Goal: Transaction & Acquisition: Download file/media

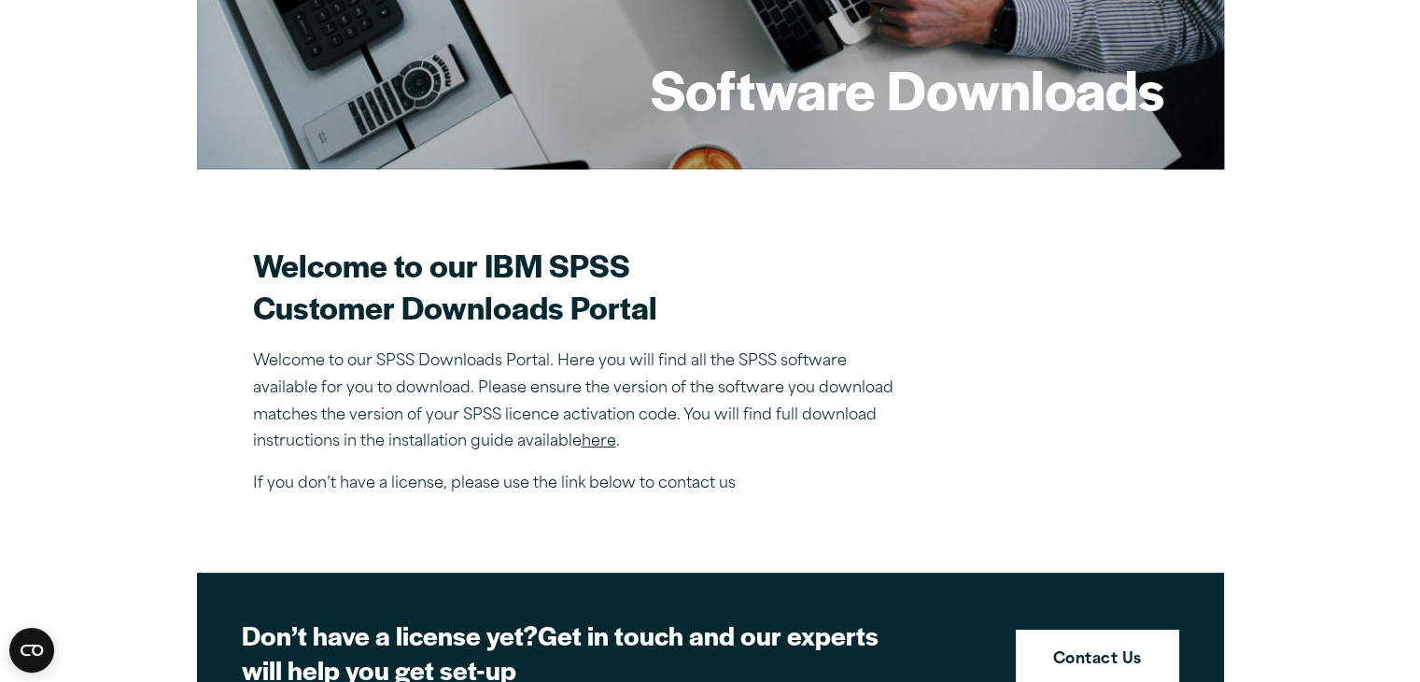
scroll to position [482, 0]
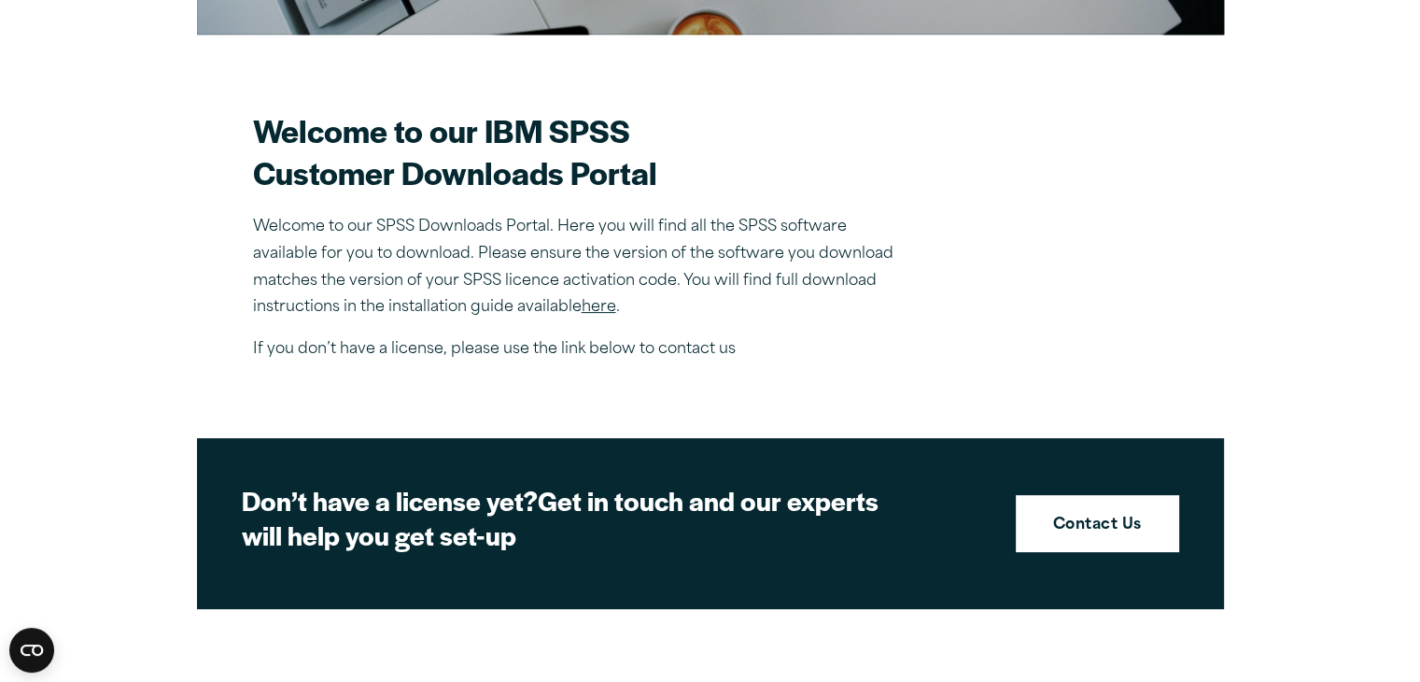
click at [993, 187] on section "Welcome to our IBM SPSS Customer Downloads Portal Welcome to our SPSS Downloads…" at bounding box center [710, 236] width 915 height 254
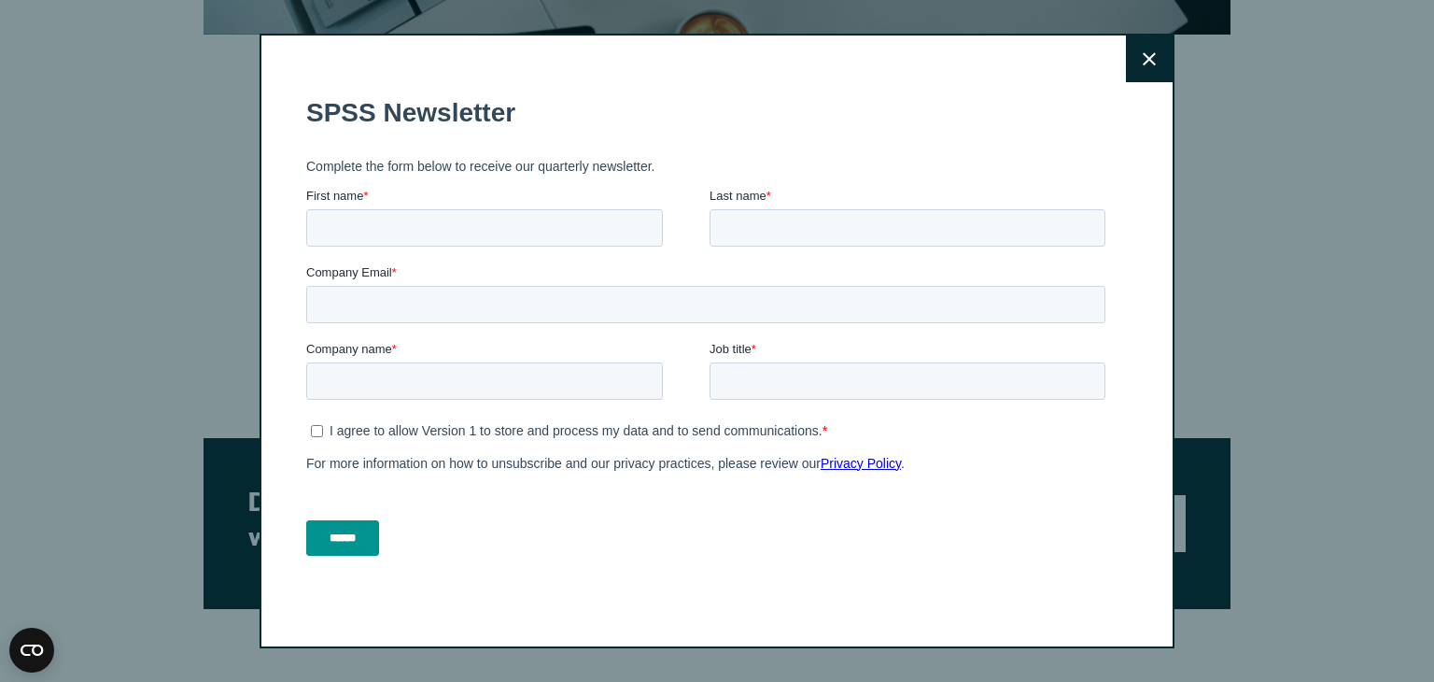
click at [1156, 53] on button "Close" at bounding box center [1149, 58] width 47 height 47
click at [1148, 49] on button "Close" at bounding box center [1149, 58] width 47 height 47
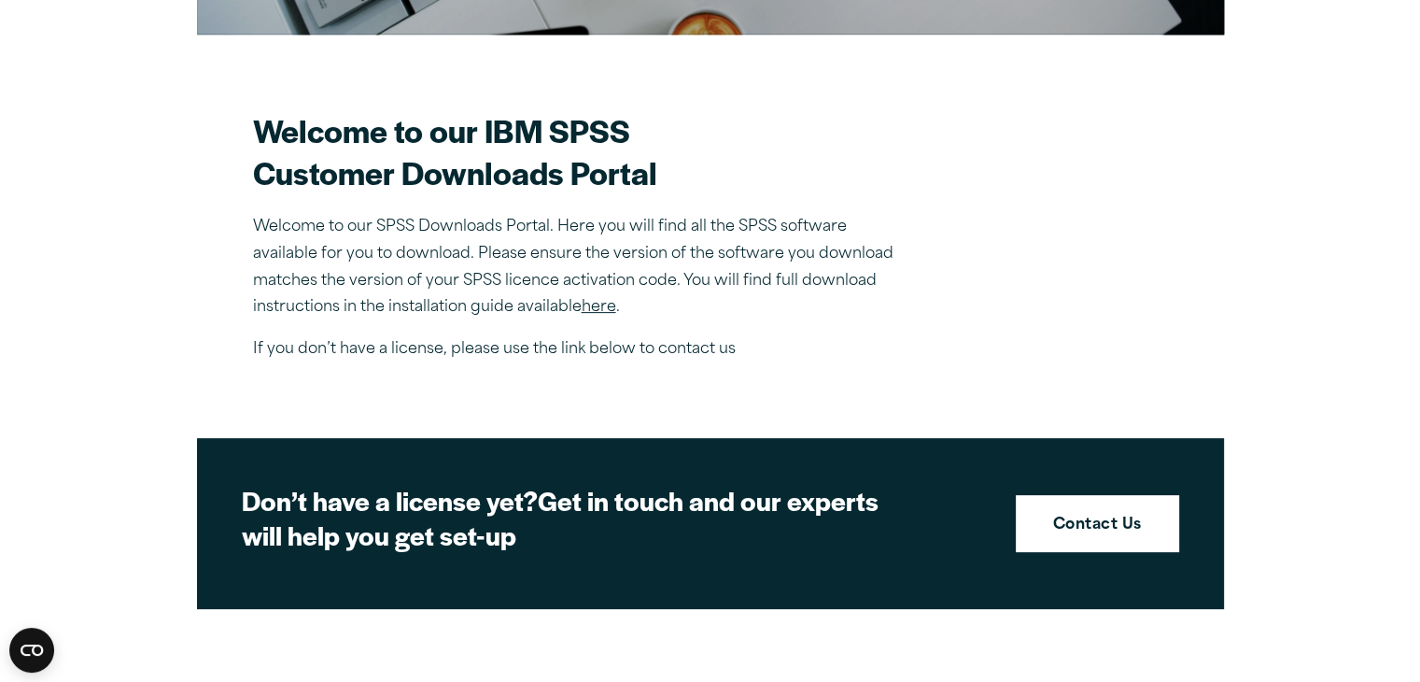
click at [595, 300] on link "here" at bounding box center [599, 307] width 35 height 15
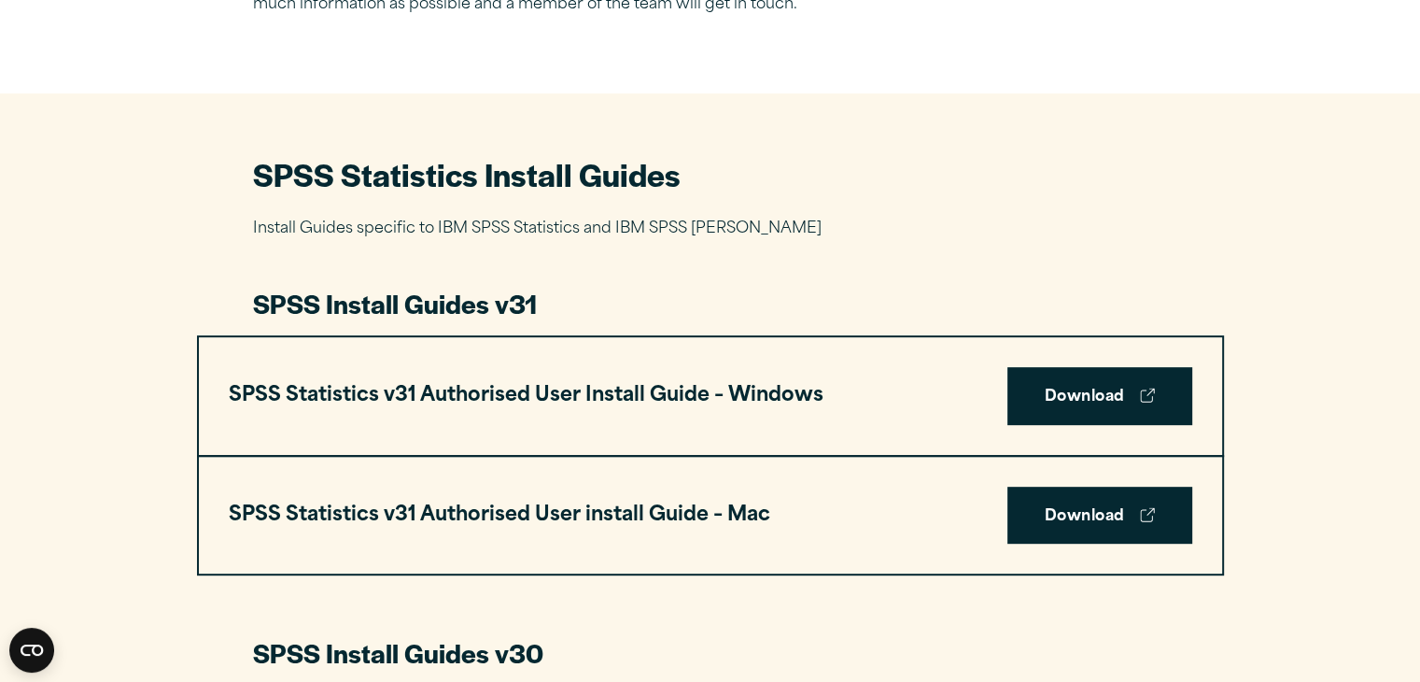
scroll to position [770, 0]
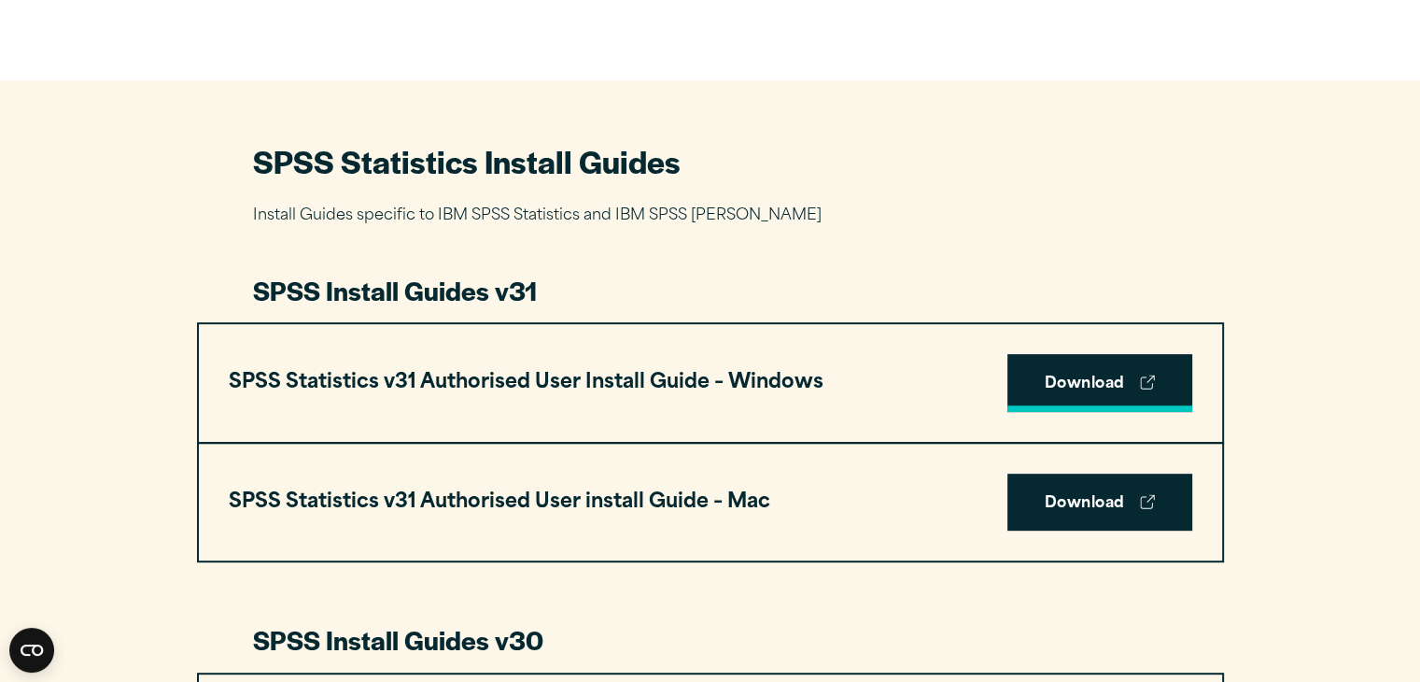
click at [1083, 367] on link "Download" at bounding box center [1100, 383] width 185 height 58
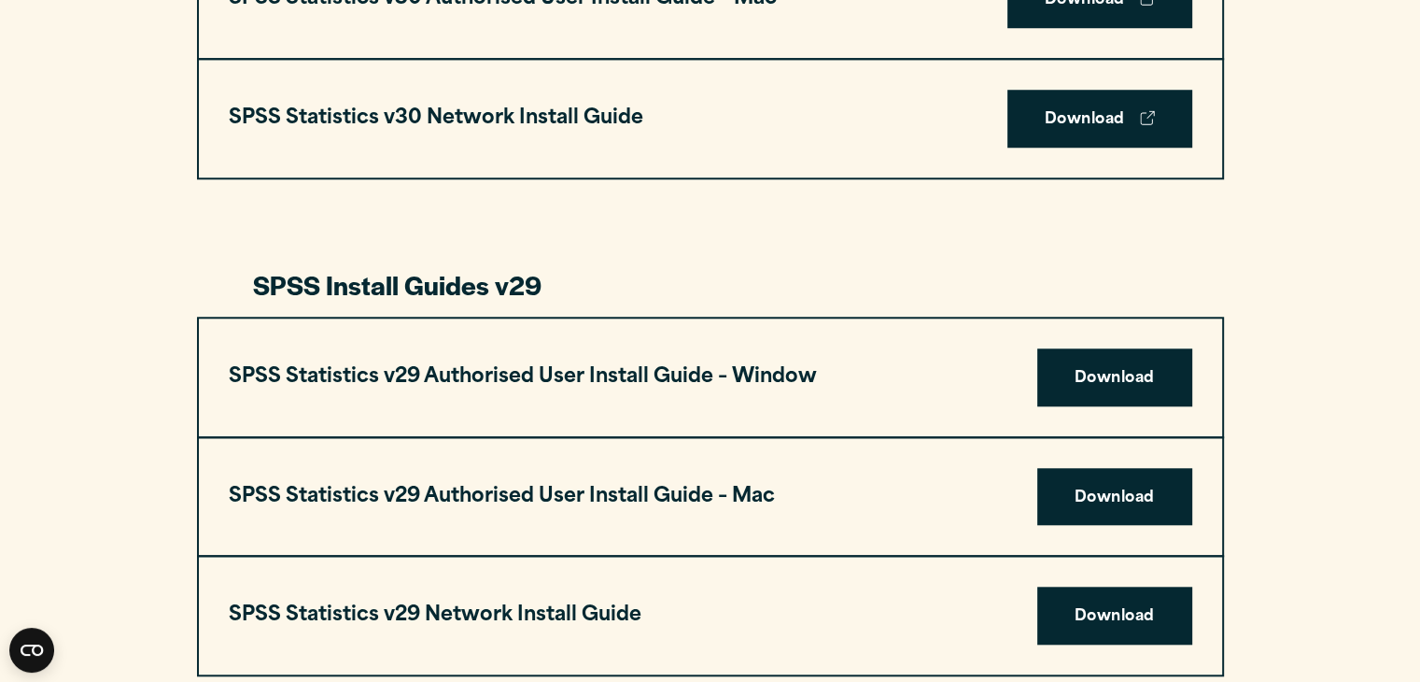
scroll to position [1413, 0]
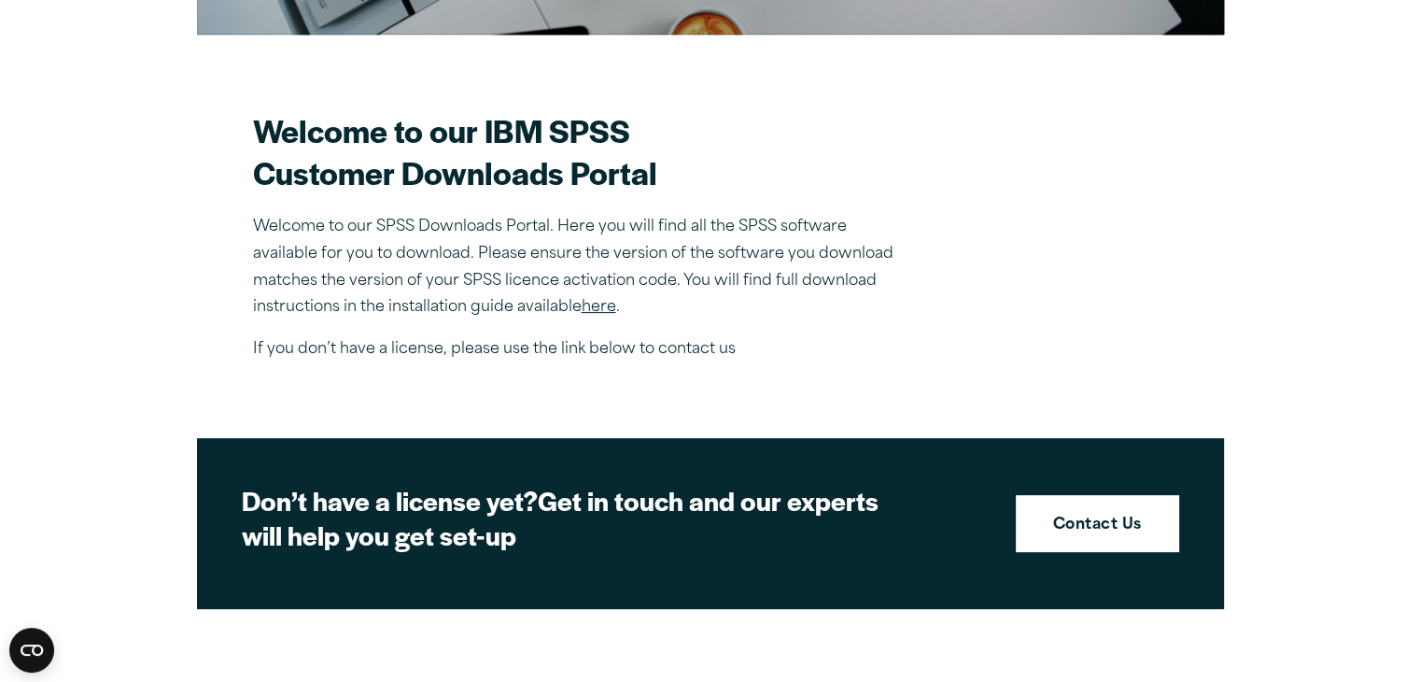
click at [860, 355] on p "If you don’t have a license, please use the link below to contact us" at bounding box center [580, 349] width 654 height 27
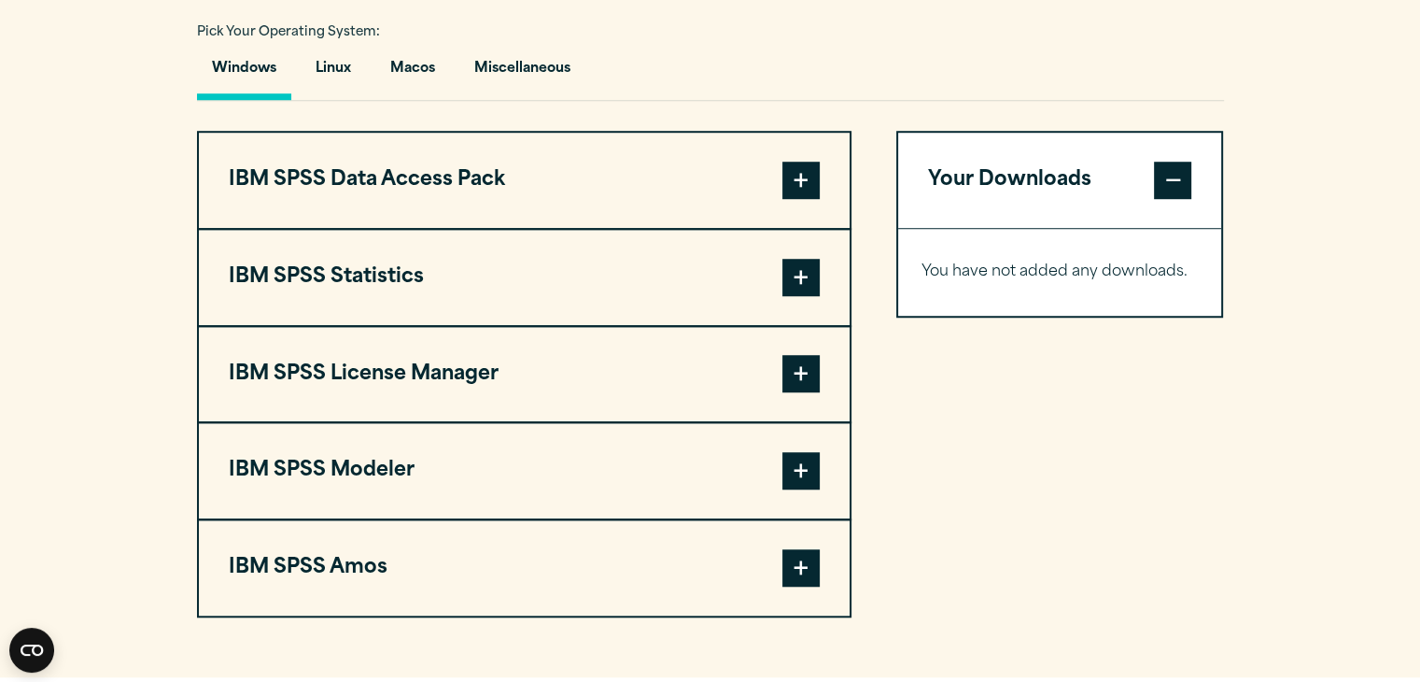
scroll to position [1378, 0]
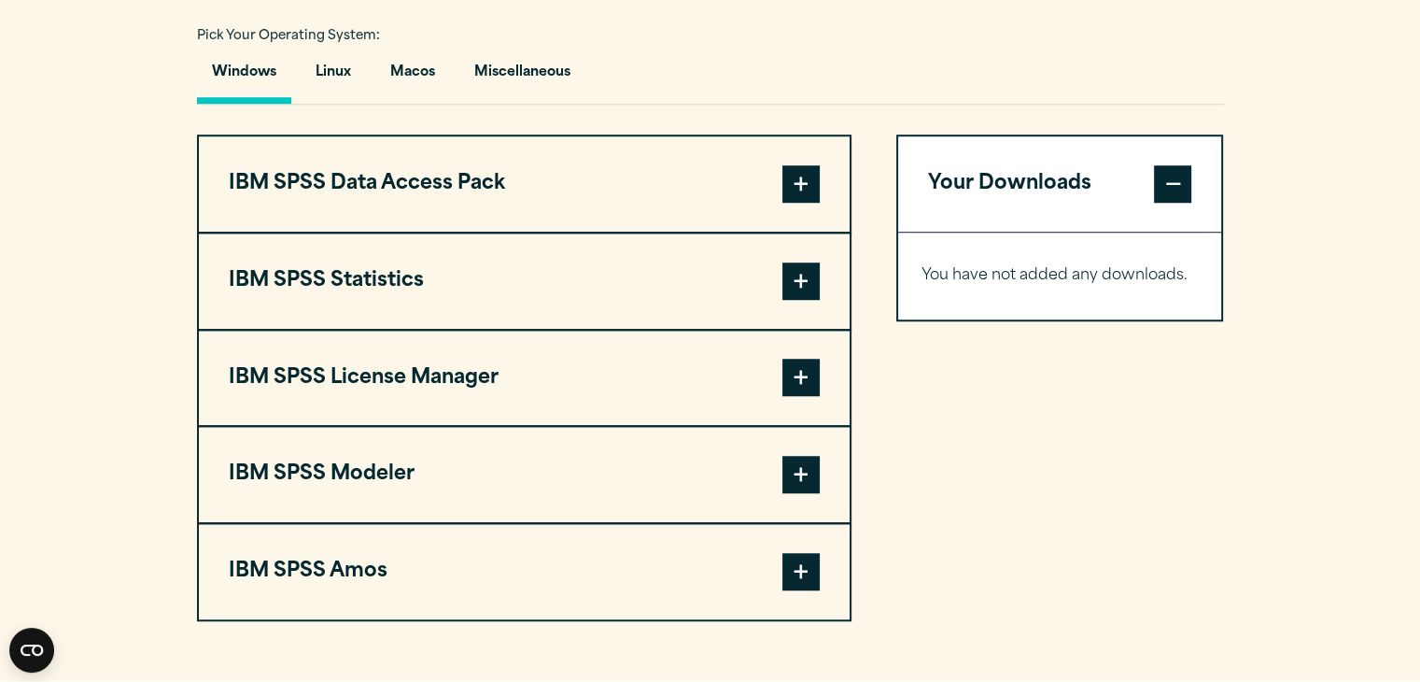
click at [796, 172] on span at bounding box center [801, 183] width 37 height 37
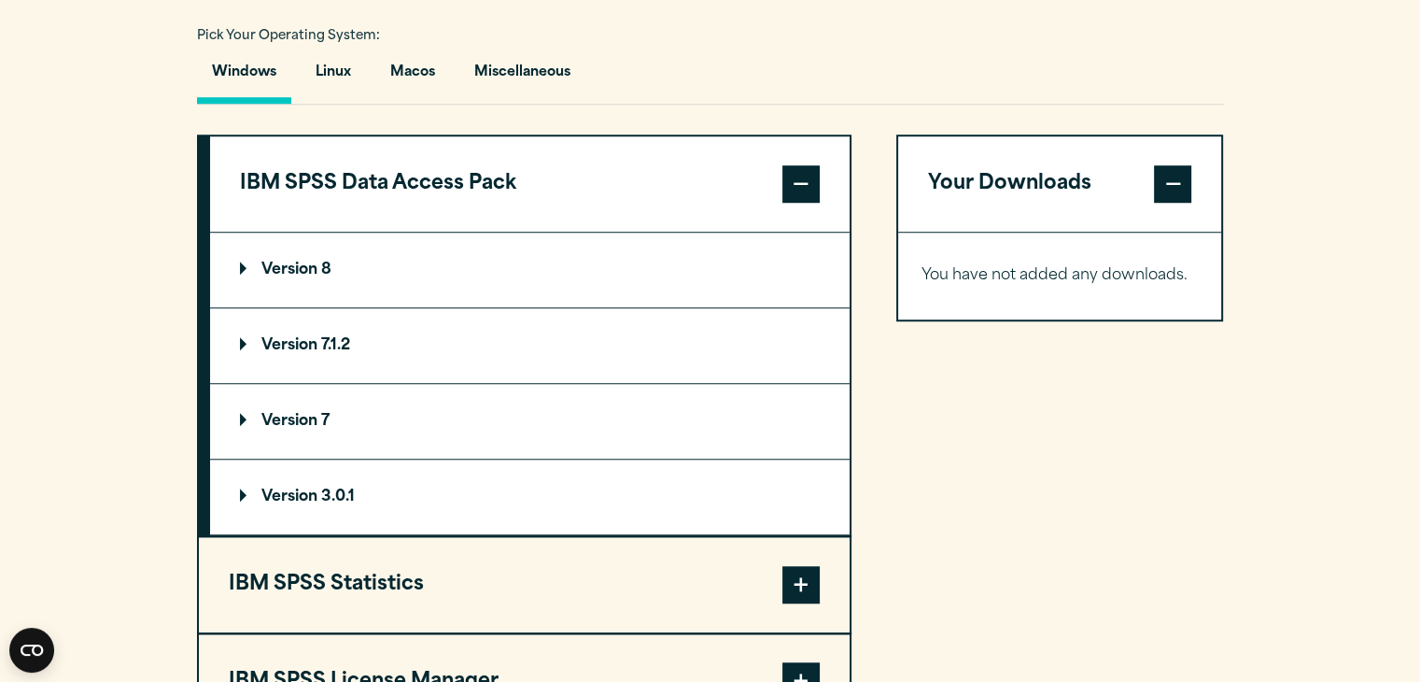
click at [536, 266] on summary "Version 8" at bounding box center [530, 270] width 640 height 75
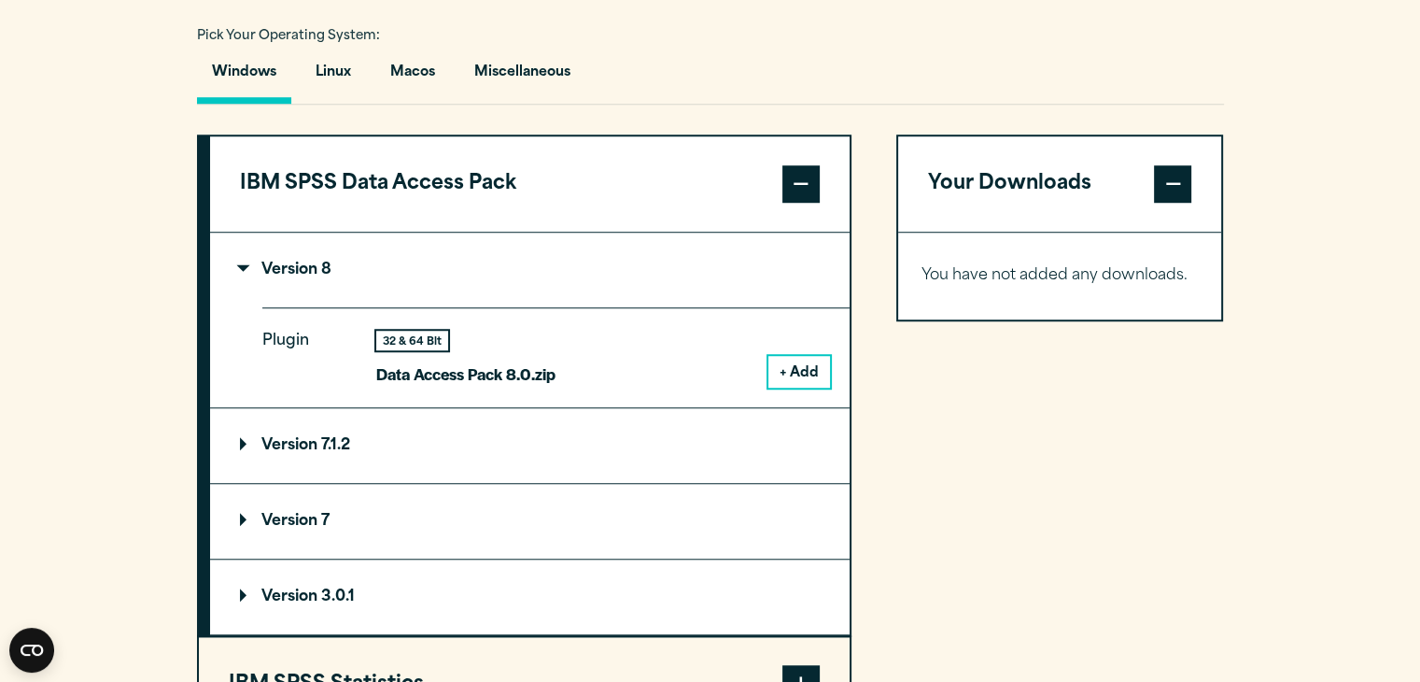
click at [796, 356] on button "+ Add" at bounding box center [800, 372] width 62 height 32
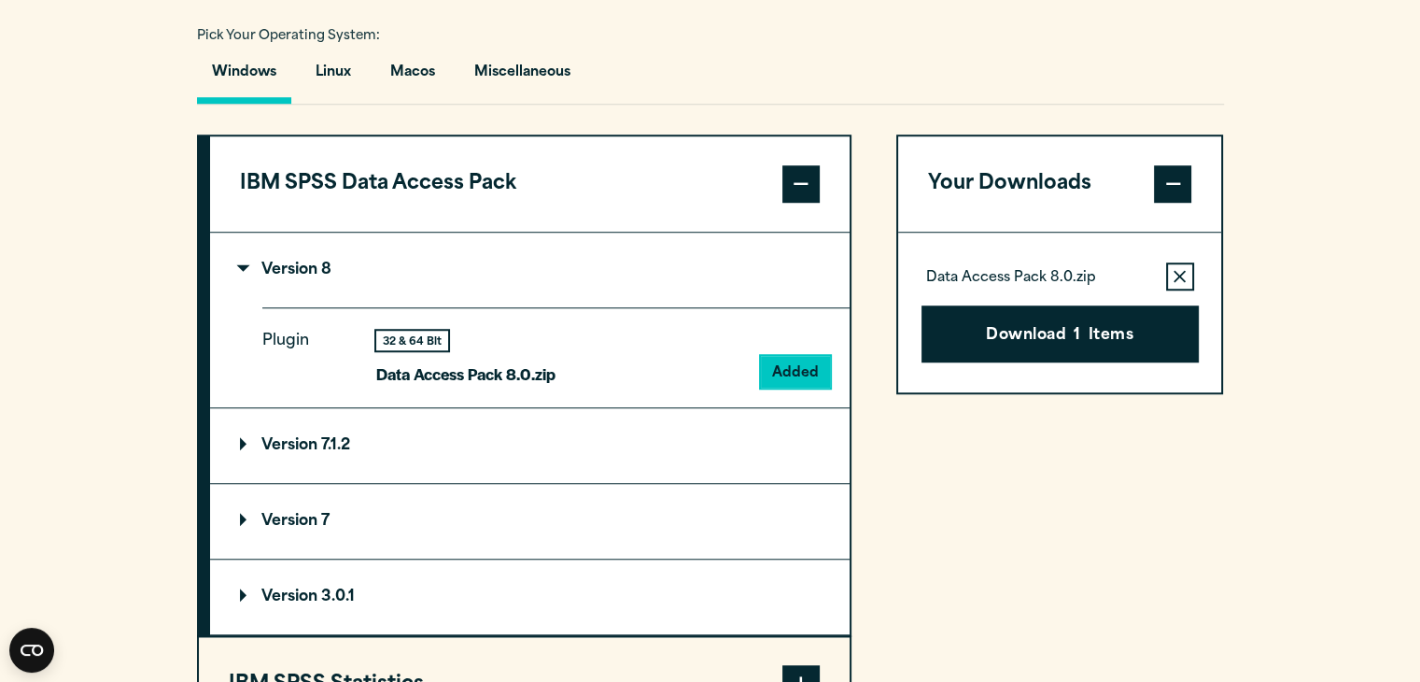
click at [719, 454] on summary "Version 7.1.2" at bounding box center [530, 445] width 640 height 75
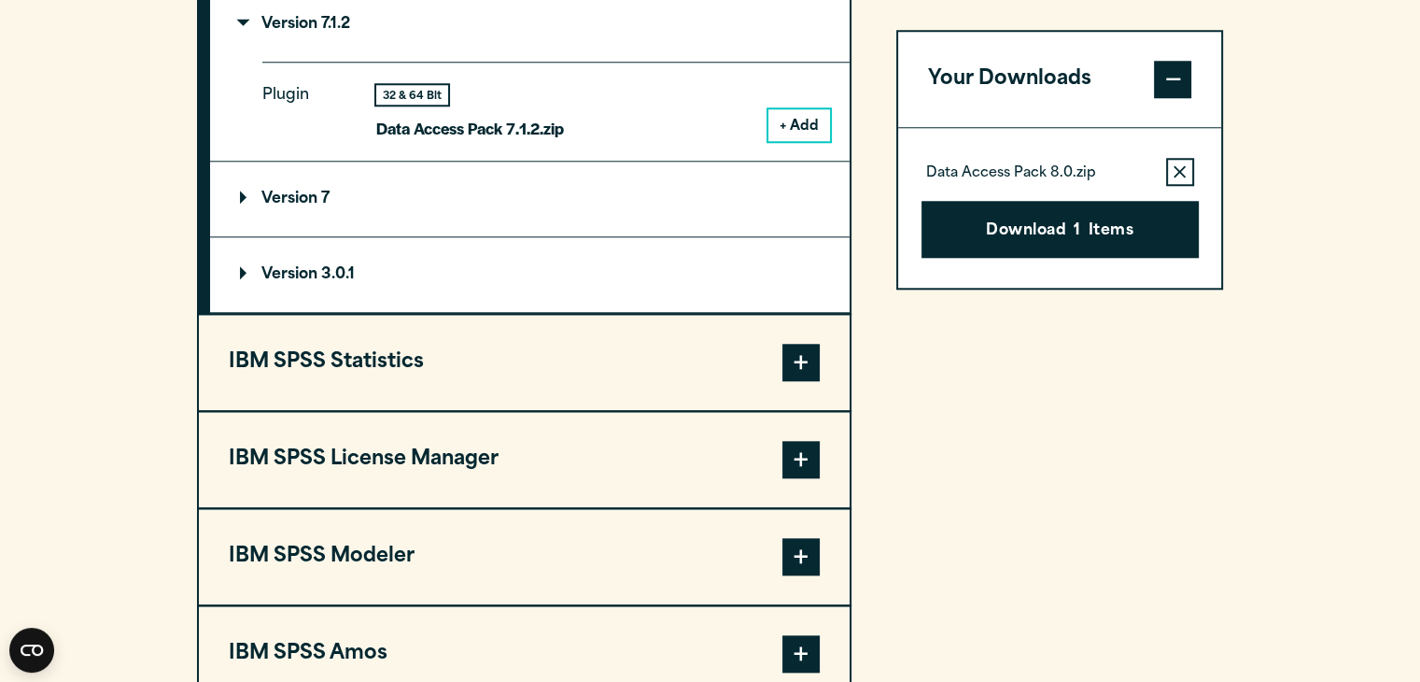
scroll to position [1804, 0]
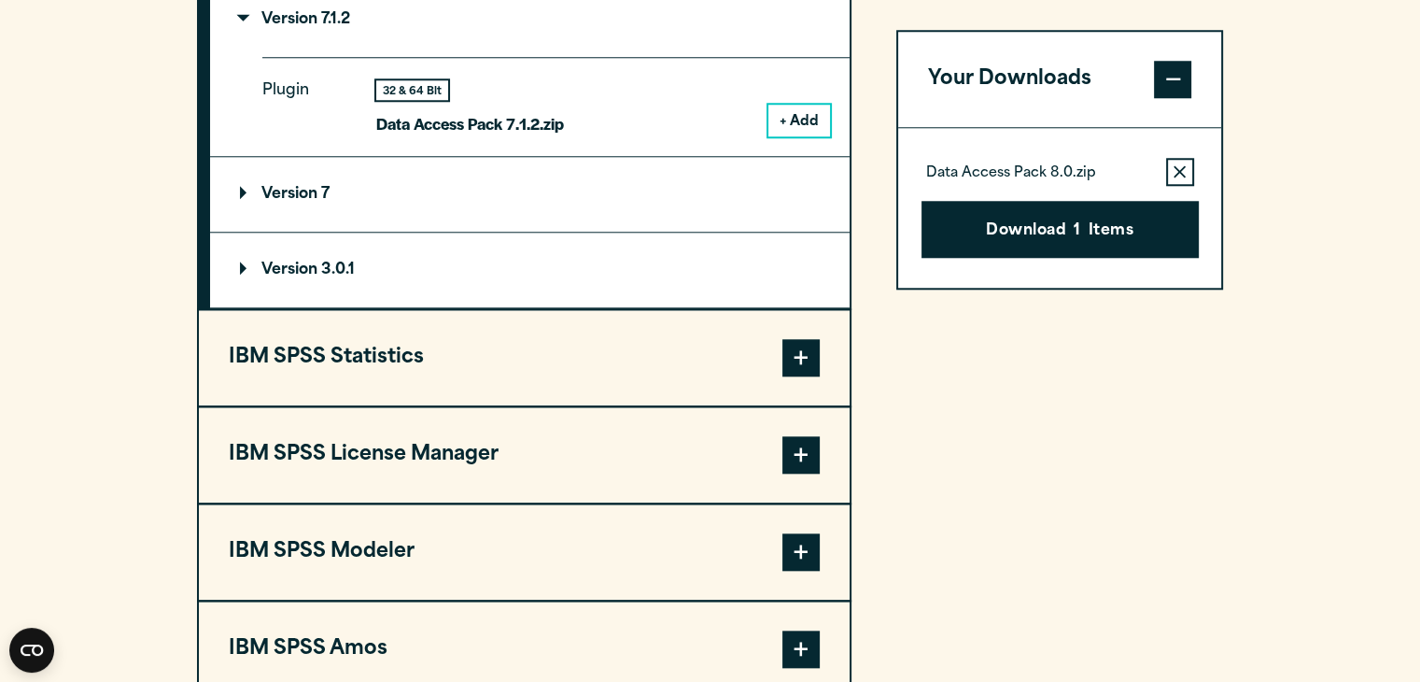
click at [805, 351] on span at bounding box center [801, 357] width 37 height 37
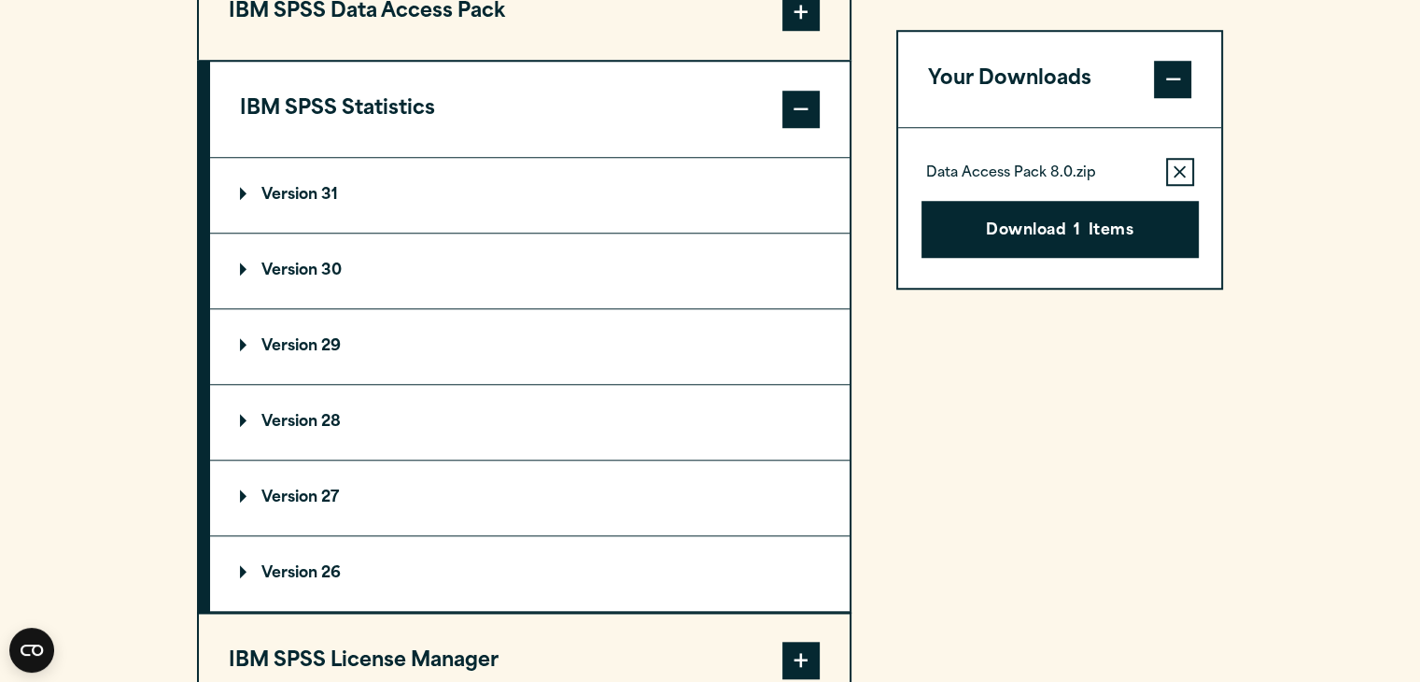
scroll to position [1535, 0]
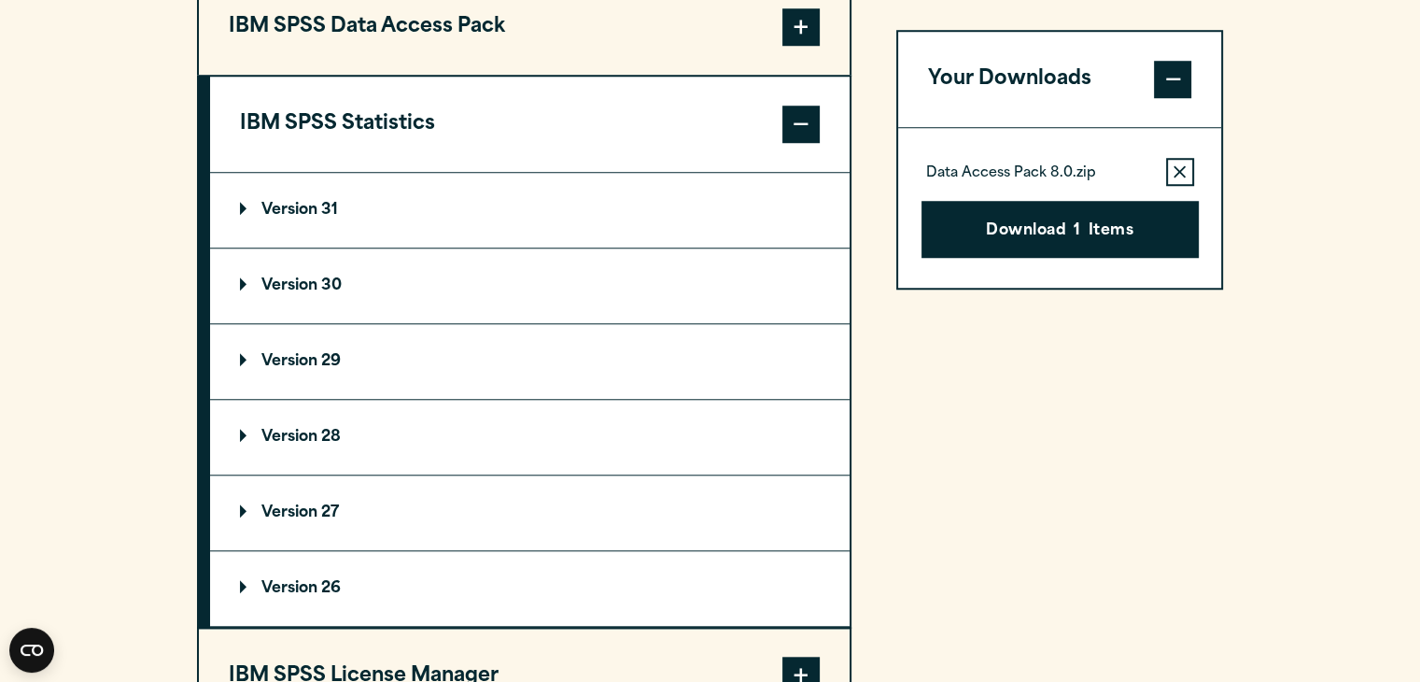
click at [642, 233] on summary "Version 31" at bounding box center [530, 210] width 640 height 75
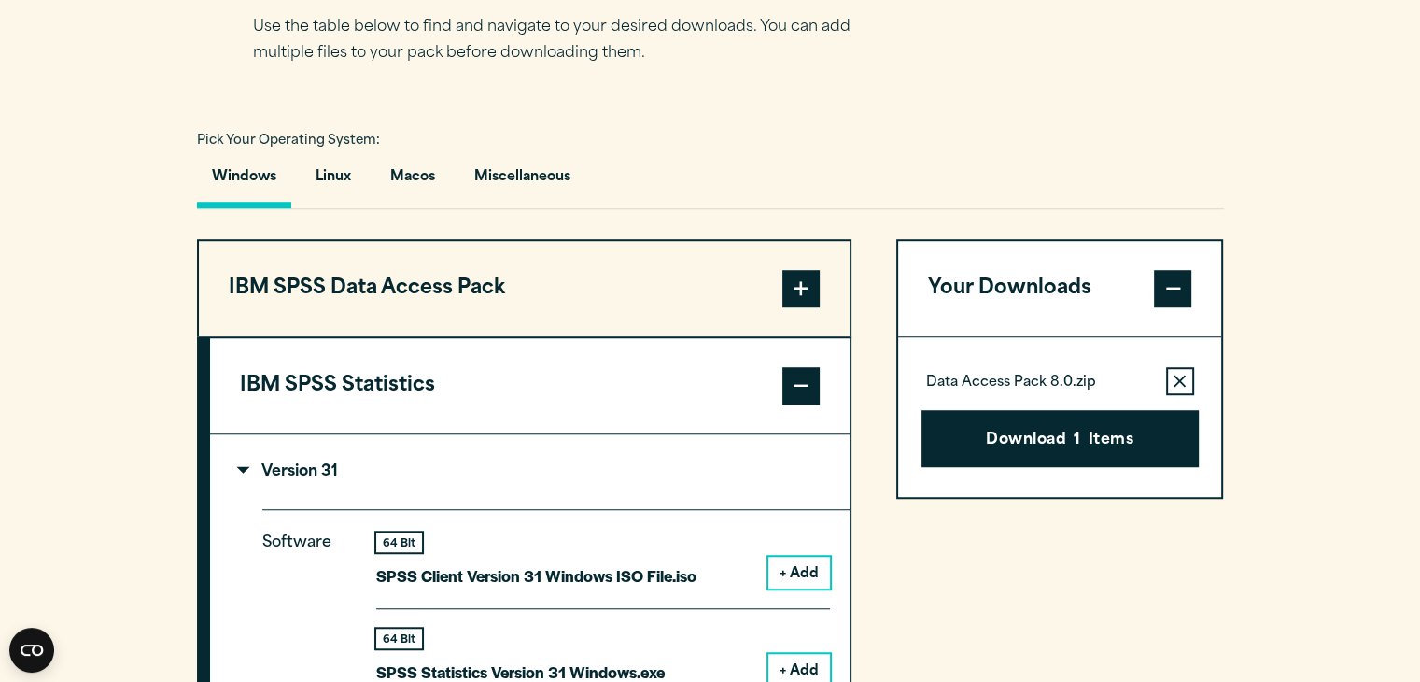
scroll to position [1307, 0]
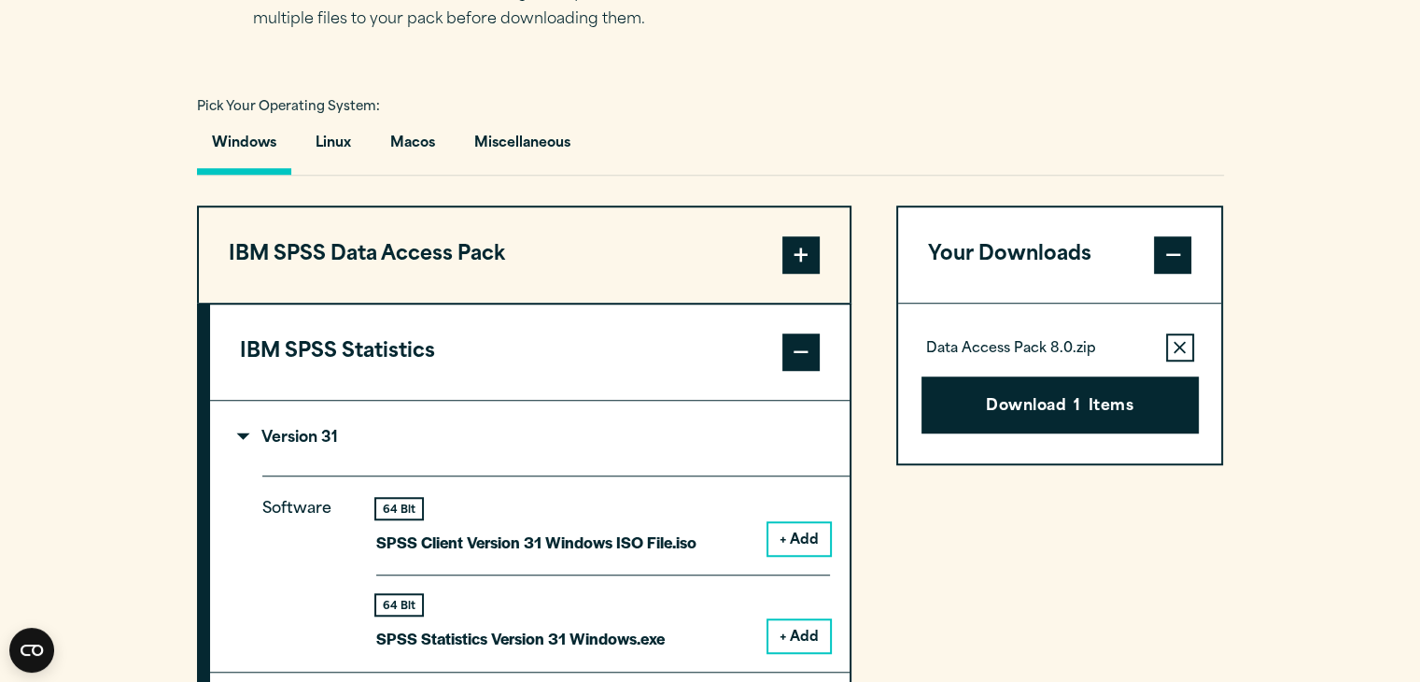
click at [805, 258] on span at bounding box center [801, 254] width 37 height 37
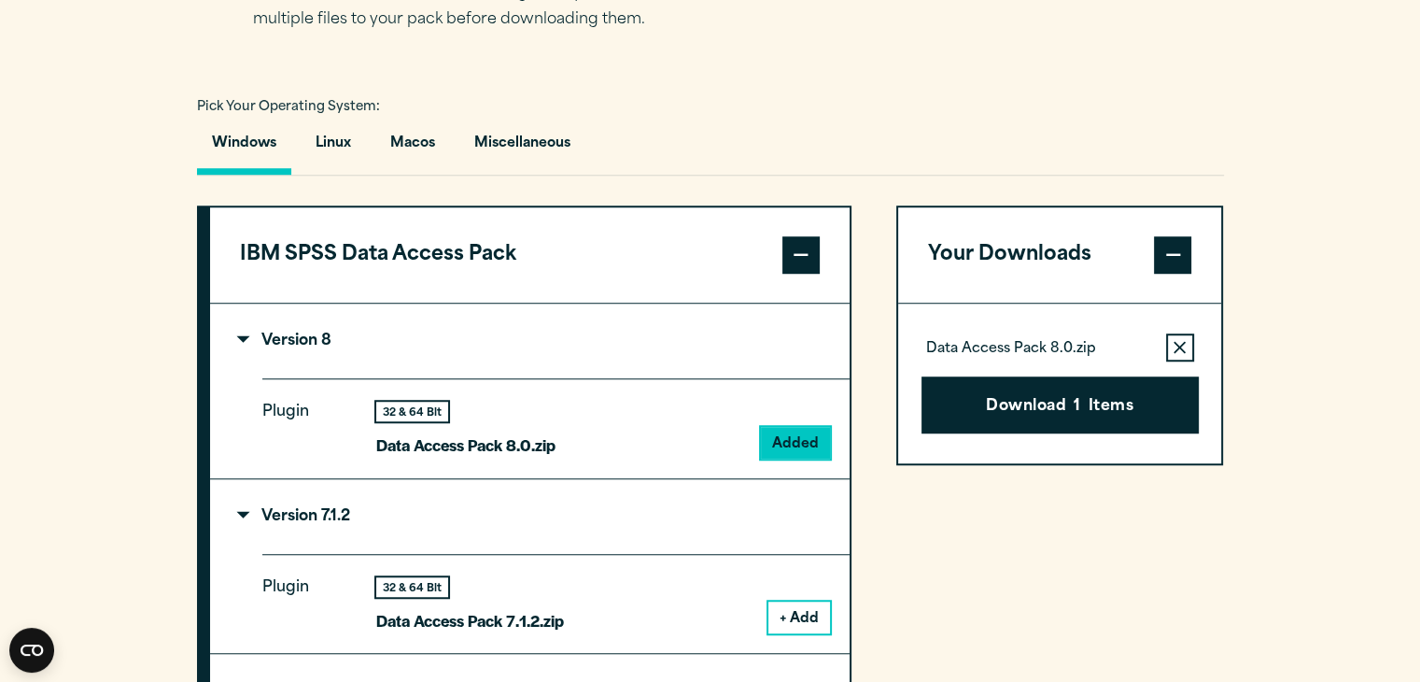
click at [805, 258] on span at bounding box center [801, 254] width 37 height 37
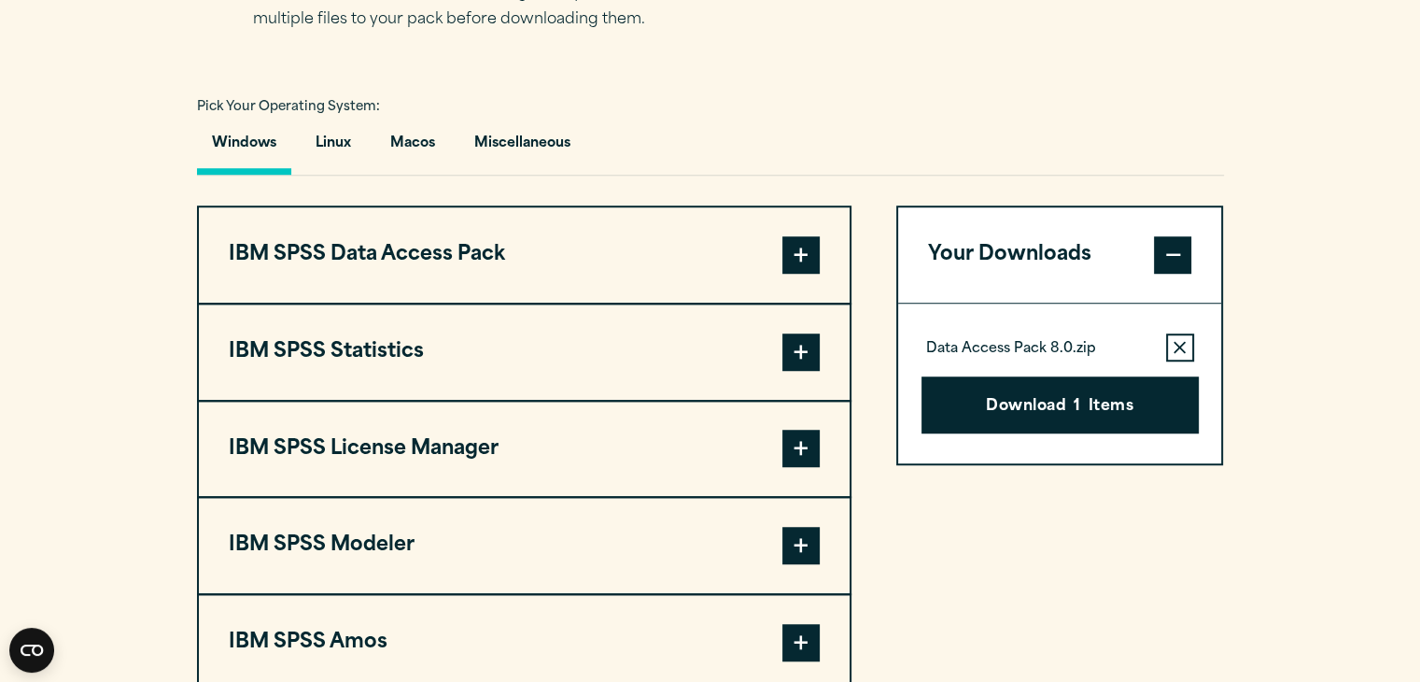
click at [805, 258] on span at bounding box center [801, 254] width 37 height 37
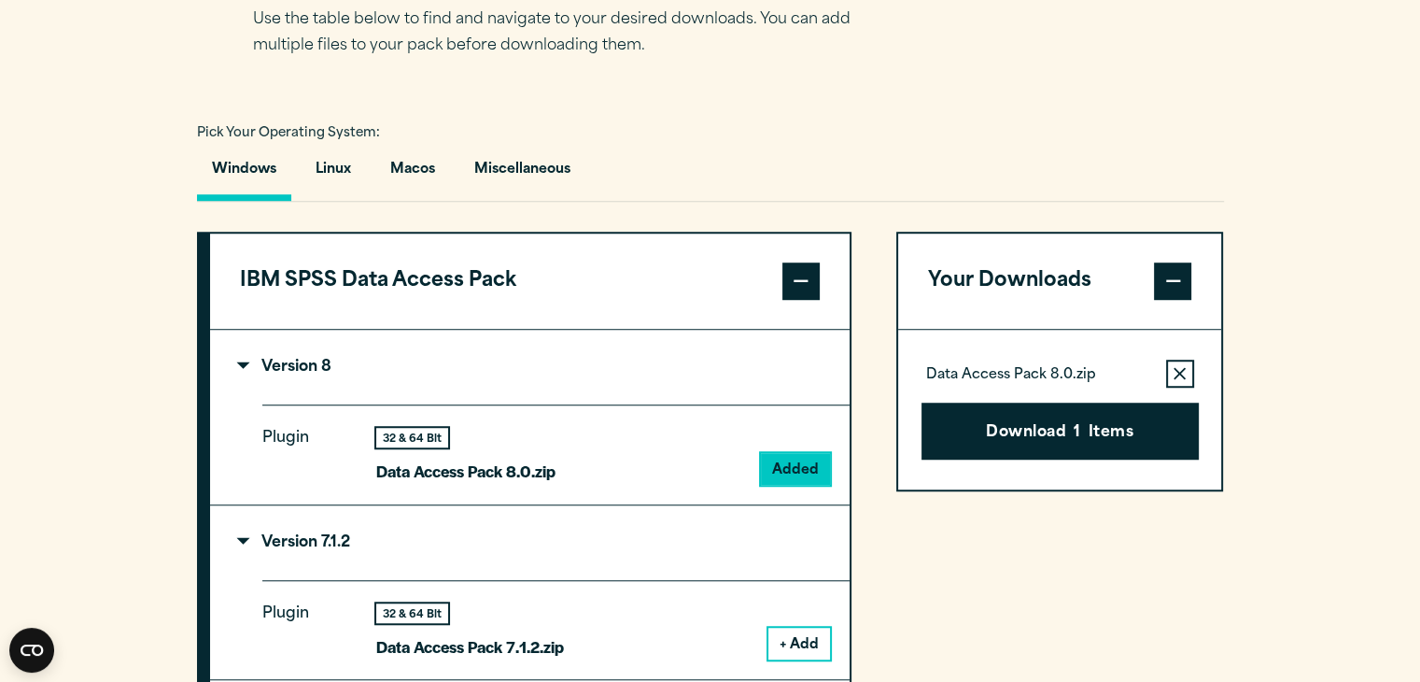
scroll to position [1267, 0]
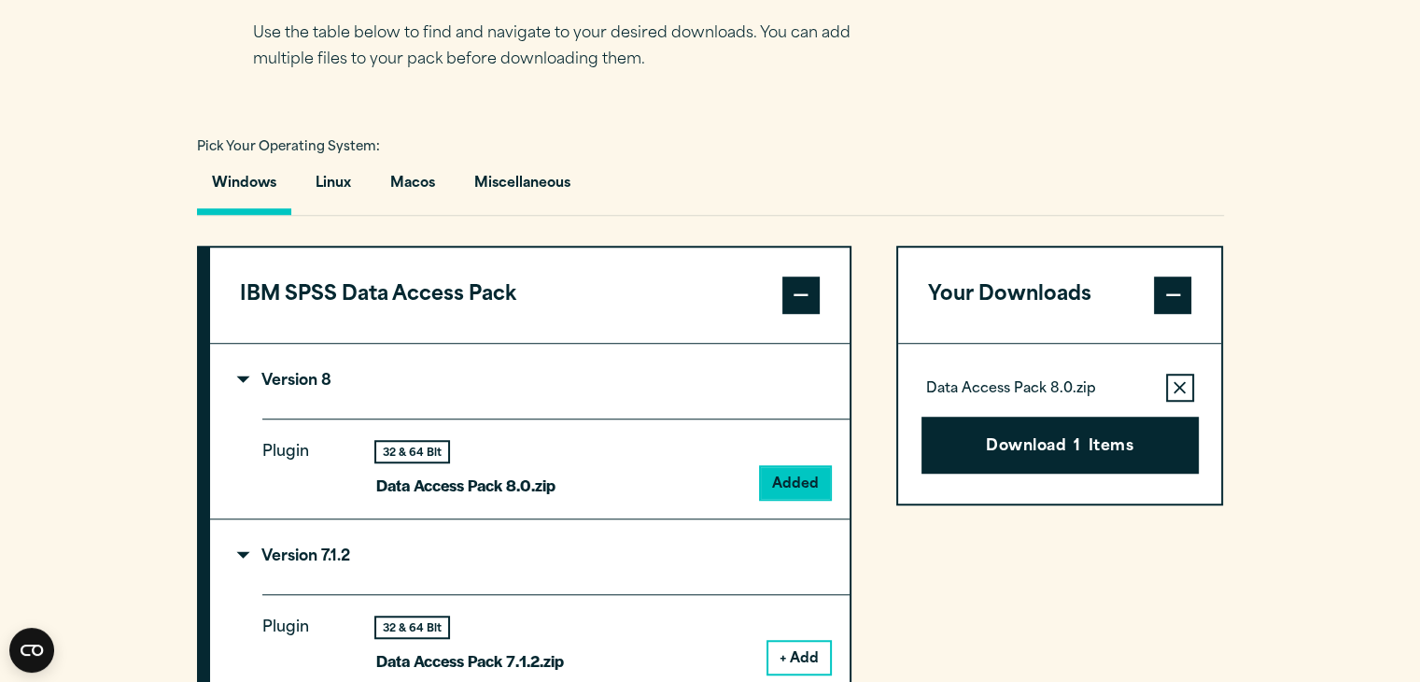
click at [800, 292] on span at bounding box center [801, 294] width 37 height 37
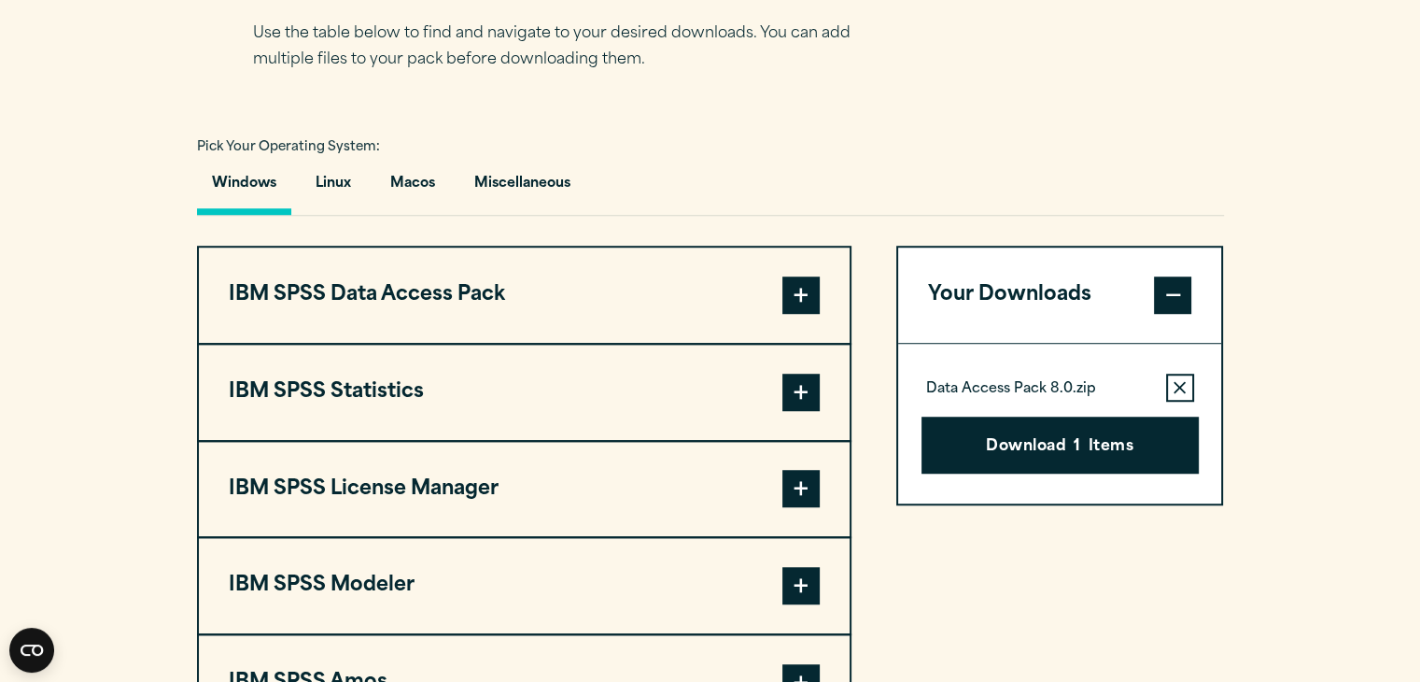
drag, startPoint x: 1419, startPoint y: 271, endPoint x: 1426, endPoint y: 320, distance: 50.1
click at [1419, 320] on html "Search for: Submit Site Search Part of Open Site Search Open Site Menu Close" at bounding box center [710, 511] width 1420 height 3556
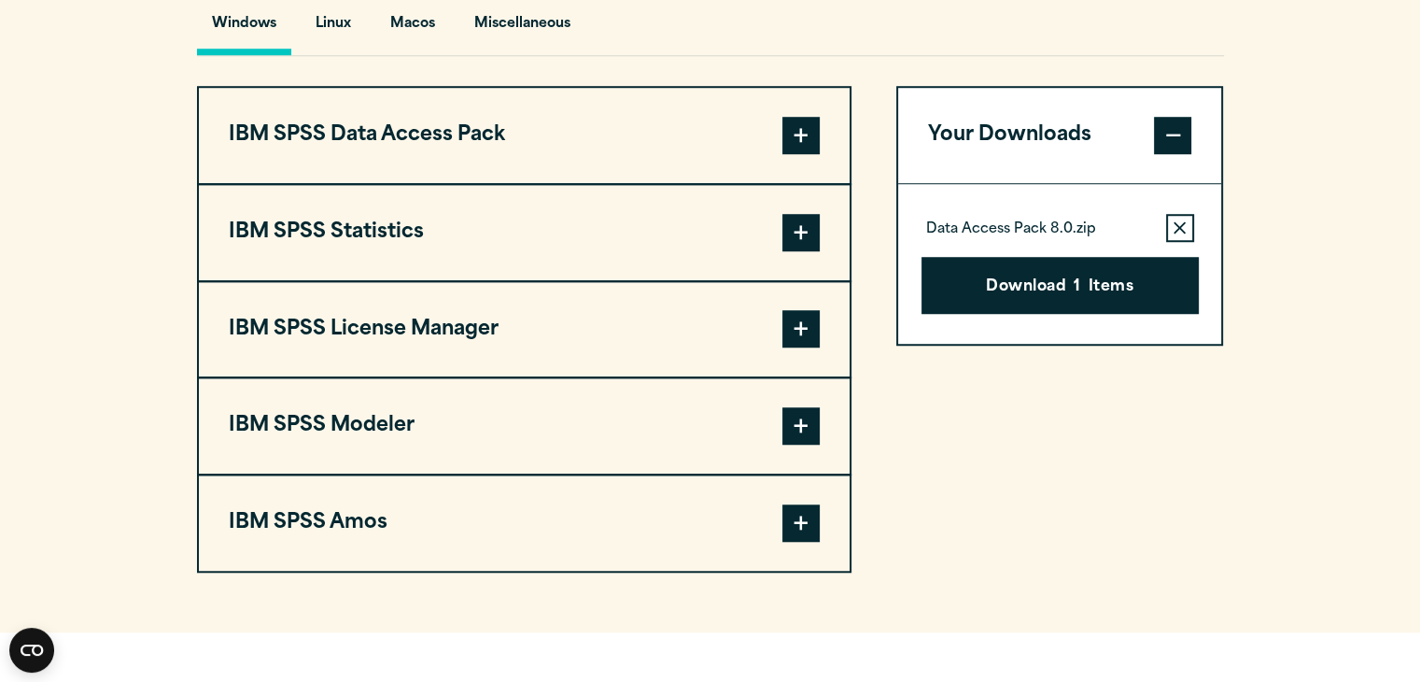
scroll to position [1422, 0]
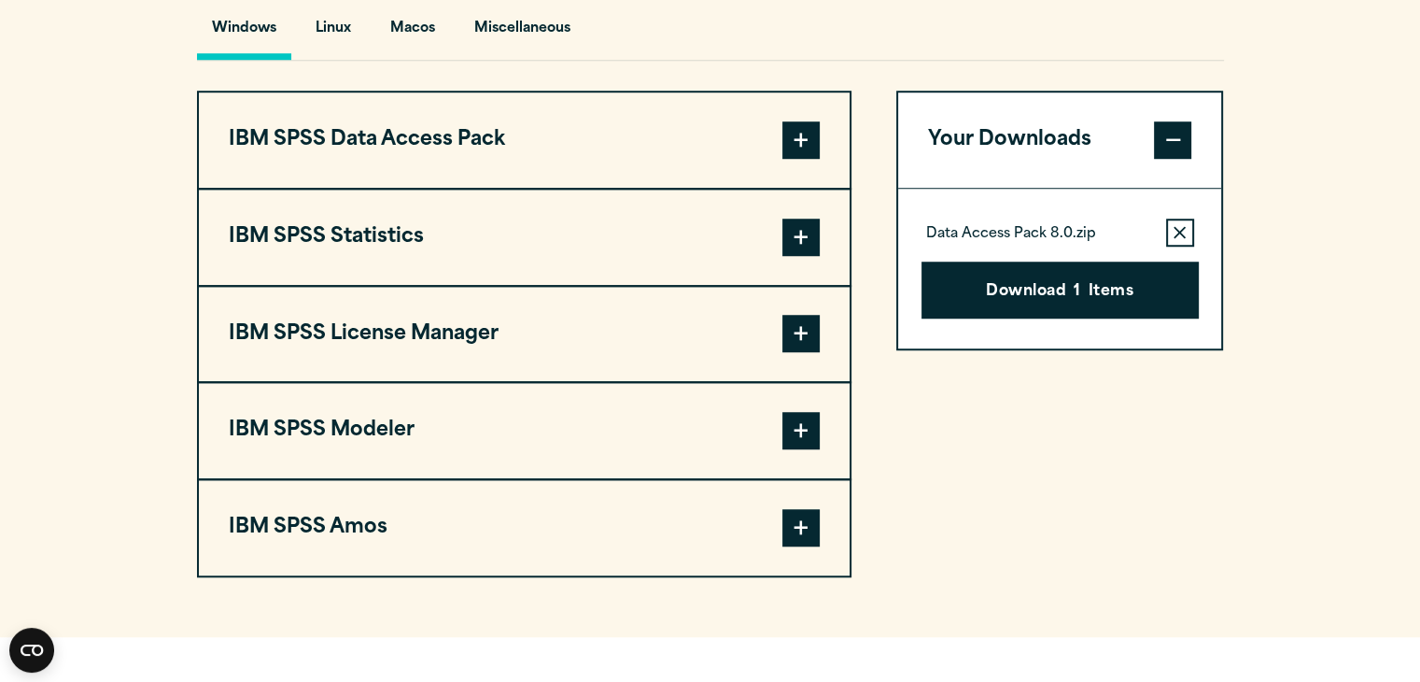
drag, startPoint x: 173, startPoint y: 106, endPoint x: 417, endPoint y: 539, distance: 497.6
click at [417, 539] on section "Select your software downloads Use the table below to find and navigate to your…" at bounding box center [710, 190] width 1420 height 894
copy div "IBM SPSS Data Access Pack Version 8 Plugin 32 & 64 Bit Data Access Pack 8.0.zip…"
click at [795, 229] on span at bounding box center [801, 237] width 37 height 37
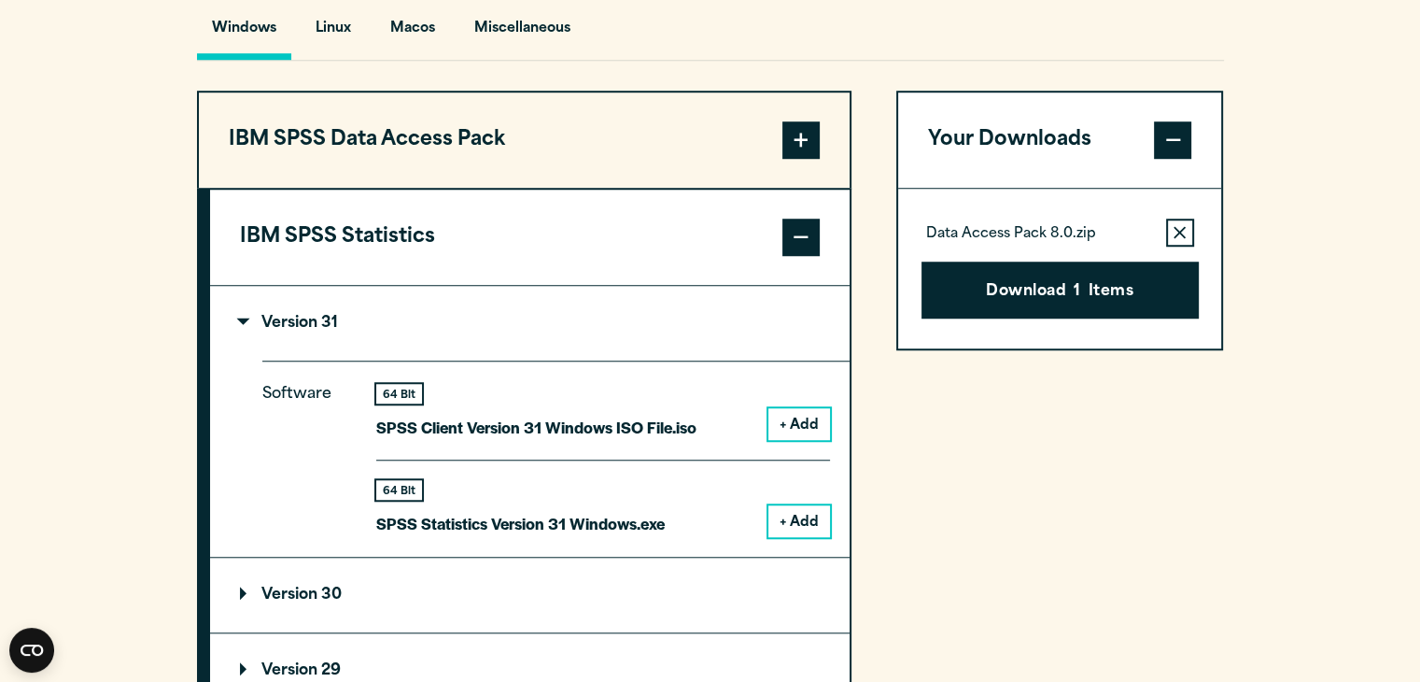
click at [962, 423] on div "Your Downloads Data Access Pack 8.0.zip Remove this item from your software dow…" at bounding box center [1061, 659] width 328 height 1137
click at [244, 325] on p "Version 31" at bounding box center [289, 323] width 98 height 15
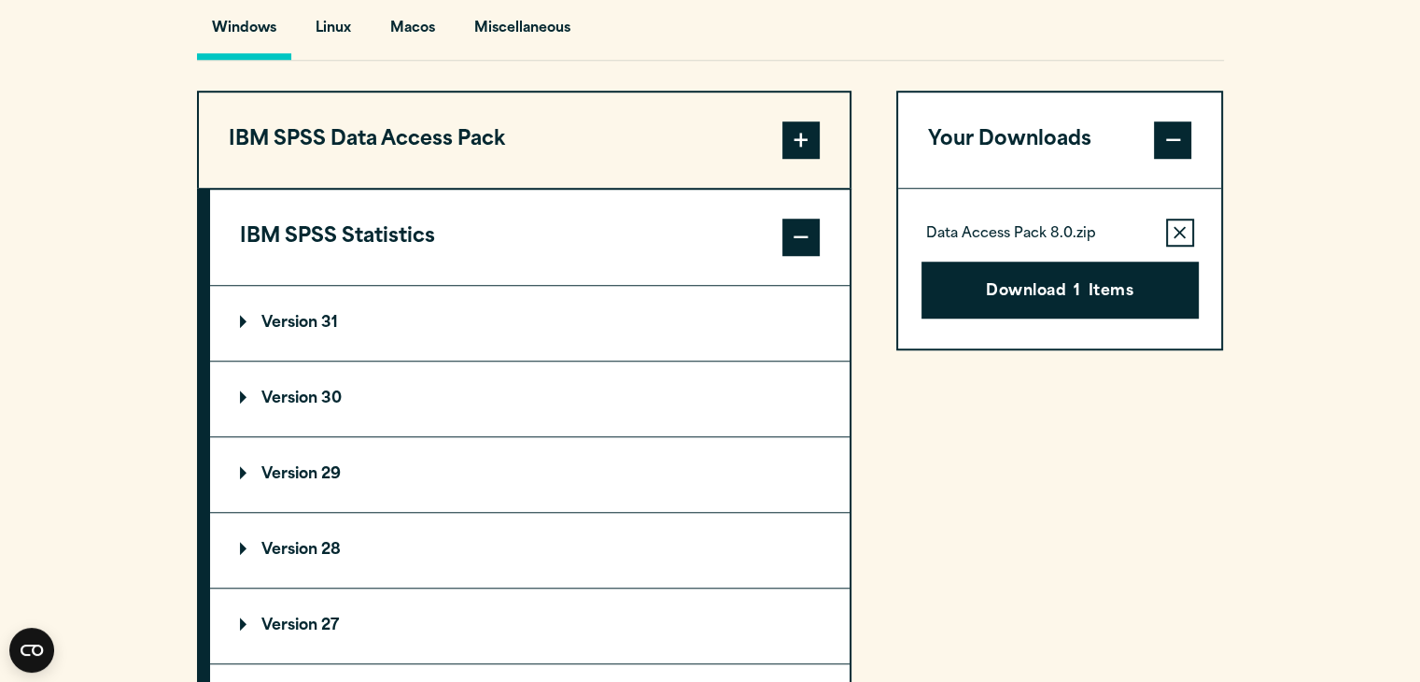
drag, startPoint x: 215, startPoint y: 217, endPoint x: 562, endPoint y: 352, distance: 372.9
click at [562, 352] on div "IBM SPSS Statistics Version 31 Software 64 Bit + Add 64 Bit" at bounding box center [524, 465] width 655 height 554
drag, startPoint x: 258, startPoint y: 210, endPoint x: 613, endPoint y: 606, distance: 531.7
click at [613, 606] on div "IBM SPSS Statistics Version 31 Software 64 Bit + Add 64 Bit" at bounding box center [524, 465] width 655 height 554
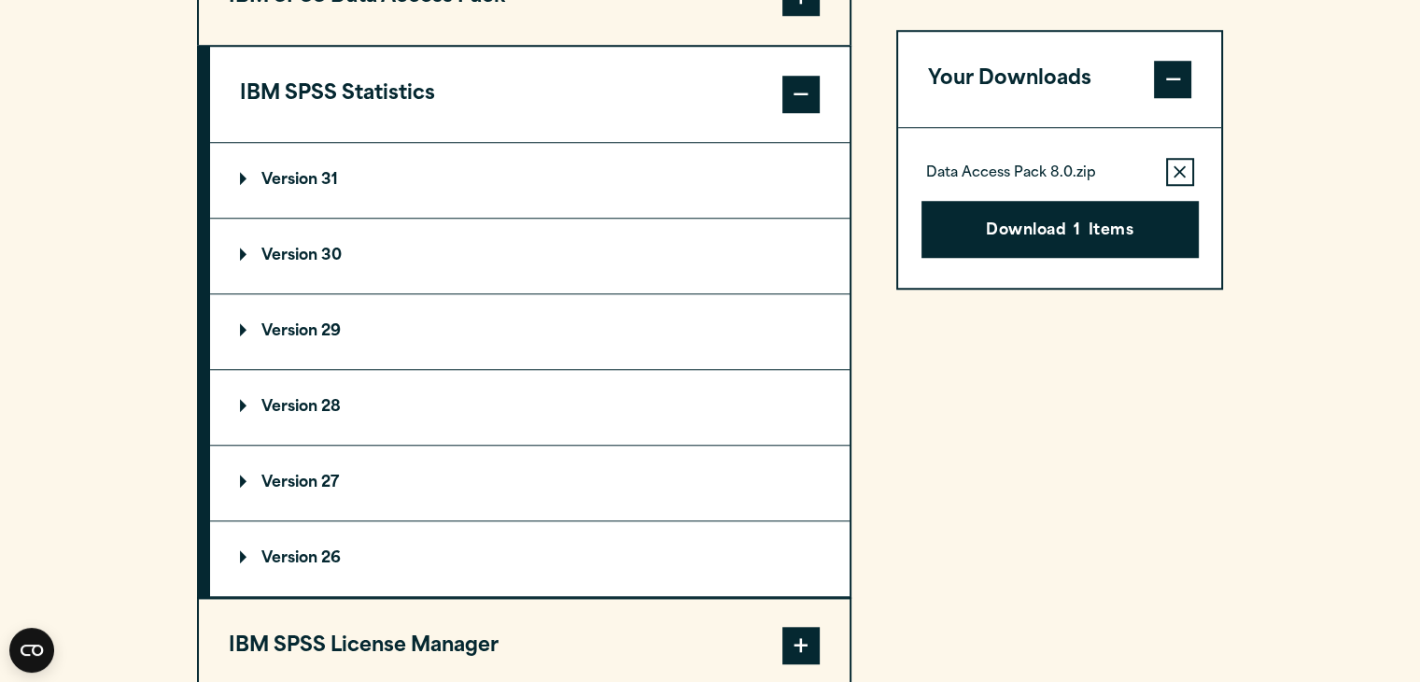
scroll to position [1550, 0]
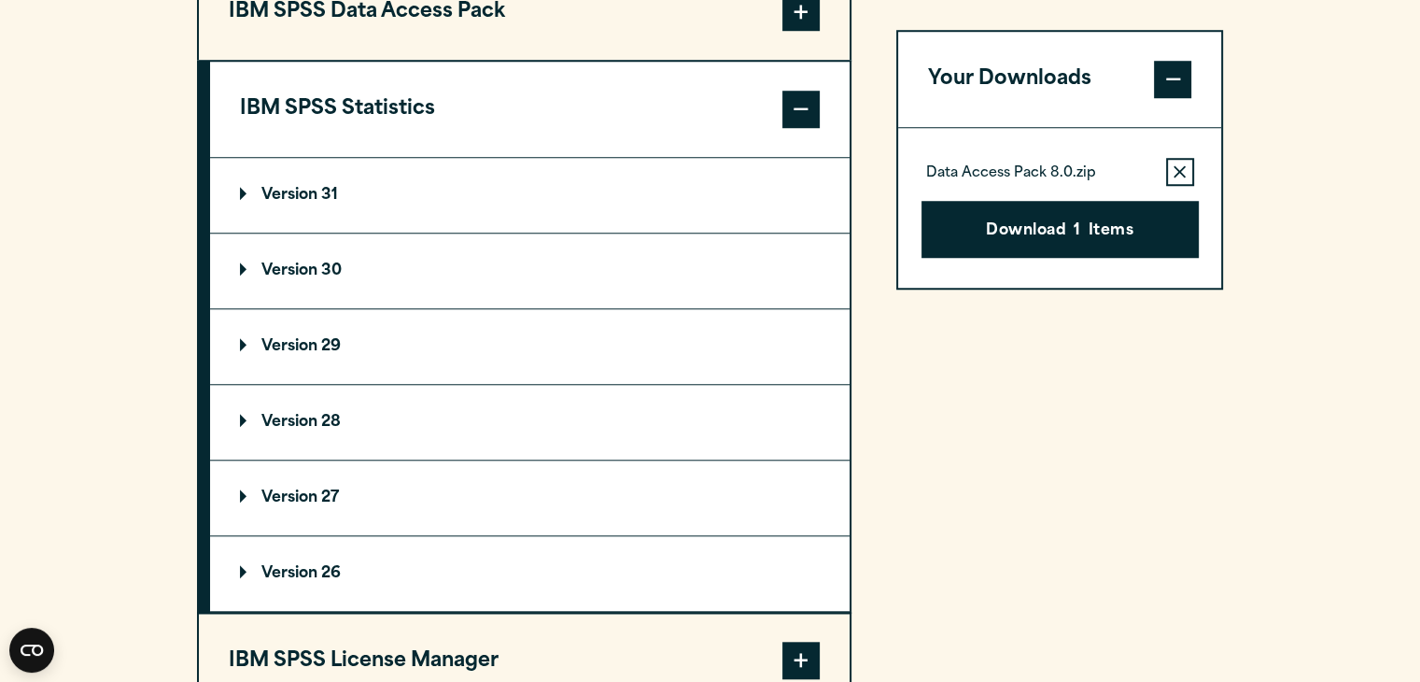
click at [513, 199] on summary "Version 31" at bounding box center [530, 195] width 640 height 75
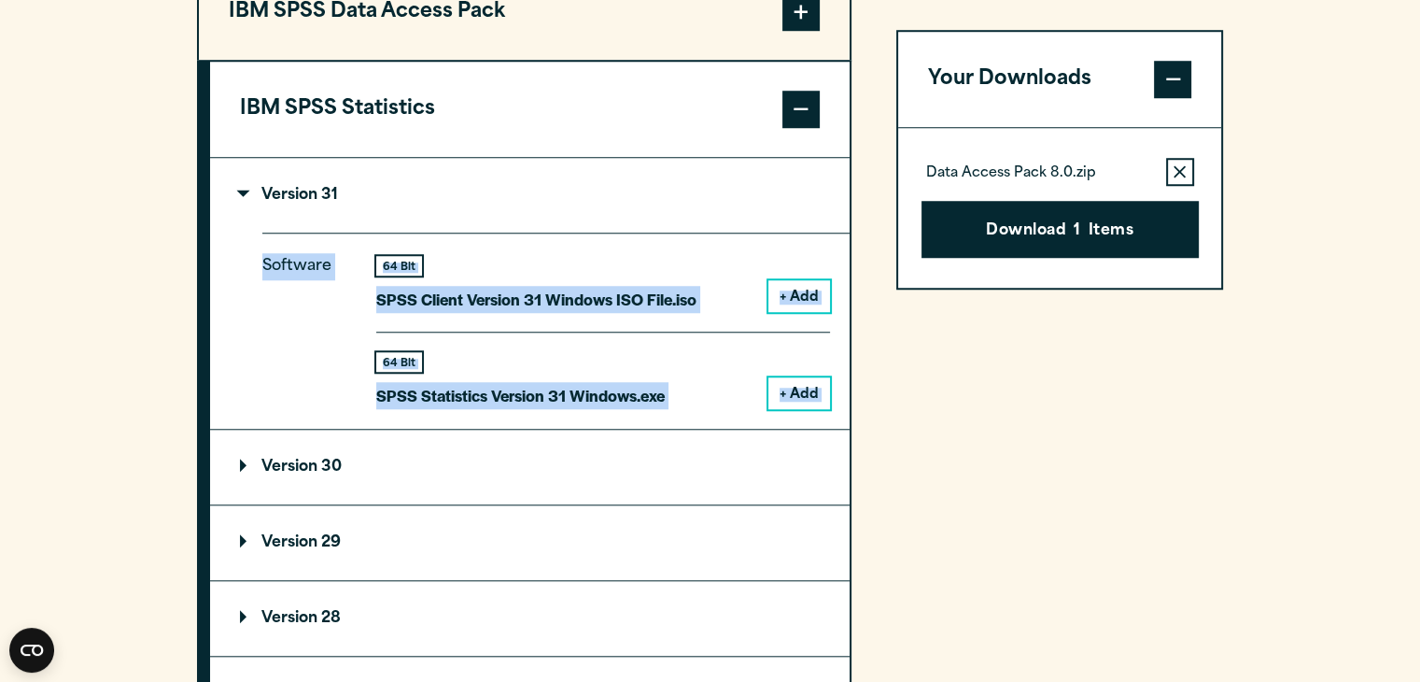
drag, startPoint x: 251, startPoint y: 261, endPoint x: 751, endPoint y: 431, distance: 527.4
click at [751, 431] on div "Version 31 Software 64 Bit SPSS Client Version 31 Windows ISO File.iso" at bounding box center [530, 483] width 640 height 650
click at [515, 292] on p "SPSS Client Version 31 Windows ISO File.iso" at bounding box center [536, 299] width 320 height 27
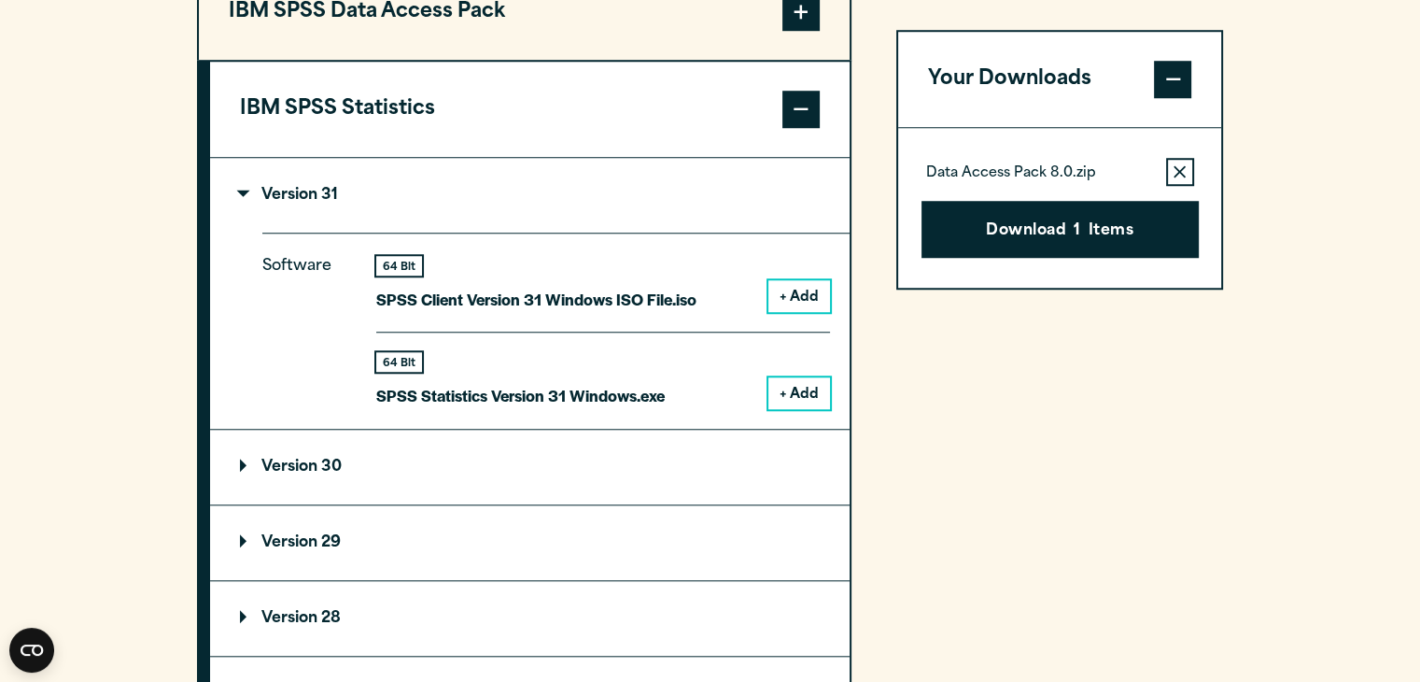
drag, startPoint x: 515, startPoint y: 292, endPoint x: 224, endPoint y: 256, distance: 293.6
click at [224, 256] on details "Version 31 Software 64 Bit SPSS Client Version 31 Windows ISO File.iso + Add 64…" at bounding box center [530, 294] width 640 height 272
drag, startPoint x: 250, startPoint y: 255, endPoint x: 523, endPoint y: 301, distance: 276.5
click at [523, 301] on details "Version 31 Software 64 Bit SPSS Client Version 31 Windows ISO File.iso + Add 64…" at bounding box center [530, 294] width 640 height 272
drag, startPoint x: 273, startPoint y: 162, endPoint x: 394, endPoint y: 240, distance: 144.5
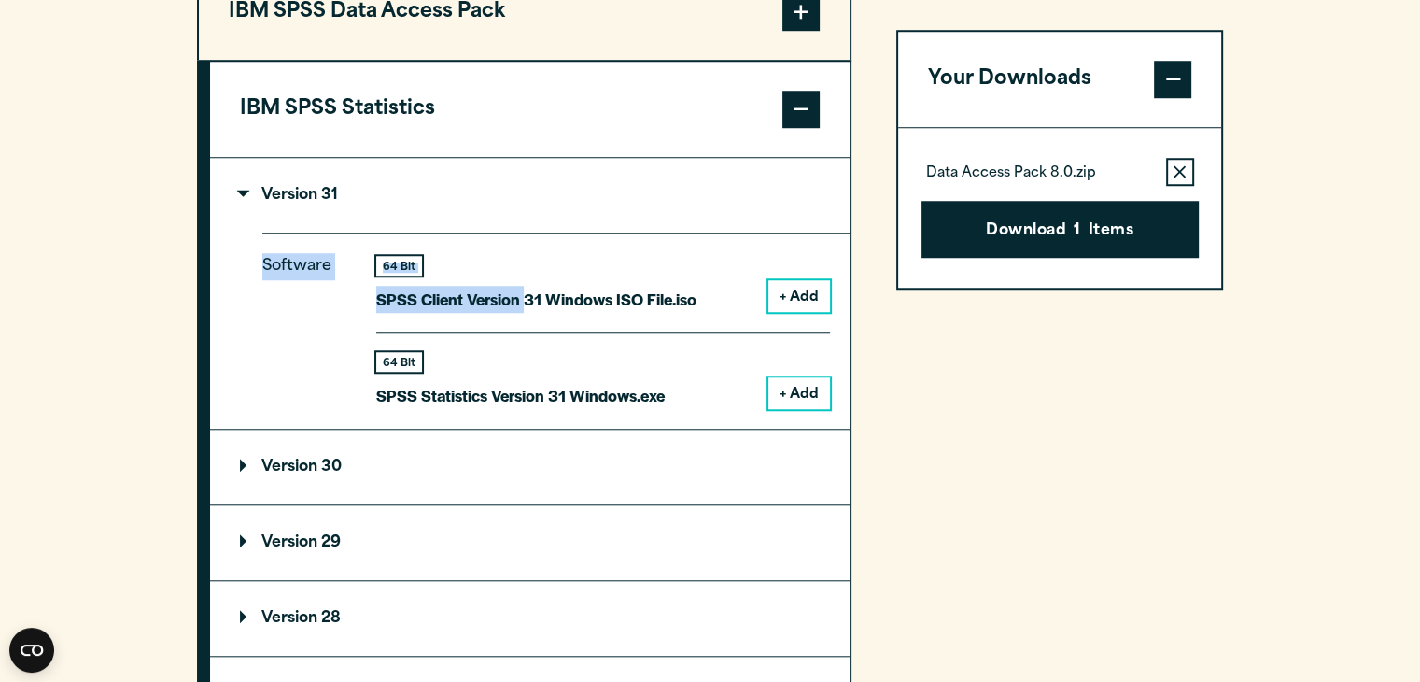
click at [394, 240] on details "Version 31 Software 64 Bit SPSS Client Version 31 Windows ISO File.iso + Add 64…" at bounding box center [530, 294] width 640 height 272
click at [258, 139] on button "IBM SPSS Statistics" at bounding box center [530, 109] width 640 height 95
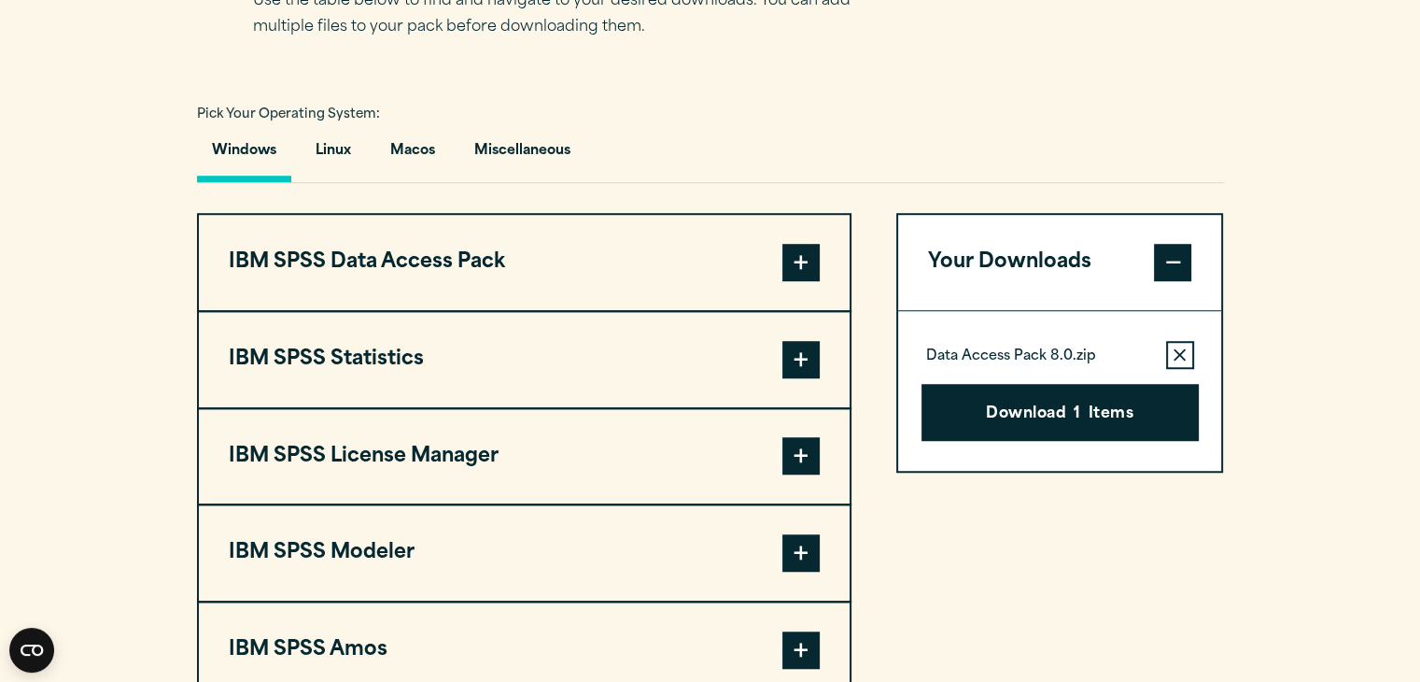
scroll to position [1307, 0]
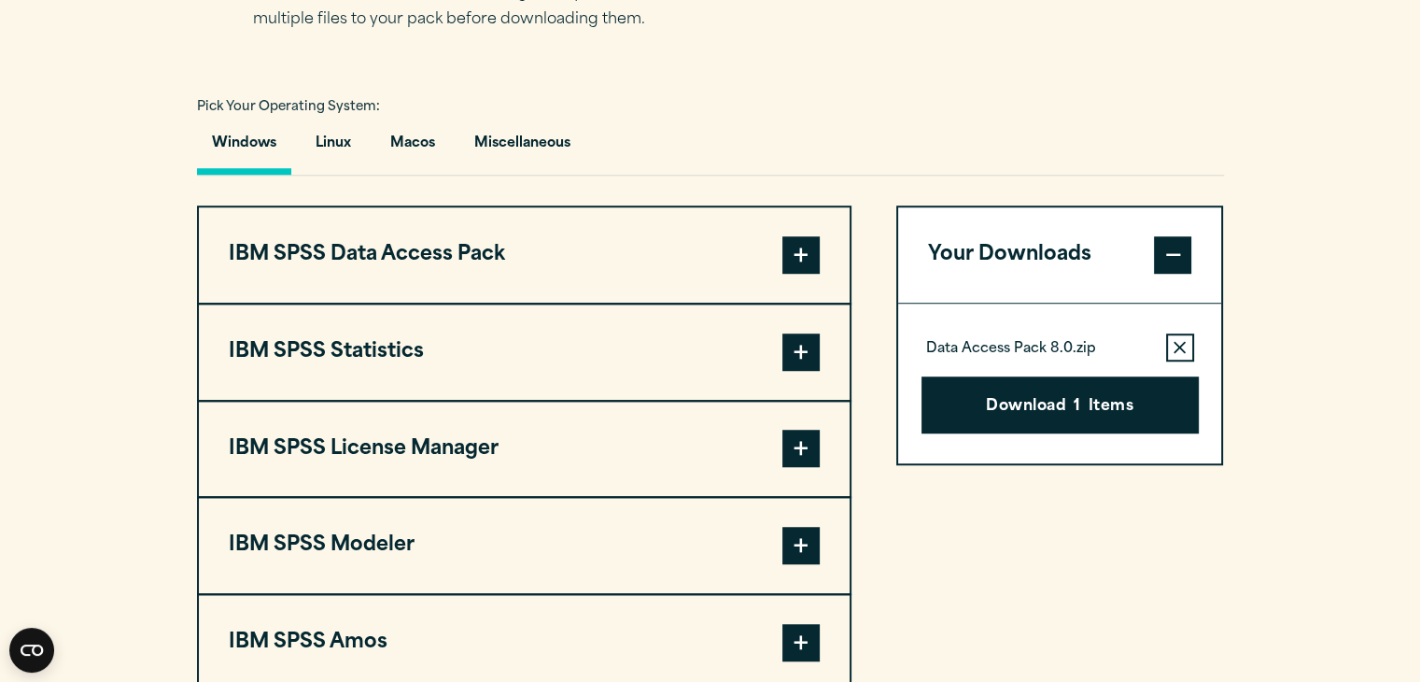
click at [539, 360] on button "IBM SPSS Statistics" at bounding box center [524, 351] width 651 height 95
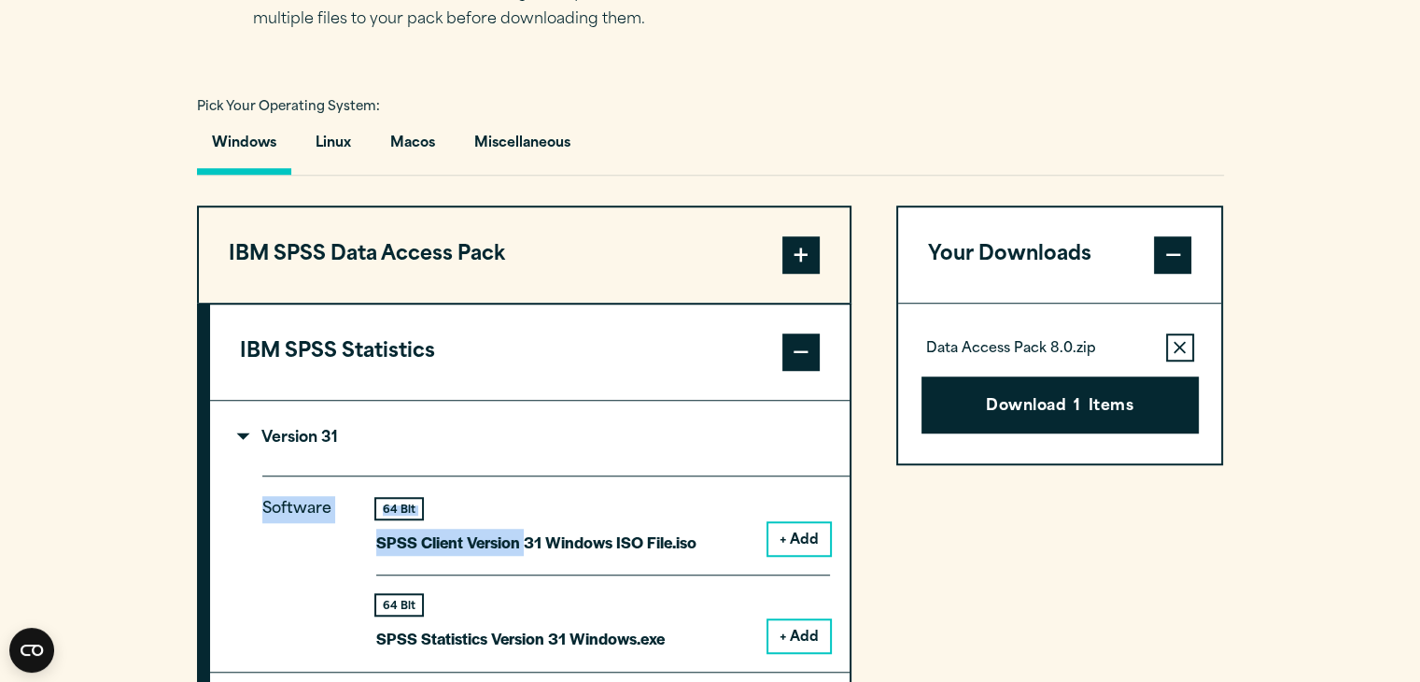
drag, startPoint x: 236, startPoint y: 329, endPoint x: 435, endPoint y: 373, distance: 203.7
click at [435, 373] on button "IBM SPSS Statistics" at bounding box center [530, 351] width 640 height 95
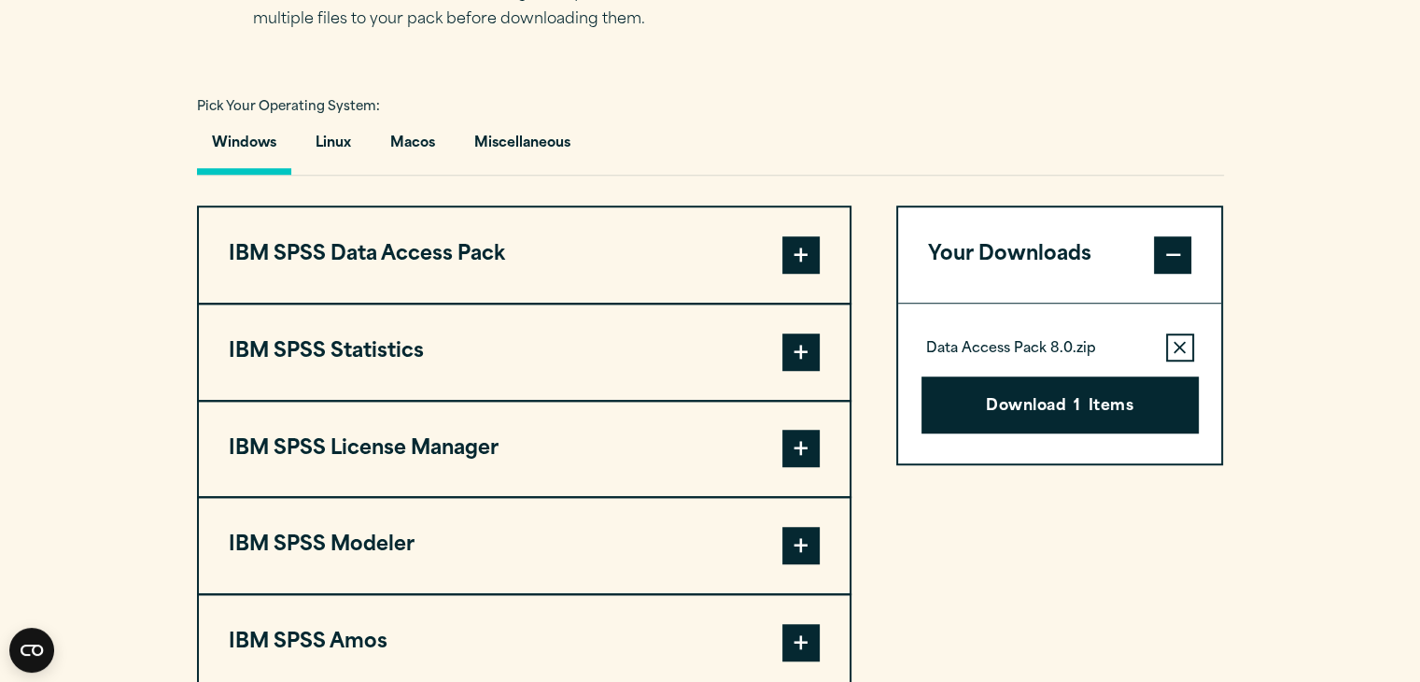
click at [408, 352] on button "IBM SPSS Statistics" at bounding box center [524, 351] width 651 height 95
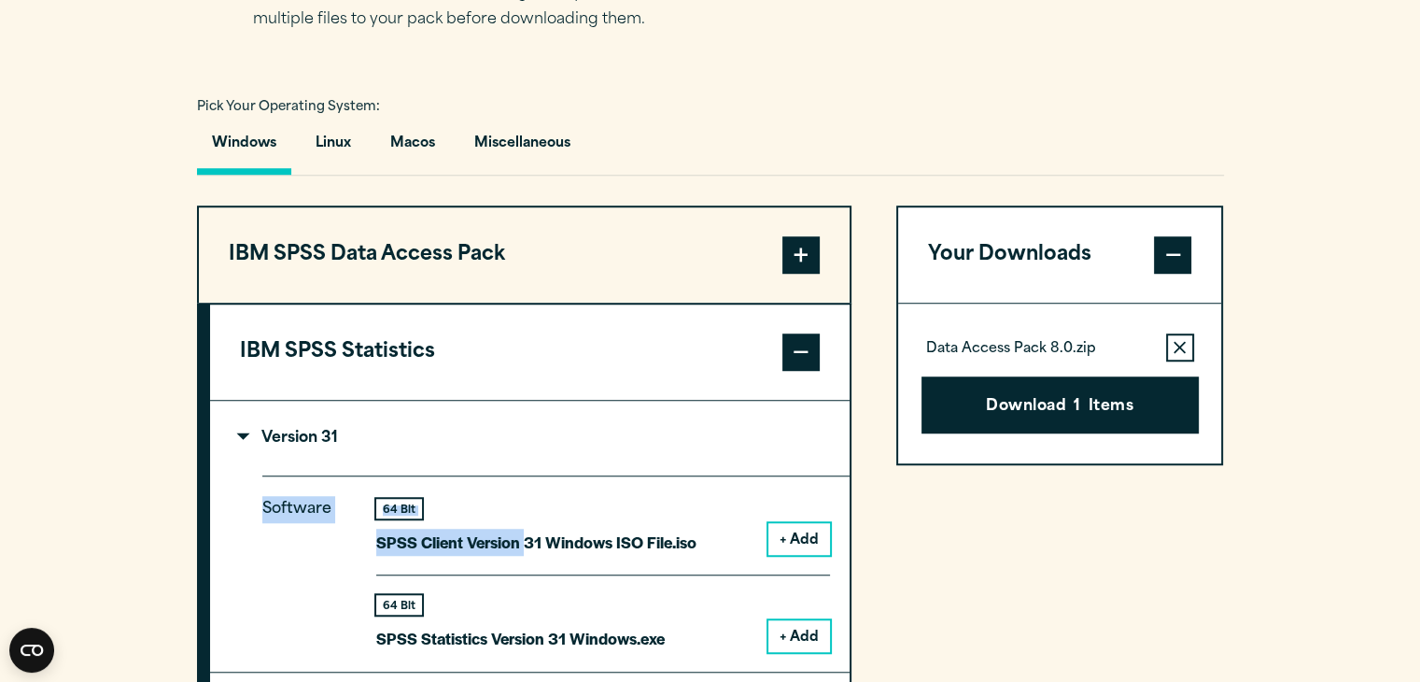
click at [605, 381] on button "IBM SPSS Statistics" at bounding box center [530, 351] width 640 height 95
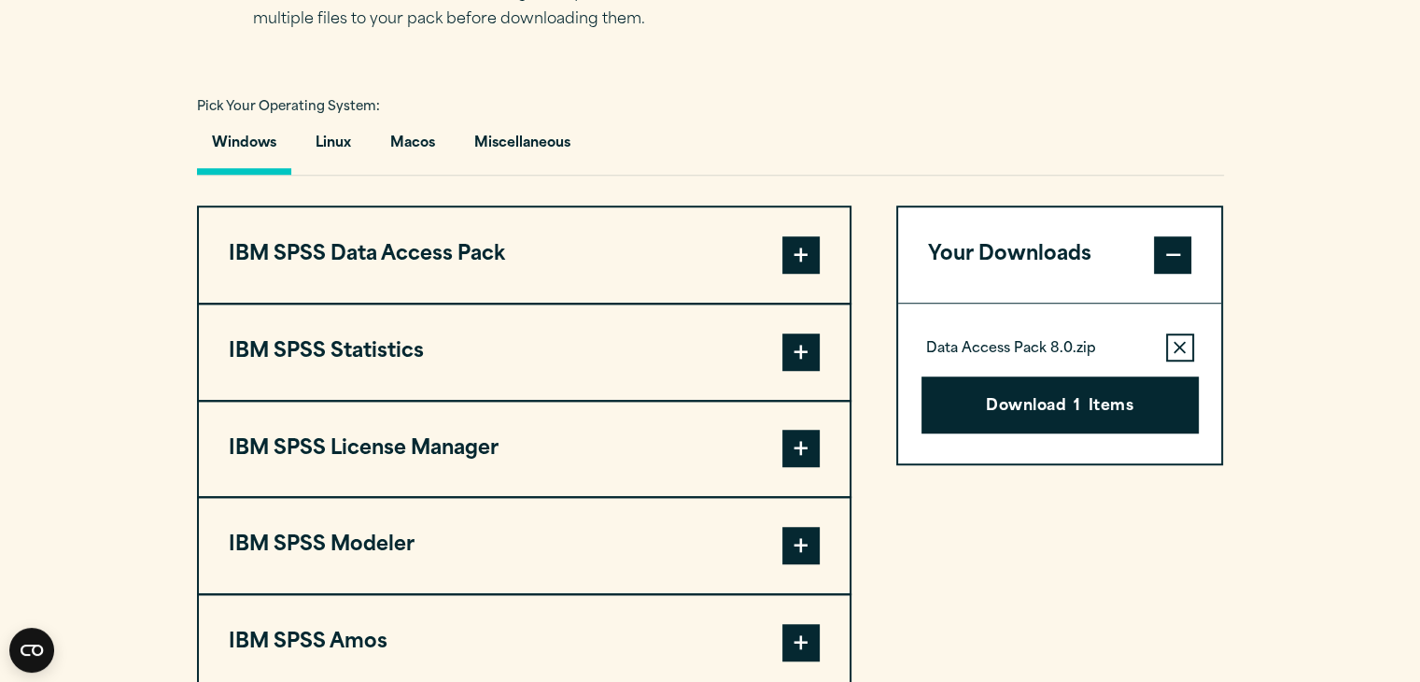
click at [605, 381] on button "IBM SPSS Statistics" at bounding box center [524, 351] width 651 height 95
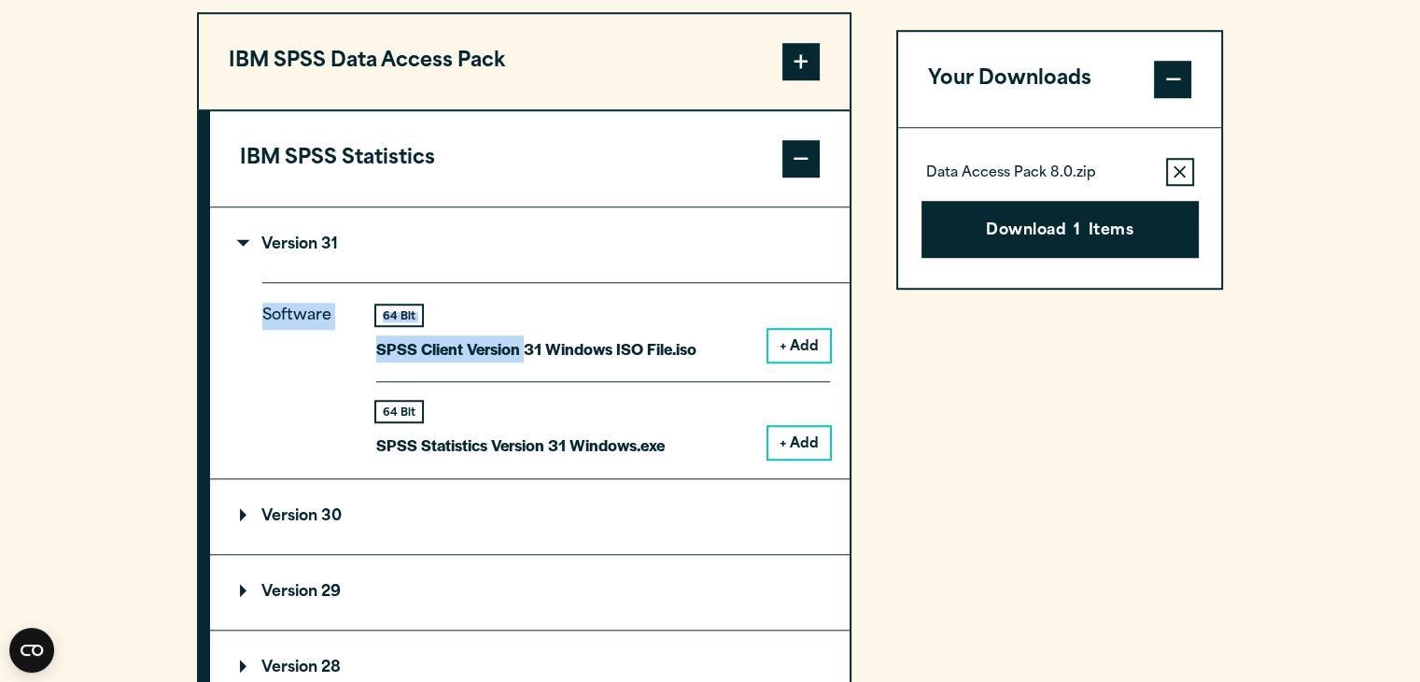
scroll to position [1505, 0]
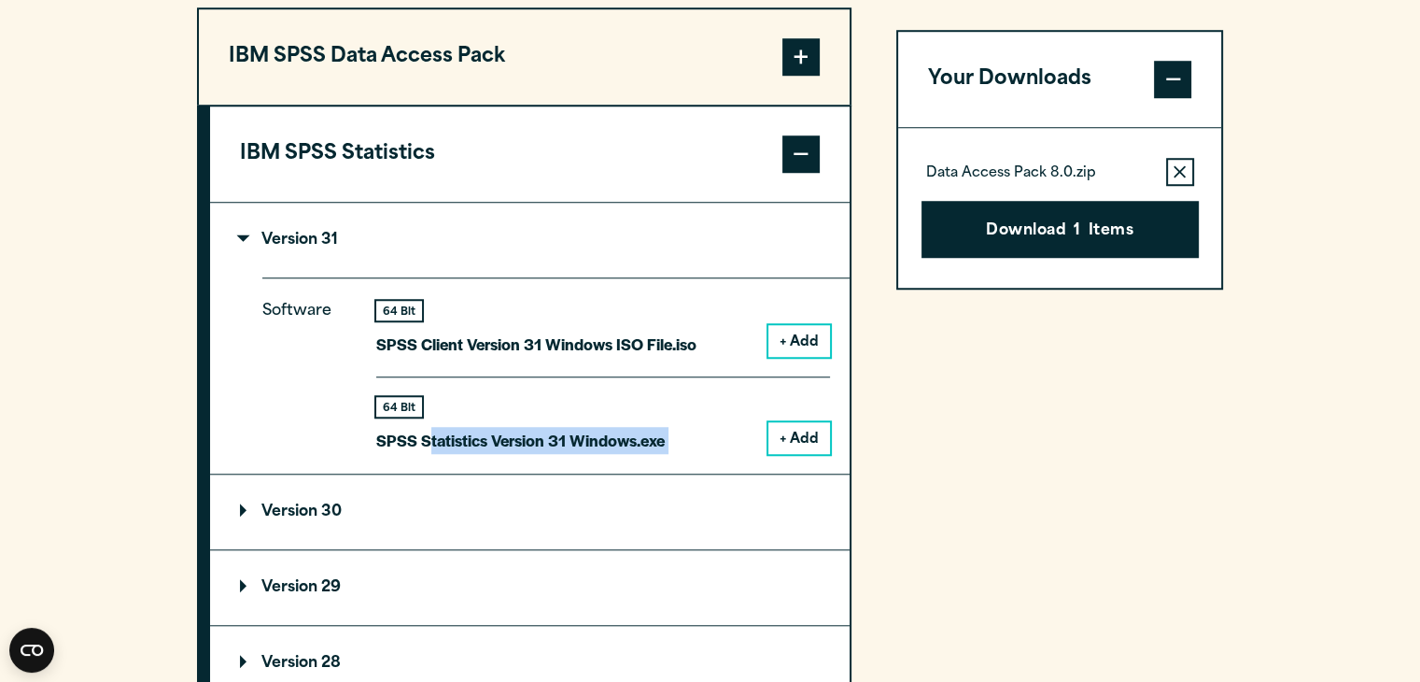
drag, startPoint x: 426, startPoint y: 460, endPoint x: 754, endPoint y: 445, distance: 328.1
click at [754, 445] on div "Software 64 Bit SPSS Client Version 31 Windows ISO File.iso + Add 64 Bit + Add" at bounding box center [555, 375] width 587 height 196
click at [786, 462] on div "Software 64 Bit SPSS Client Version 31 Windows ISO File.iso + Add 64 Bit + Add" at bounding box center [555, 375] width 587 height 196
drag, startPoint x: 691, startPoint y: 444, endPoint x: 243, endPoint y: 154, distance: 533.6
click at [243, 154] on div "IBM SPSS Statistics Version 31 Software 64 Bit + Add 64 Bit" at bounding box center [524, 480] width 655 height 750
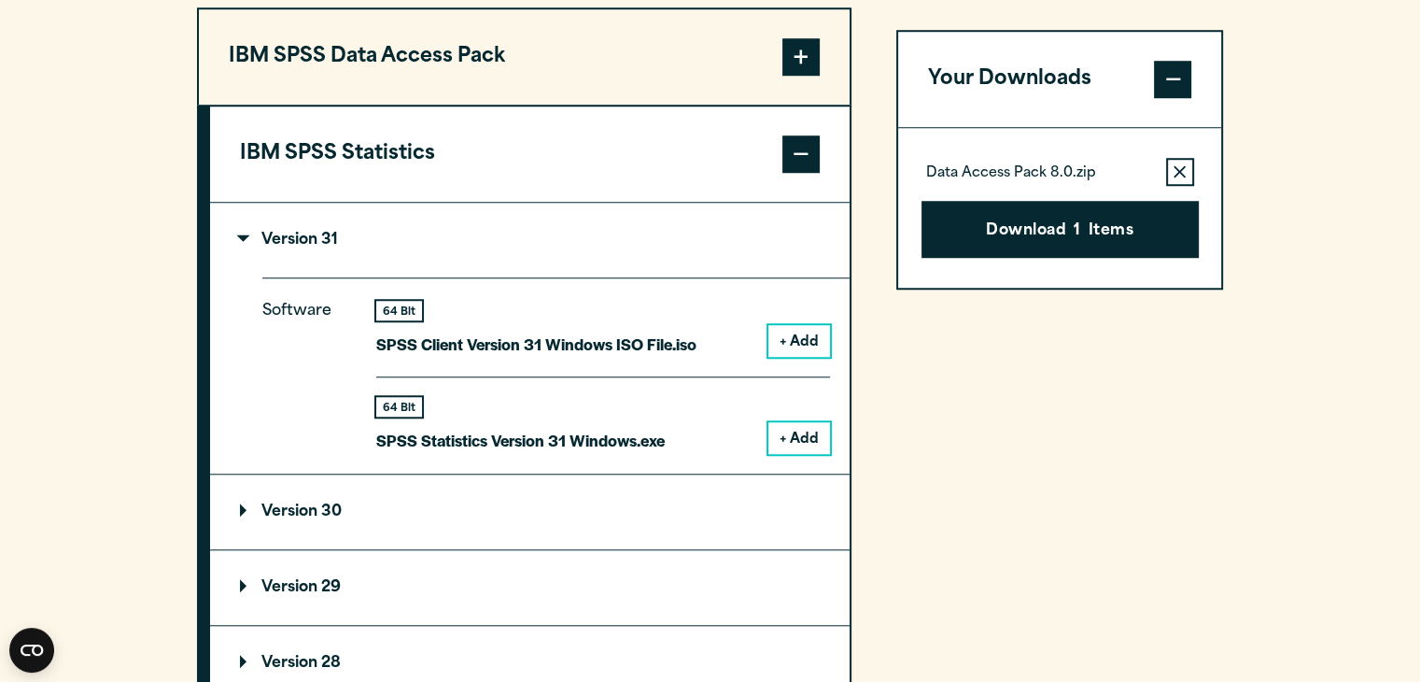
copy div "IBM SPSS Statistics Version 31 Software 64 Bit SPSS Client Version 31 Windows I…"
click at [452, 442] on p "SPSS Statistics Version 31 Windows.exe" at bounding box center [520, 440] width 289 height 27
click at [1179, 165] on icon "button" at bounding box center [1180, 171] width 12 height 13
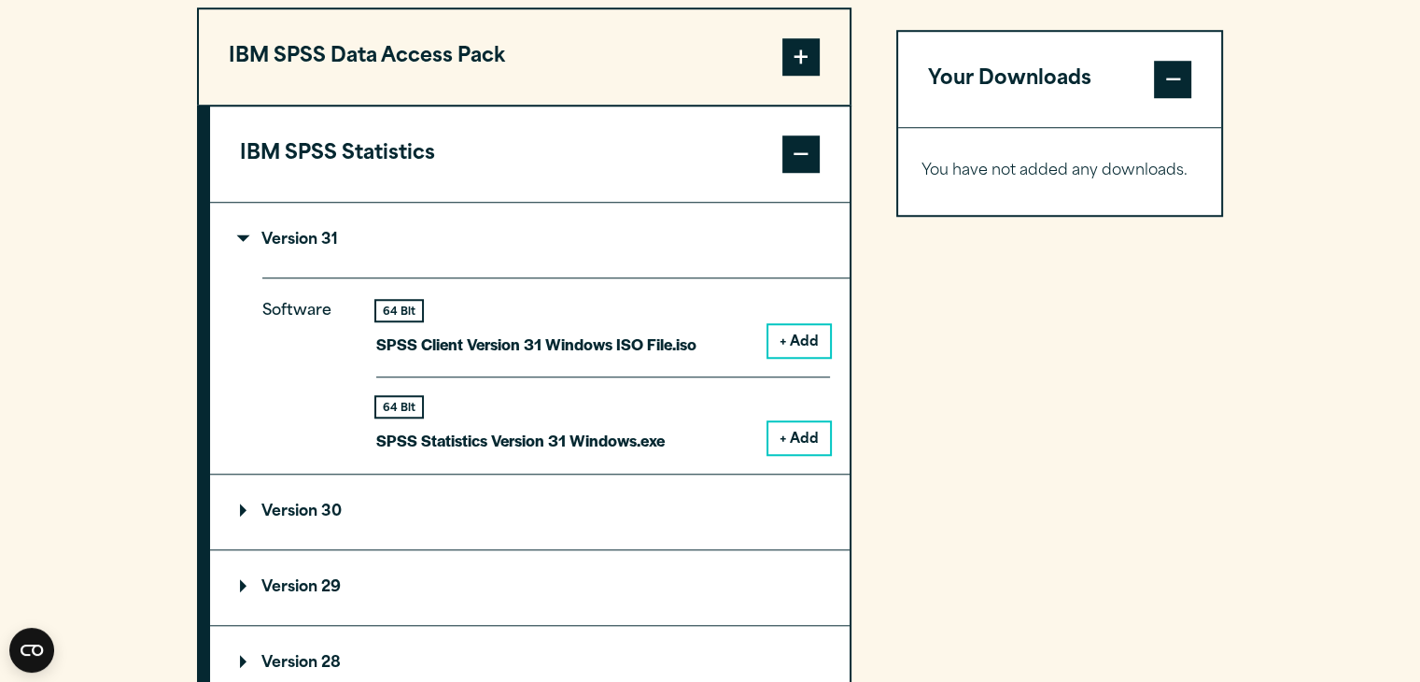
click at [806, 436] on button "+ Add" at bounding box center [800, 438] width 62 height 32
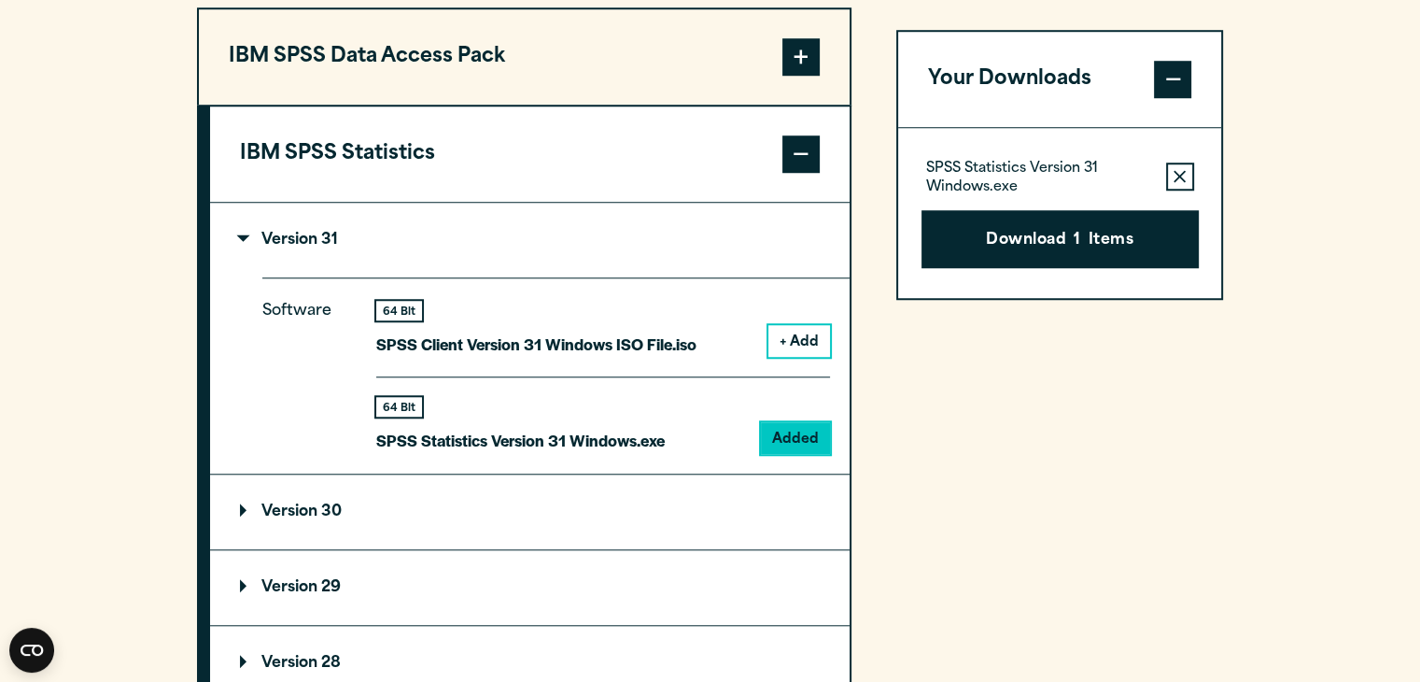
click at [801, 150] on span at bounding box center [801, 153] width 37 height 37
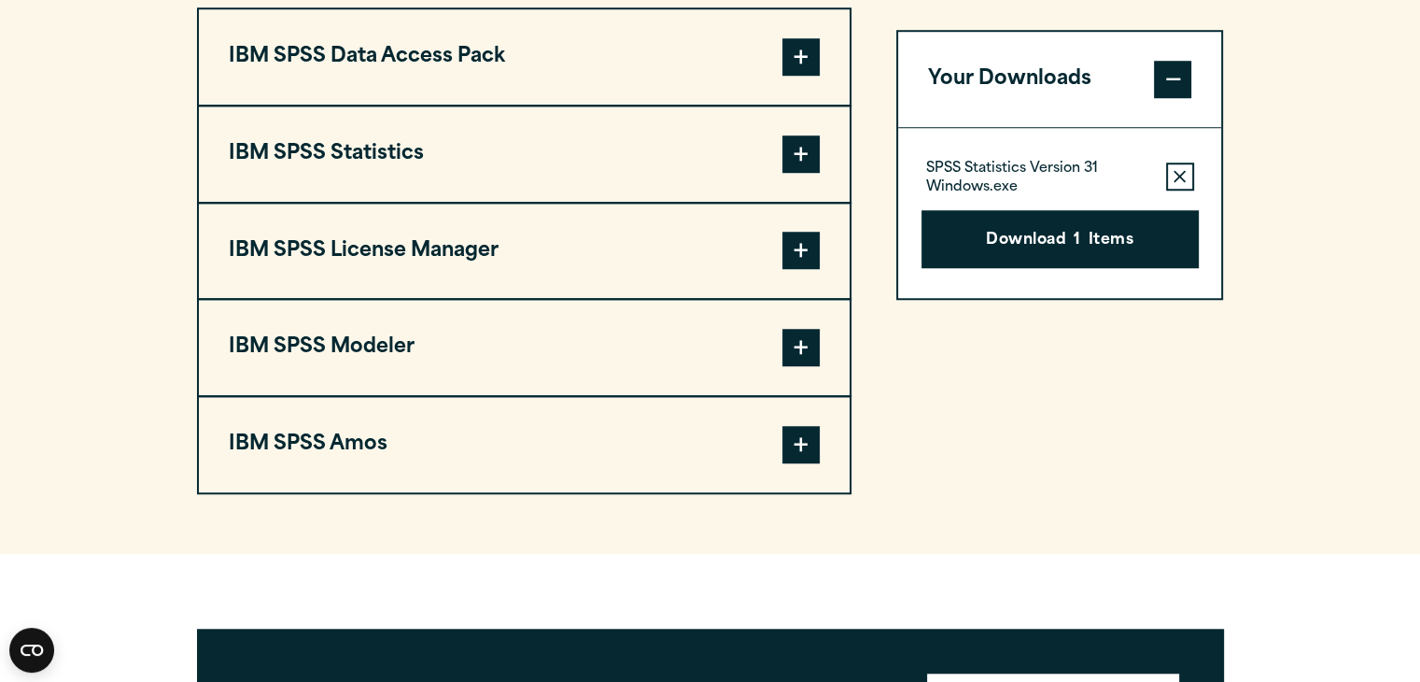
click at [805, 41] on span at bounding box center [801, 56] width 37 height 37
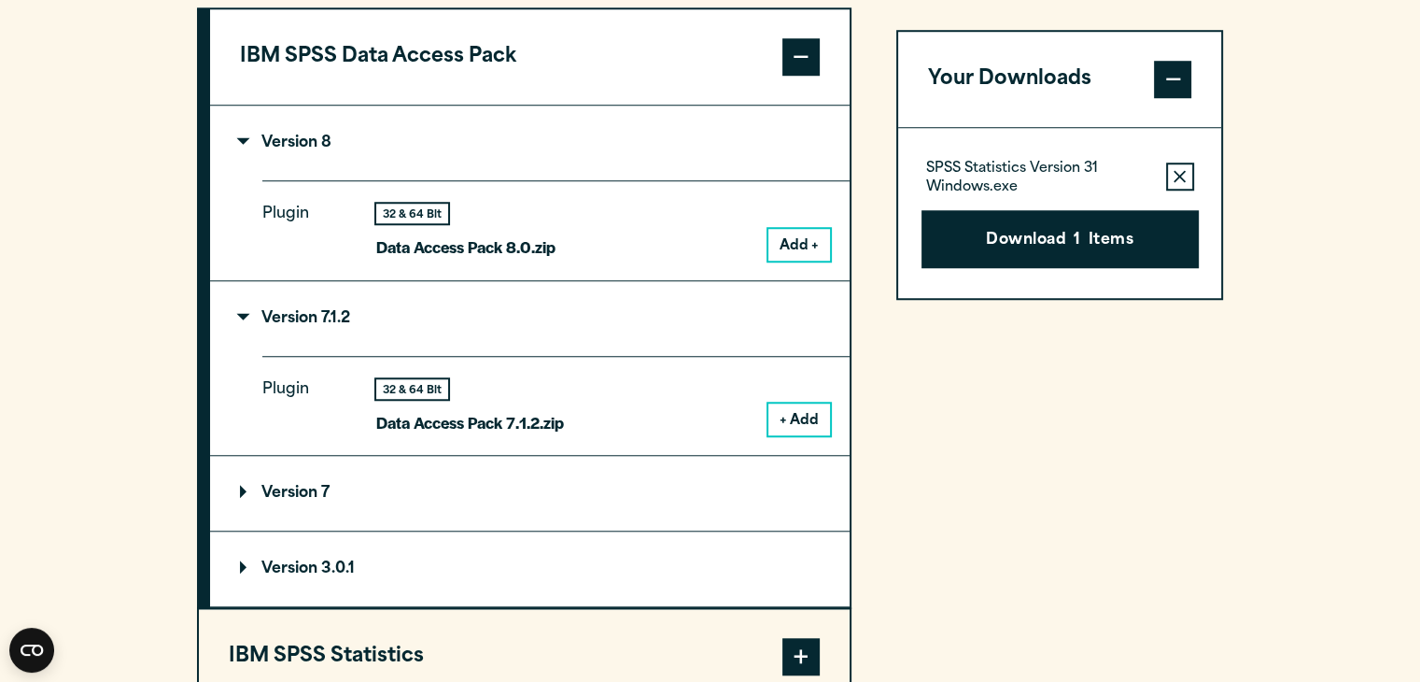
drag, startPoint x: 231, startPoint y: 46, endPoint x: 497, endPoint y: 315, distance: 378.4
click at [489, 244] on div "IBM SPSS Data Access Pack Version 8 Plugin 32 & 64 Bit Add +" at bounding box center [524, 307] width 655 height 601
drag, startPoint x: 403, startPoint y: 576, endPoint x: 414, endPoint y: 477, distance: 99.5
click at [410, 441] on div "Version 8 Plugin 32 & 64 Bit Data Access Pack 8.0.zip Add + Version 7.1.2" at bounding box center [530, 357] width 640 height 502
click at [393, 554] on summary "Version 3.0.1" at bounding box center [530, 568] width 640 height 75
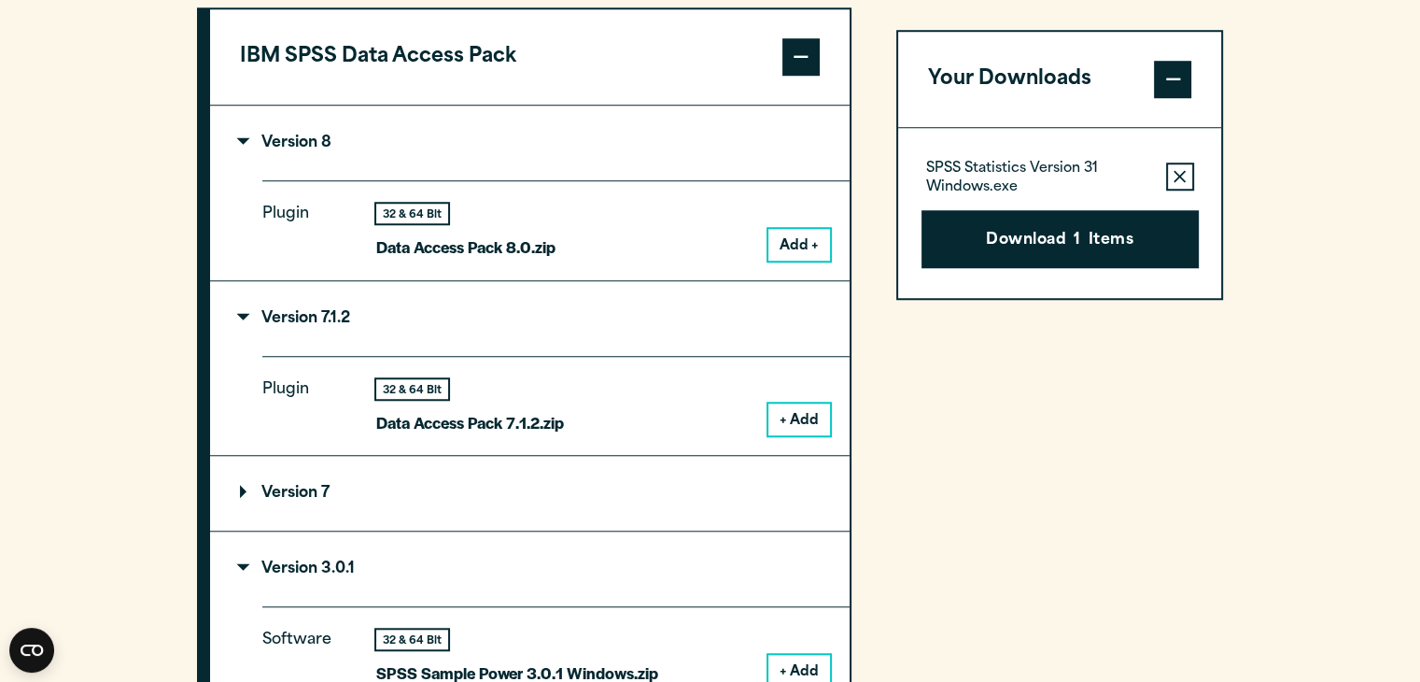
click at [242, 568] on p "Version 3.0.1" at bounding box center [297, 568] width 115 height 15
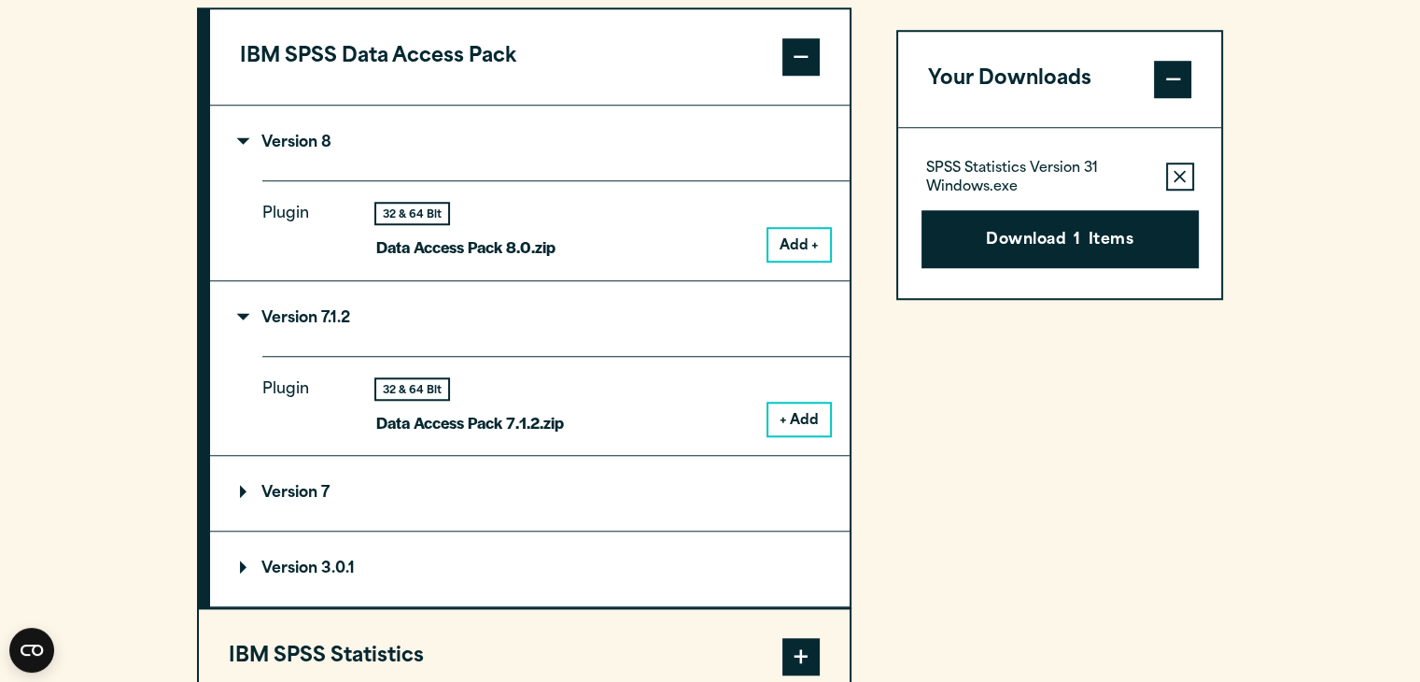
click at [242, 316] on p "Version 7.1.2" at bounding box center [295, 318] width 110 height 15
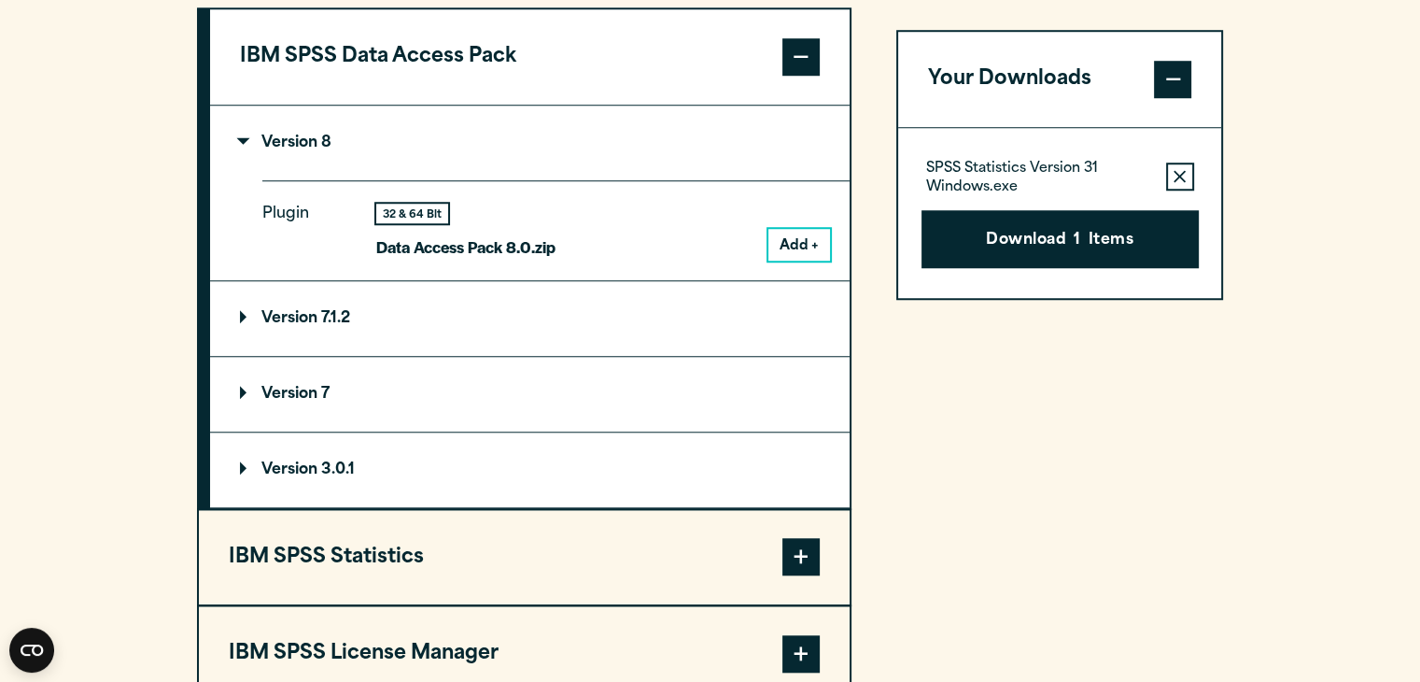
click at [243, 140] on p "Version 8" at bounding box center [286, 142] width 92 height 15
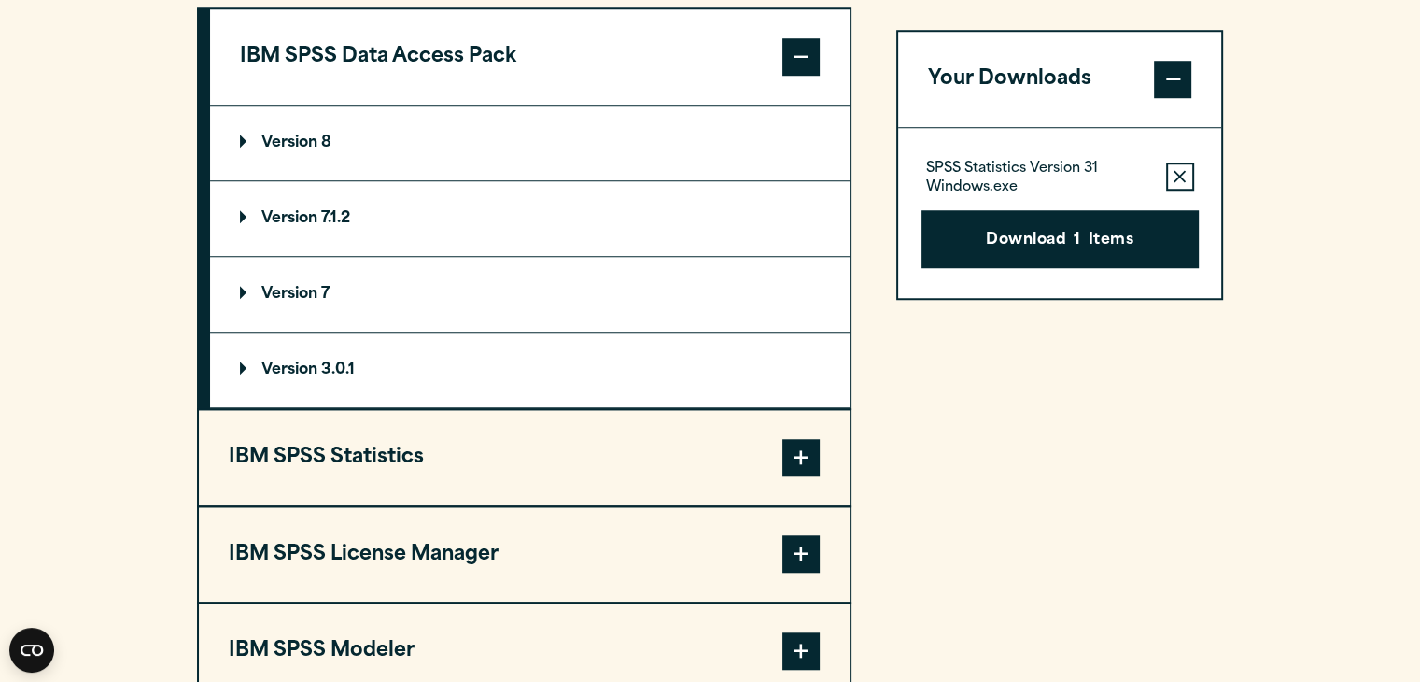
click at [243, 32] on button "IBM SPSS Data Access Pack" at bounding box center [530, 56] width 640 height 95
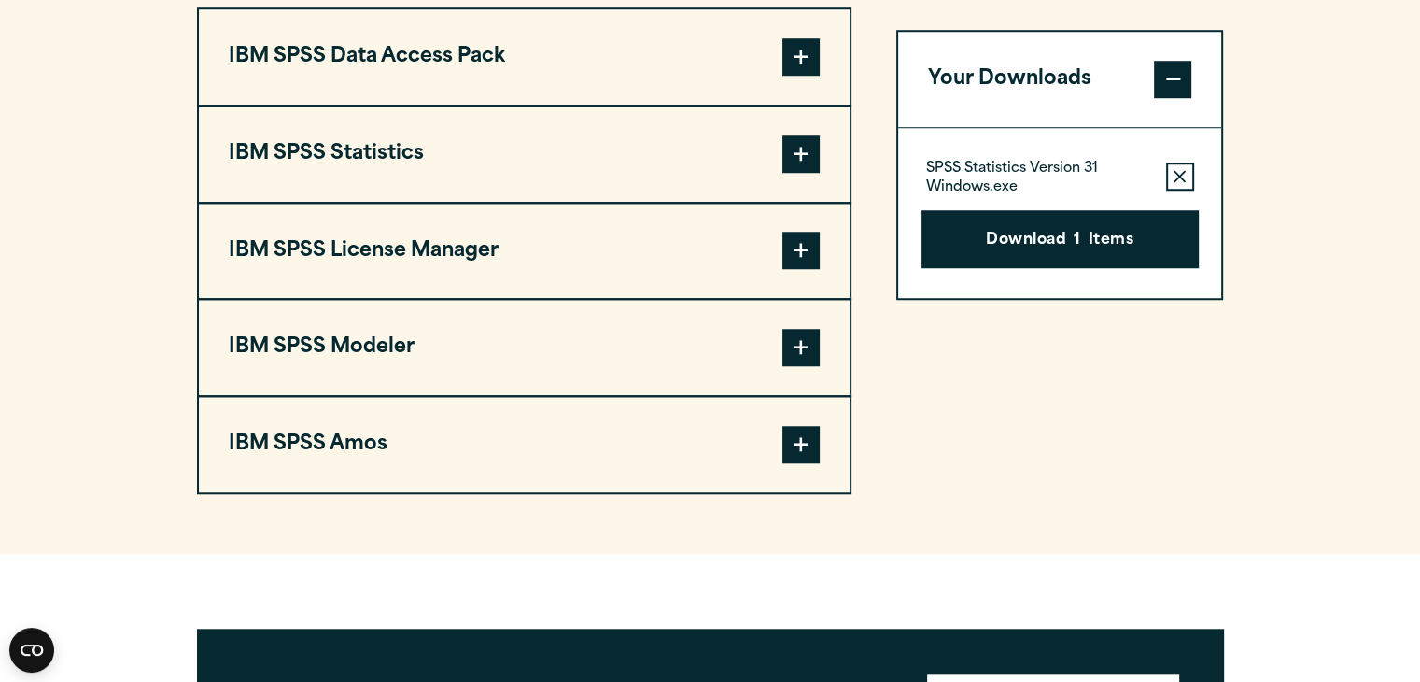
click at [366, 73] on button "IBM SPSS Data Access Pack" at bounding box center [524, 56] width 651 height 95
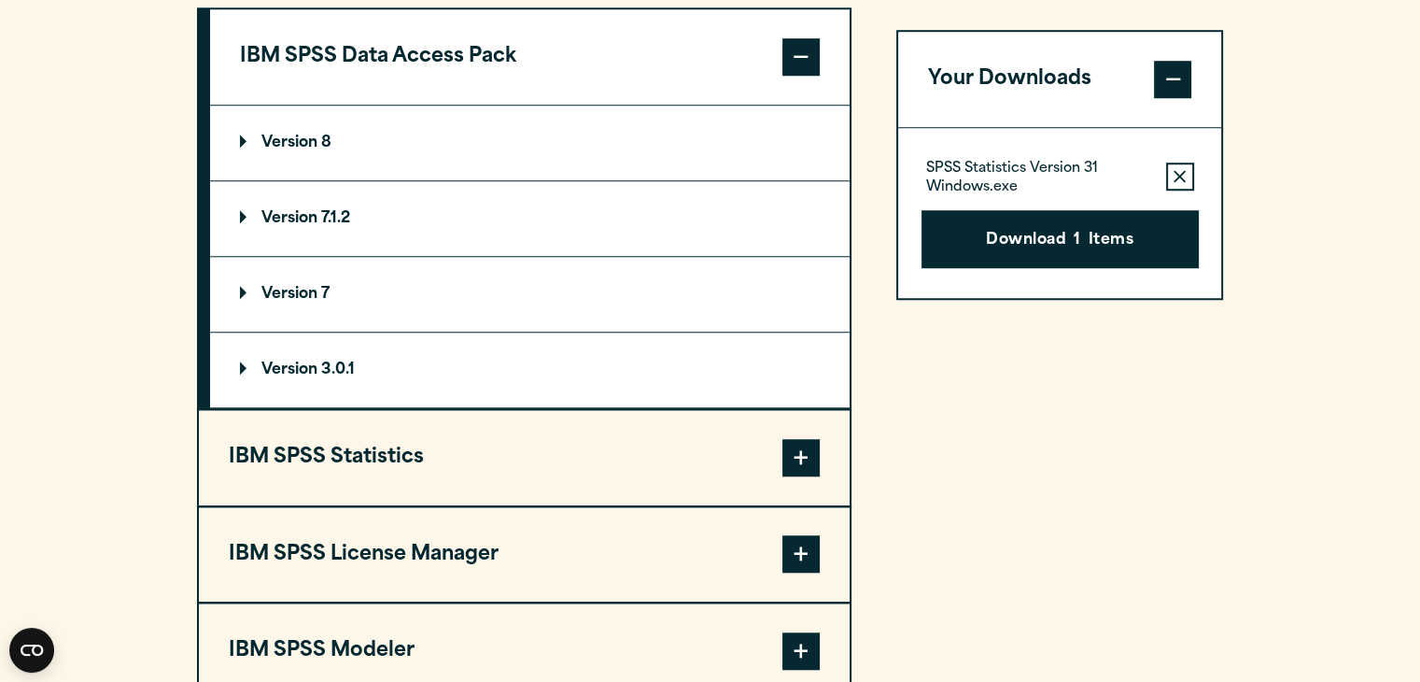
drag, startPoint x: 504, startPoint y: 406, endPoint x: 993, endPoint y: 437, distance: 489.4
click at [993, 437] on div "IBM SPSS Data Access Pack Version 8 Plugin 32 & 64 Bit Data Access Pack 8.0.zip…" at bounding box center [710, 402] width 1027 height 790
drag, startPoint x: 259, startPoint y: 37, endPoint x: 550, endPoint y: 51, distance: 291.7
click at [550, 51] on button "IBM SPSS Data Access Pack" at bounding box center [530, 56] width 640 height 95
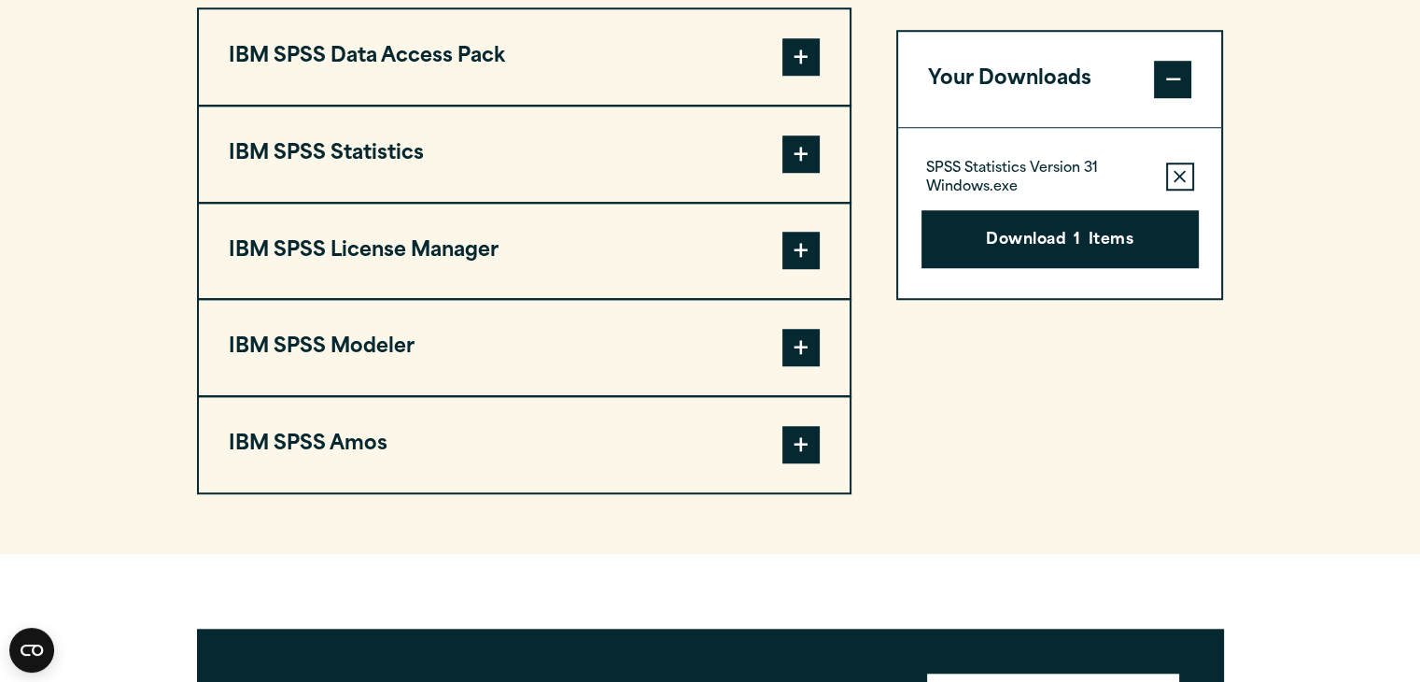
click at [550, 51] on button "IBM SPSS Data Access Pack" at bounding box center [524, 56] width 651 height 95
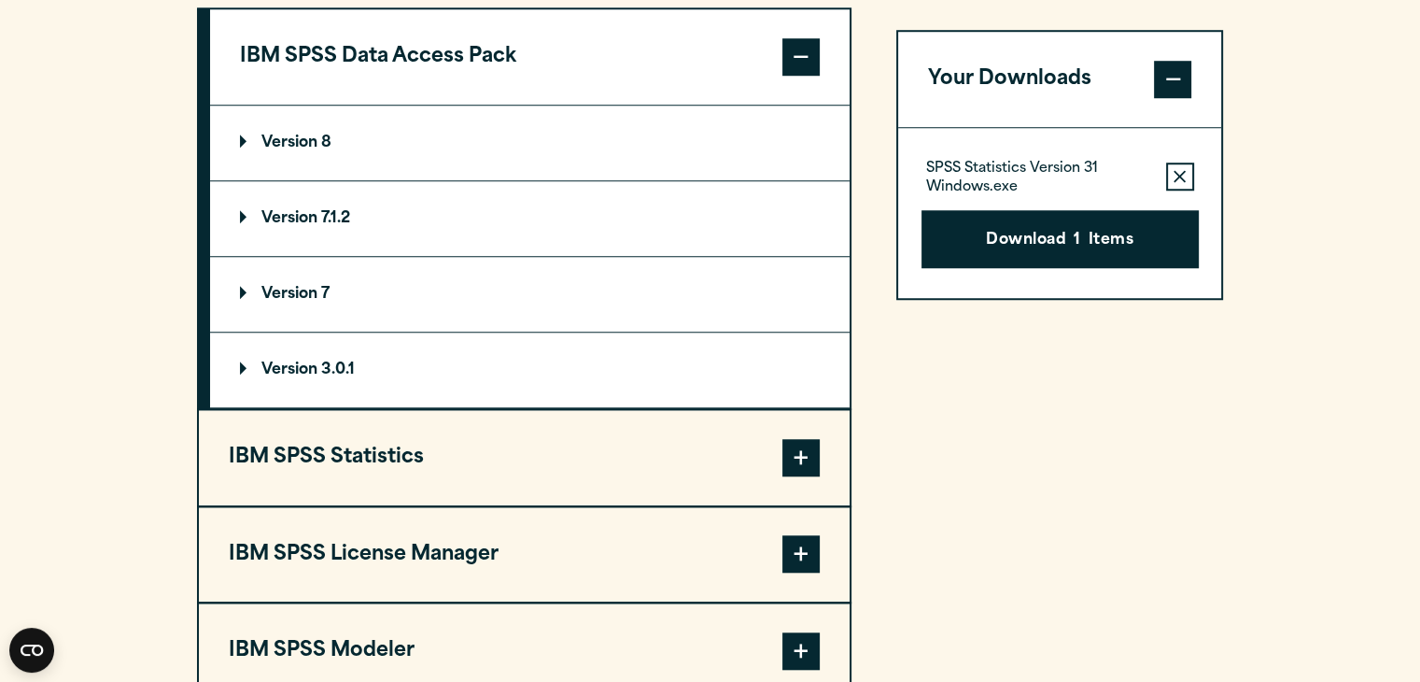
drag, startPoint x: 550, startPoint y: 51, endPoint x: 220, endPoint y: 64, distance: 329.9
click at [220, 64] on button "IBM SPSS Data Access Pack" at bounding box center [530, 56] width 640 height 95
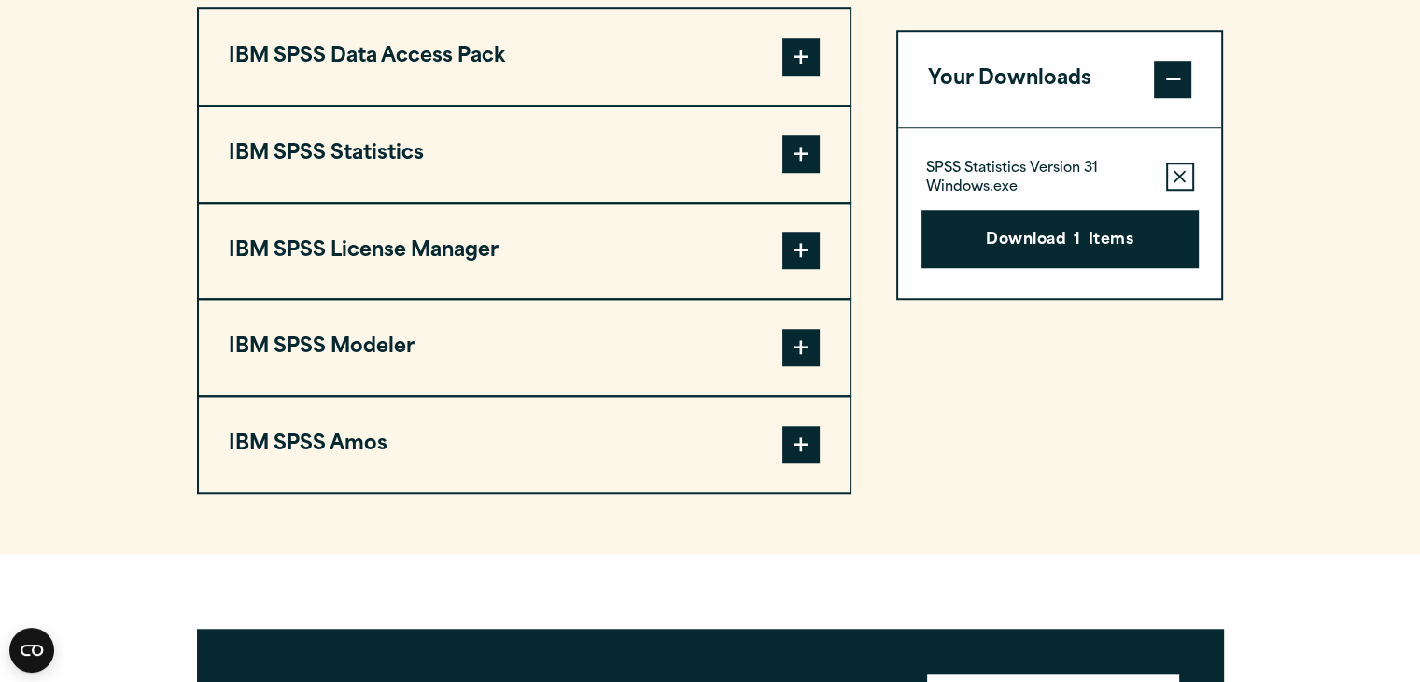
click at [220, 64] on button "IBM SPSS Data Access Pack" at bounding box center [524, 56] width 651 height 95
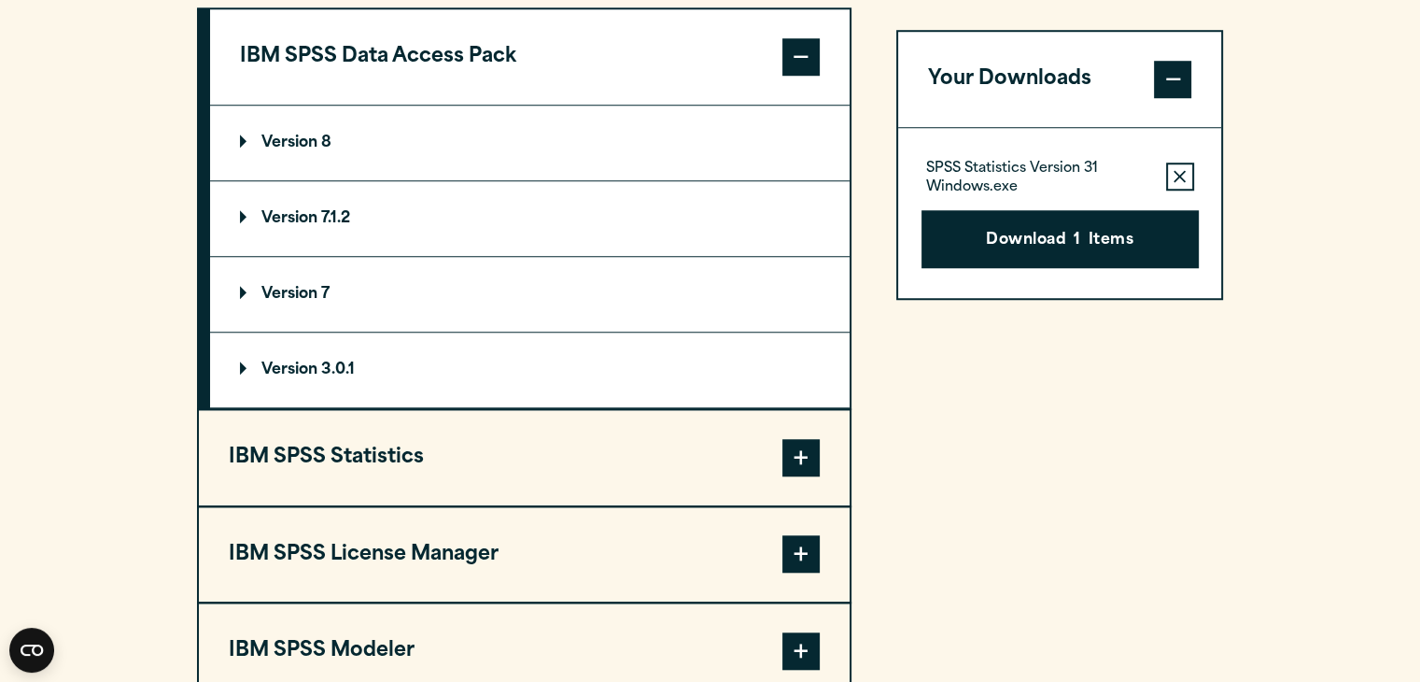
drag, startPoint x: 480, startPoint y: 78, endPoint x: 869, endPoint y: 457, distance: 542.9
click at [869, 457] on div "IBM SPSS Data Access Pack Version 8 Plugin 32 & 64 Bit Data Access Pack 8.0.zip…" at bounding box center [710, 402] width 1027 height 790
drag, startPoint x: 336, startPoint y: 361, endPoint x: 956, endPoint y: 400, distance: 621.3
click at [956, 400] on div "IBM SPSS Data Access Pack Version 8 Plugin 32 & 64 Bit Data Access Pack 8.0.zip…" at bounding box center [710, 402] width 1027 height 790
click at [346, 372] on p "Version 3.0.1" at bounding box center [297, 369] width 115 height 15
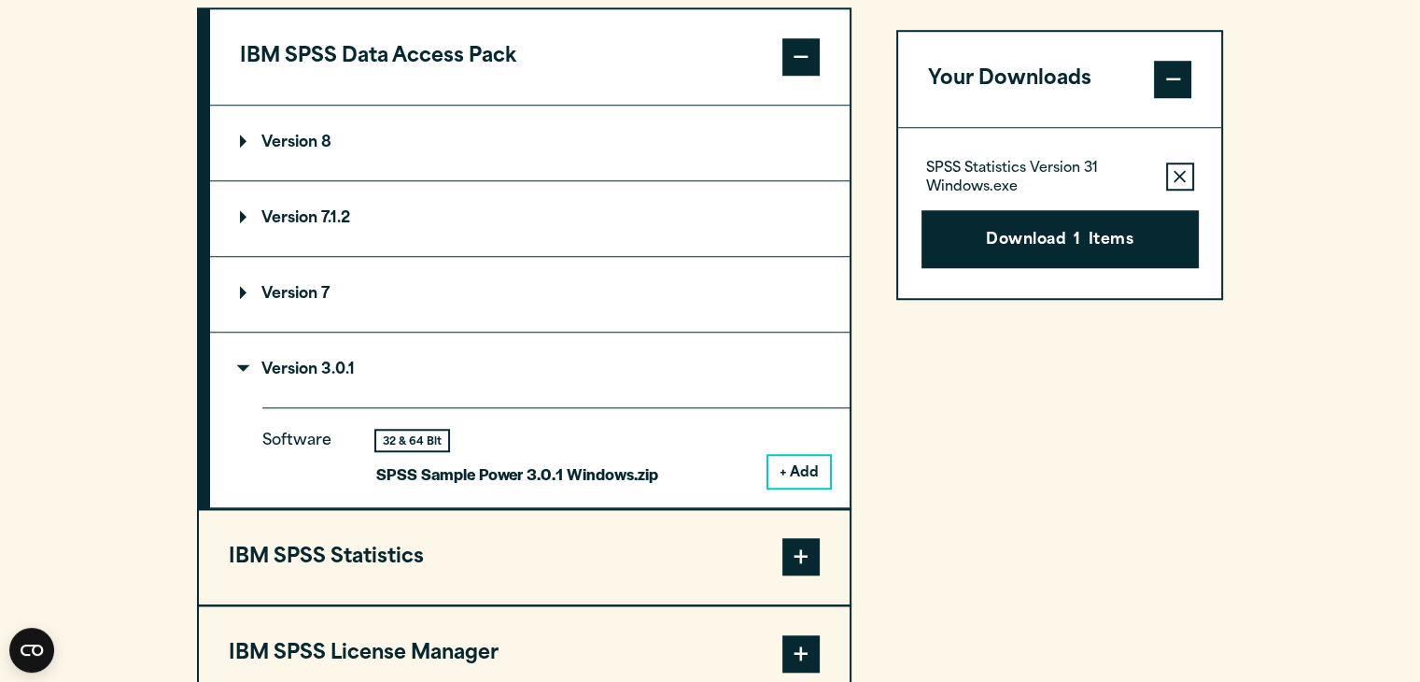
drag, startPoint x: 674, startPoint y: 471, endPoint x: 1097, endPoint y: 414, distance: 426.9
click at [1097, 414] on div "IBM SPSS Data Access Pack Version 8 Plugin 32 & 64 Bit Data Access Pack 8.0.zip…" at bounding box center [710, 452] width 1027 height 890
click at [247, 287] on p "Version 7" at bounding box center [285, 294] width 90 height 15
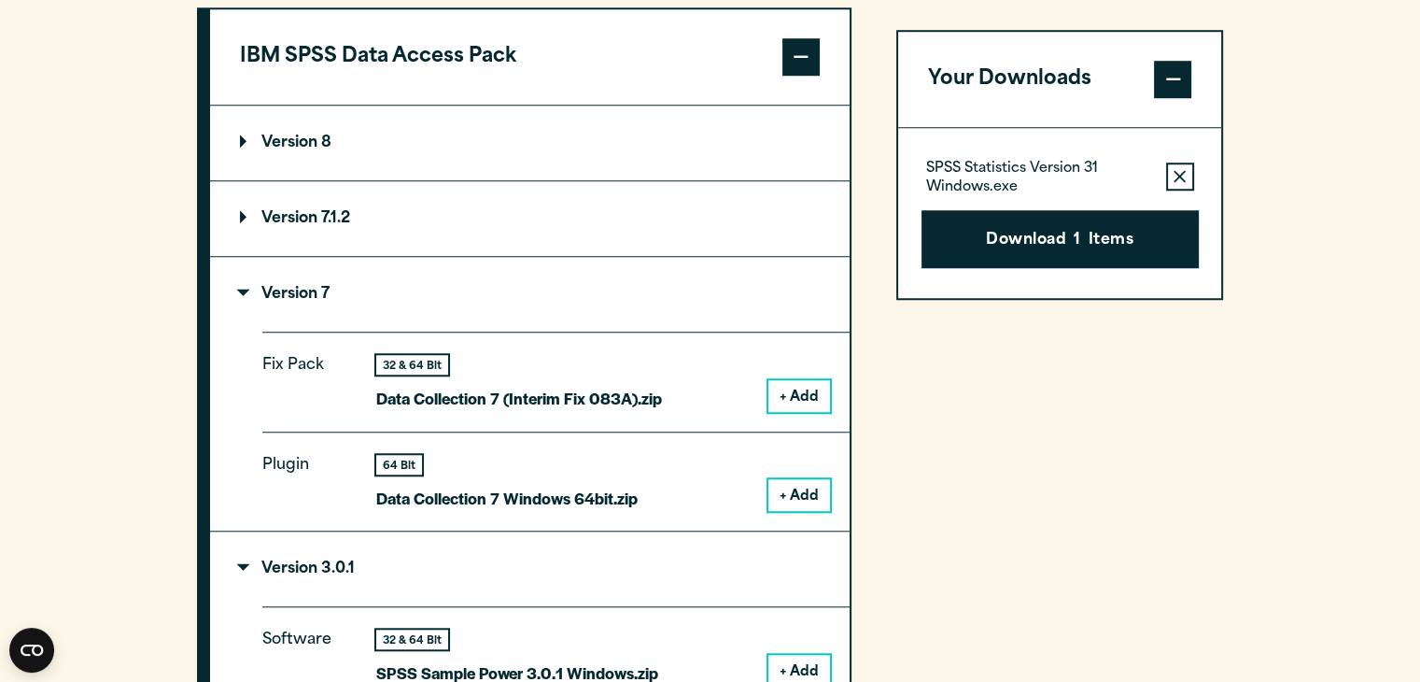
click at [245, 226] on summary "Version 7.1.2" at bounding box center [530, 218] width 640 height 75
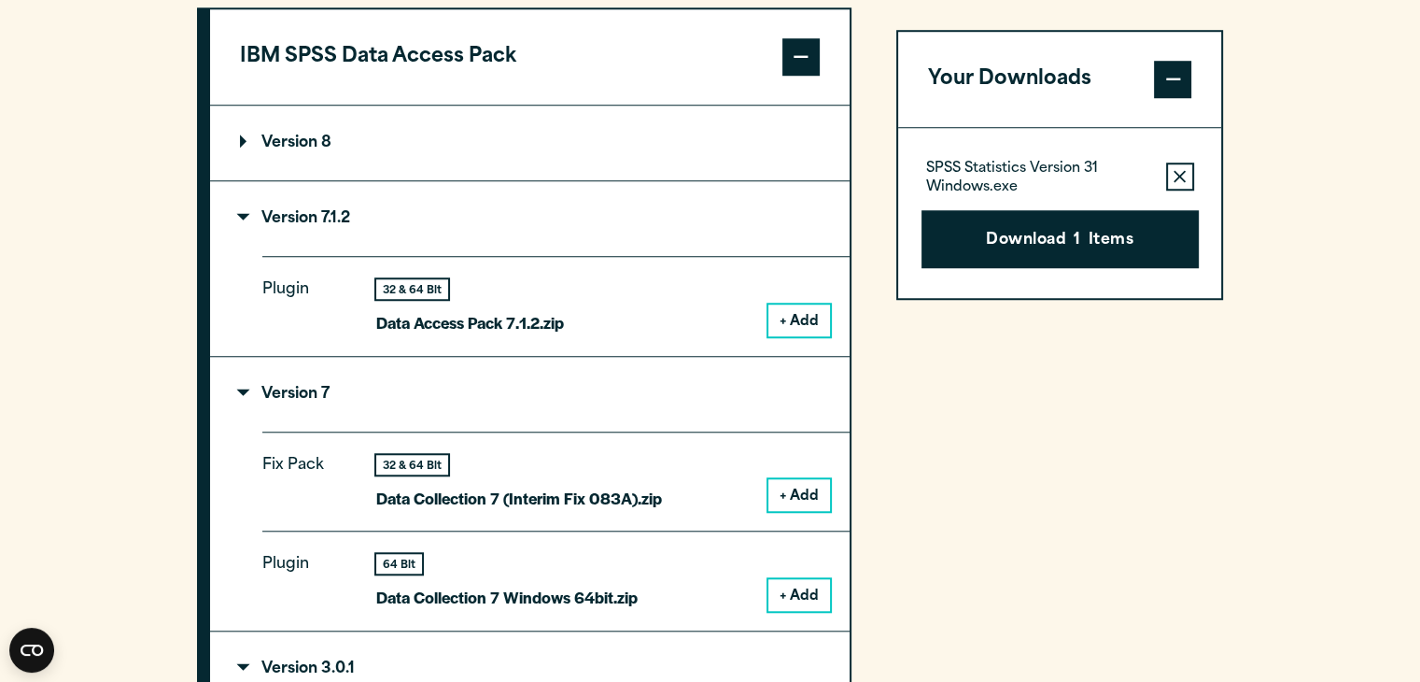
click at [245, 145] on p "Version 8" at bounding box center [286, 142] width 92 height 15
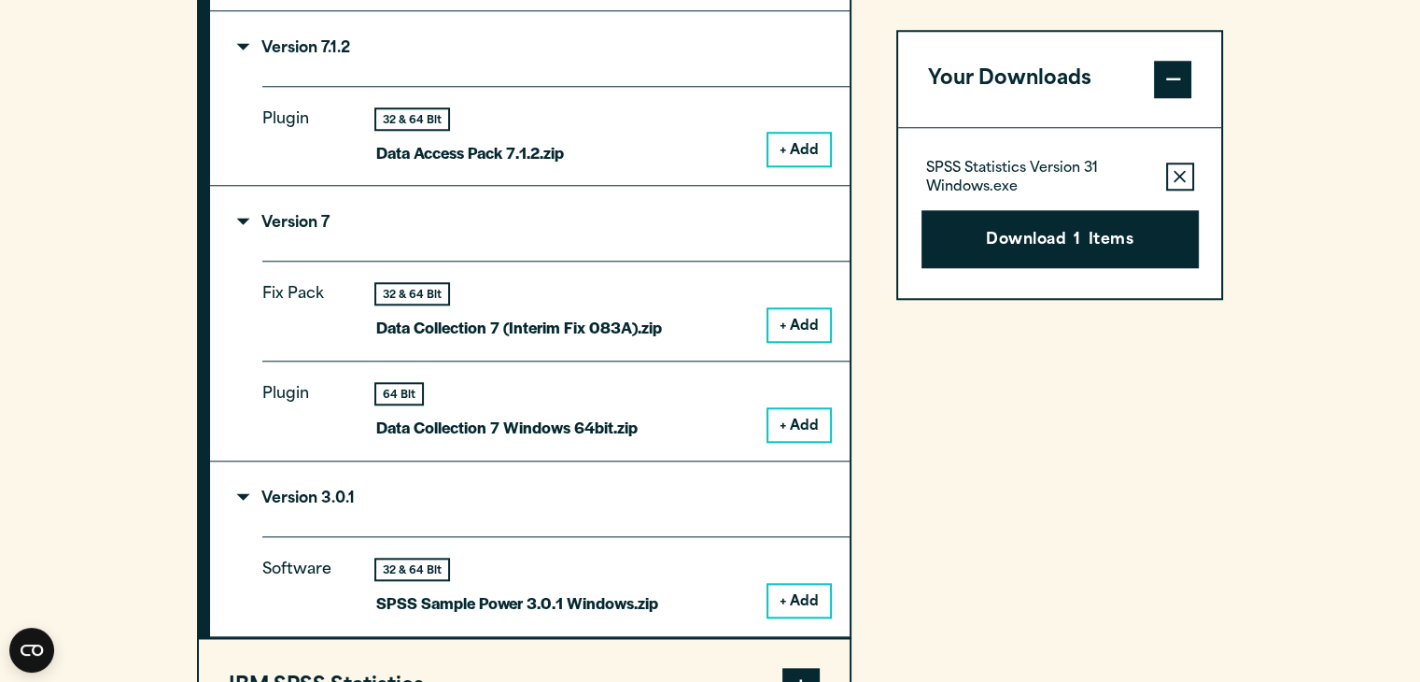
scroll to position [1781, 0]
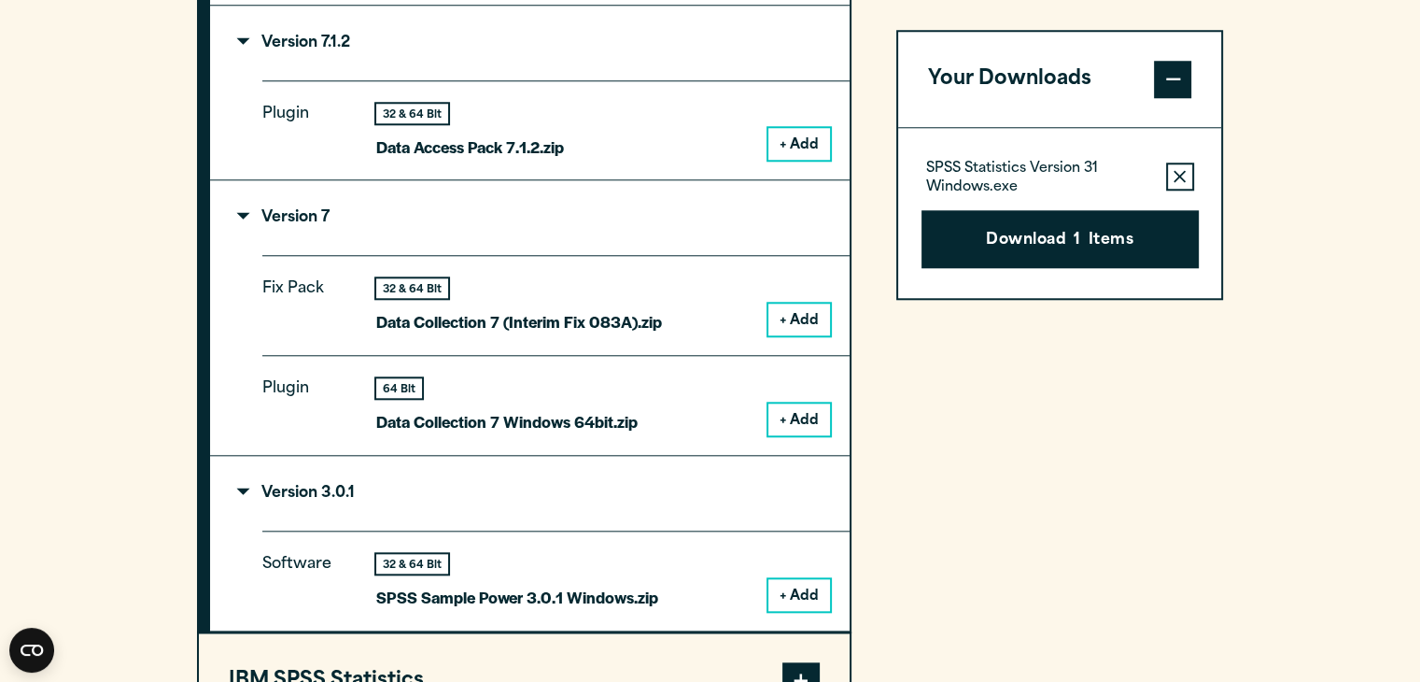
click at [699, 580] on div "32 & 64 Bit SPSS Sample Power 3.0.1 Windows.zip + Add" at bounding box center [603, 582] width 454 height 57
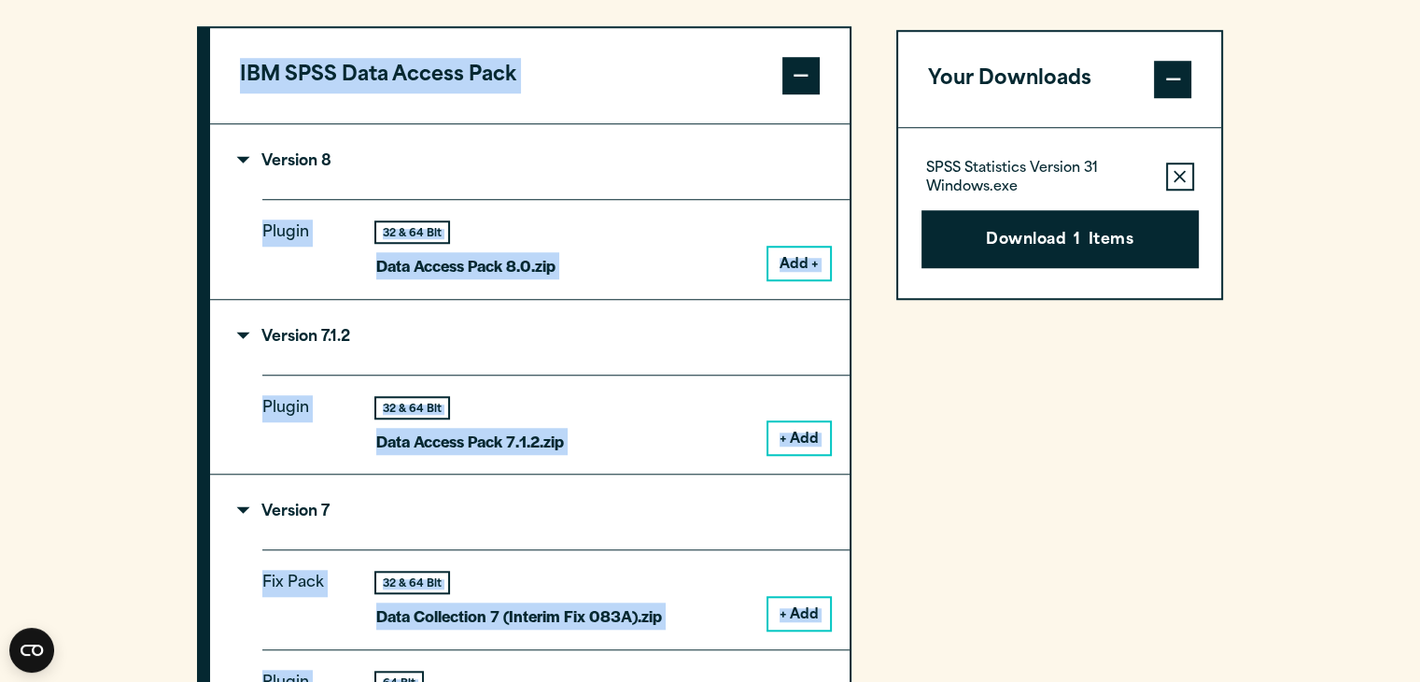
scroll to position [1110, 0]
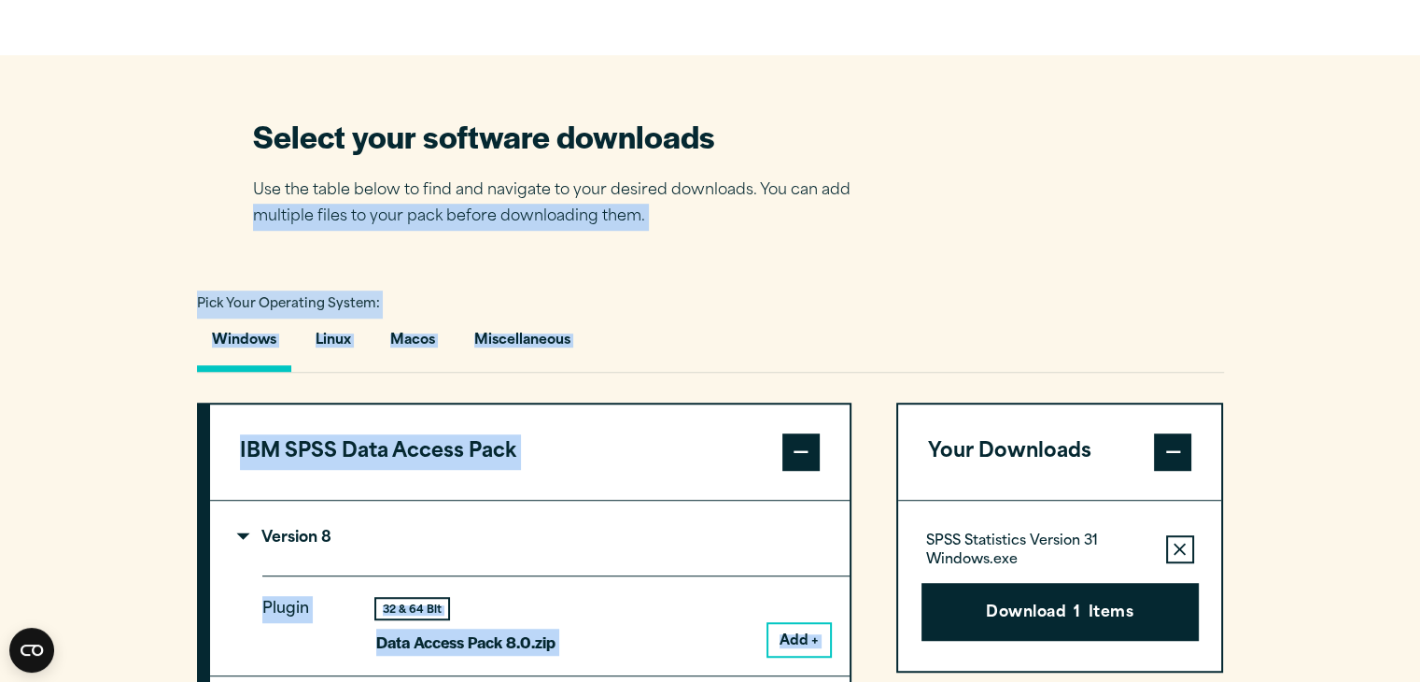
drag, startPoint x: 668, startPoint y: 603, endPoint x: 221, endPoint y: 463, distance: 467.9
copy div "IBM SPSS Data Access Pack Version 8 Plugin 32 & 64 Bit Data Access Pack 8.0.zip…"
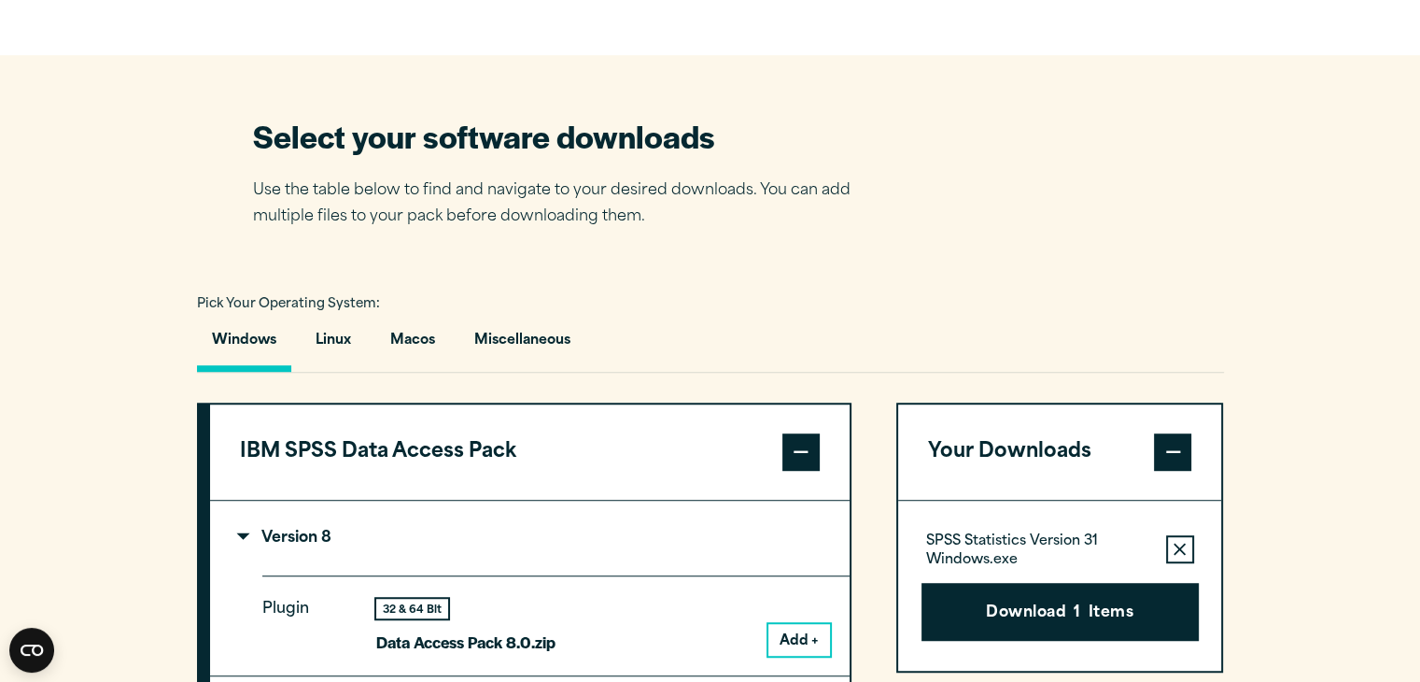
click at [931, 120] on div "Select your software downloads Use the table below to find and navigate to your…" at bounding box center [710, 173] width 915 height 116
click at [1068, 609] on button "Download 1 Items" at bounding box center [1060, 612] width 277 height 58
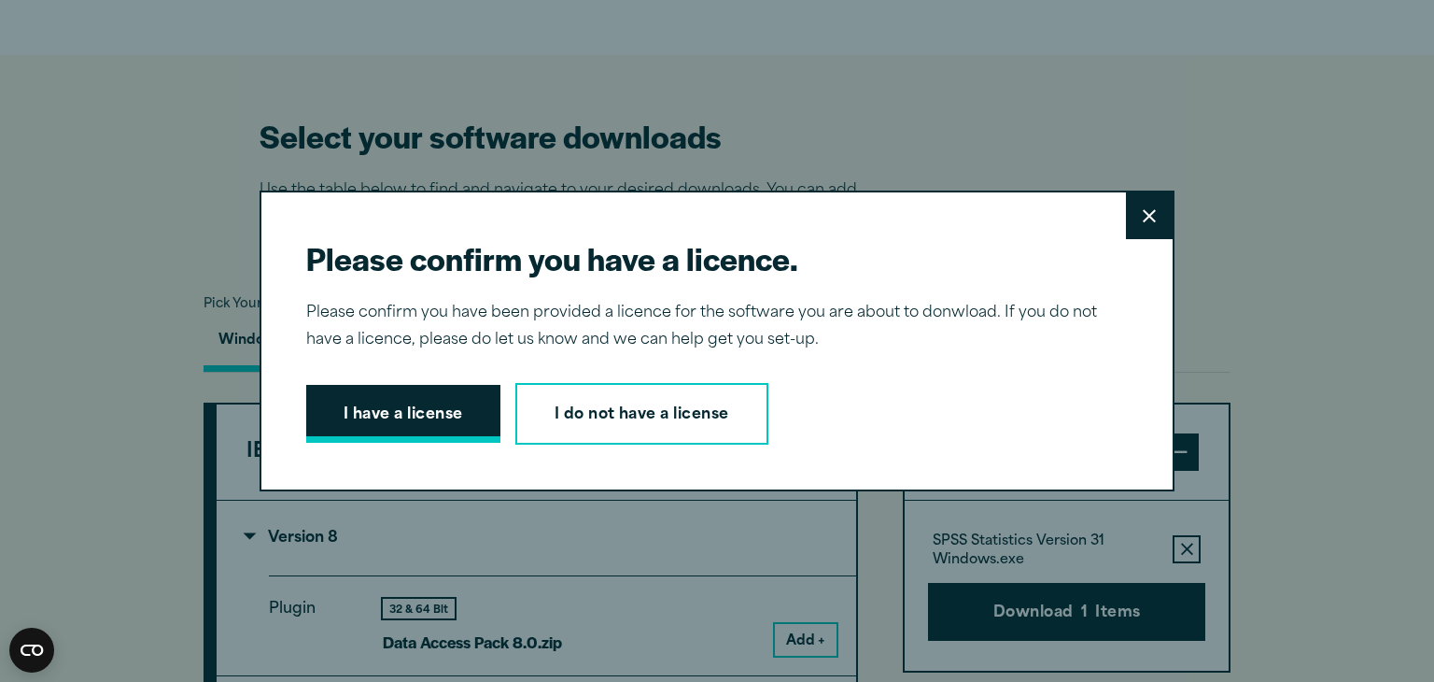
click at [445, 419] on button "I have a license" at bounding box center [403, 414] width 194 height 58
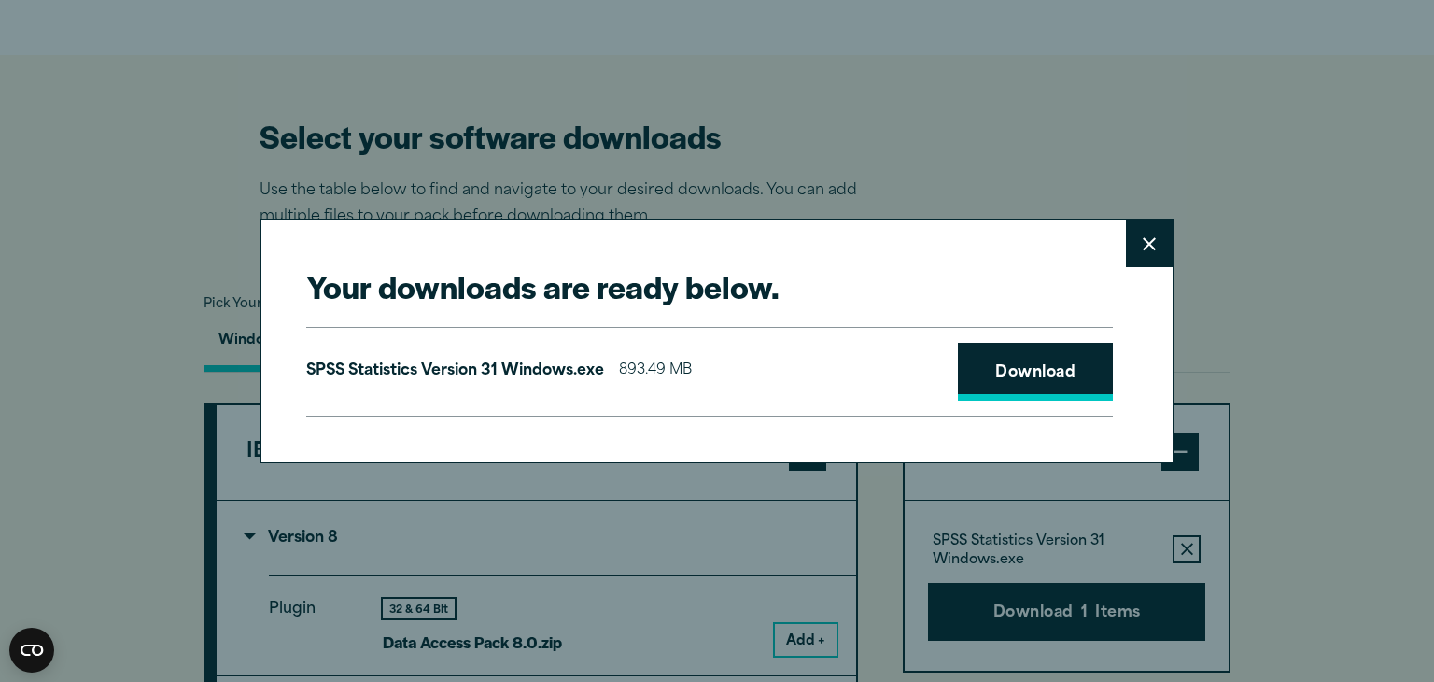
click at [971, 385] on link "Download" at bounding box center [1035, 372] width 155 height 58
click at [1144, 244] on icon at bounding box center [1149, 244] width 13 height 14
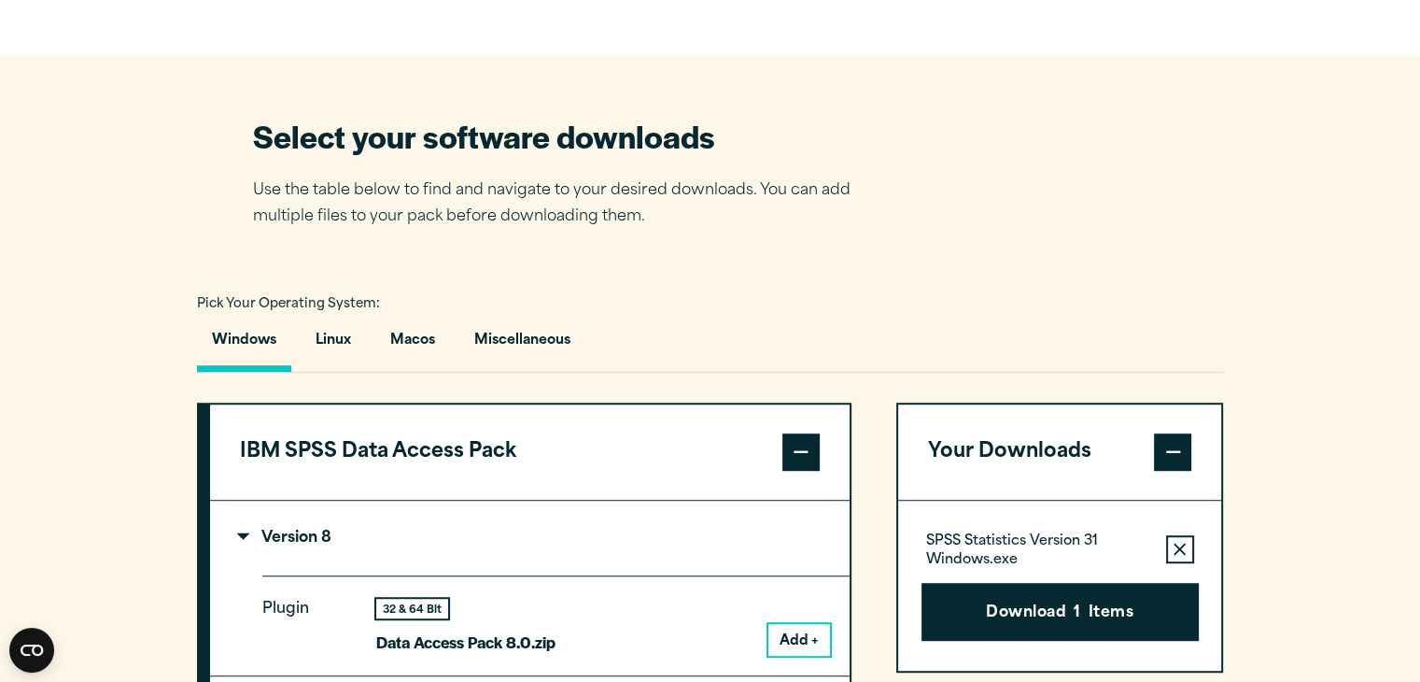
click at [944, 164] on div "Select your software downloads Use the table below to find and navigate to your…" at bounding box center [710, 173] width 915 height 116
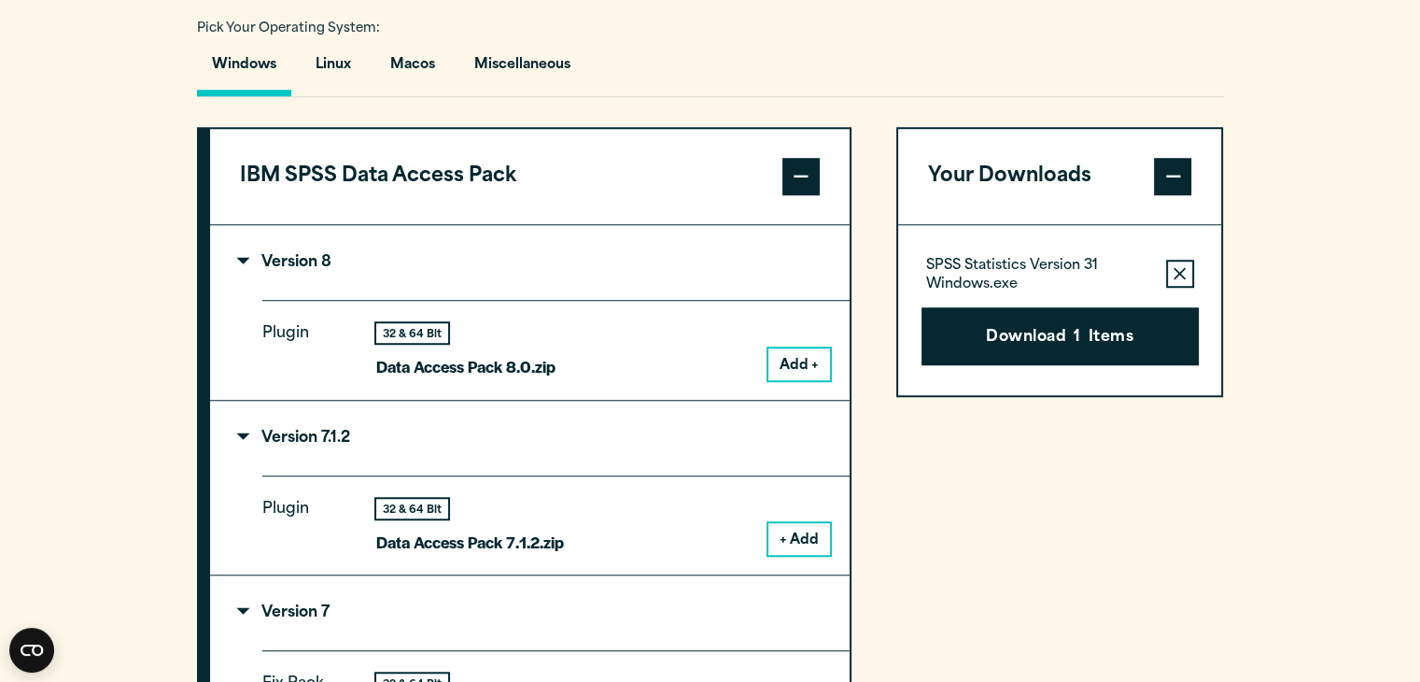
scroll to position [1409, 0]
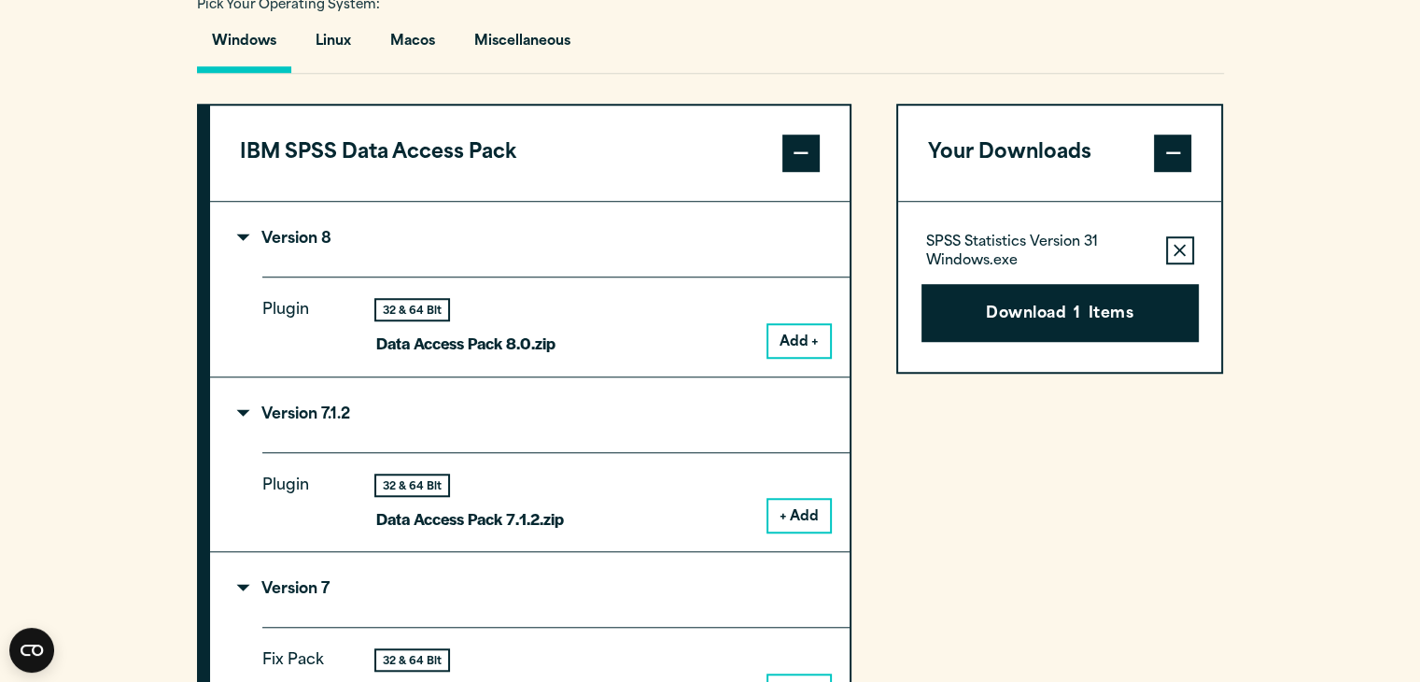
click at [813, 139] on span at bounding box center [801, 152] width 37 height 37
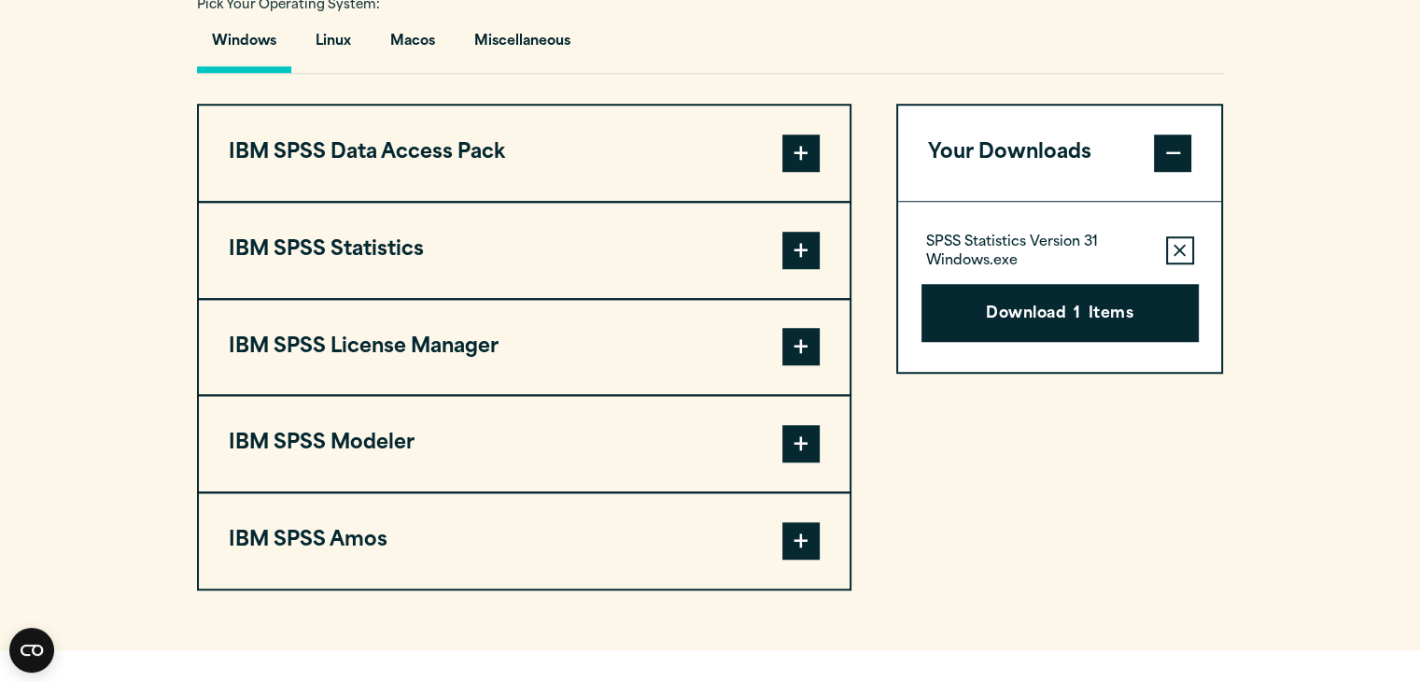
click at [812, 242] on span at bounding box center [801, 250] width 37 height 37
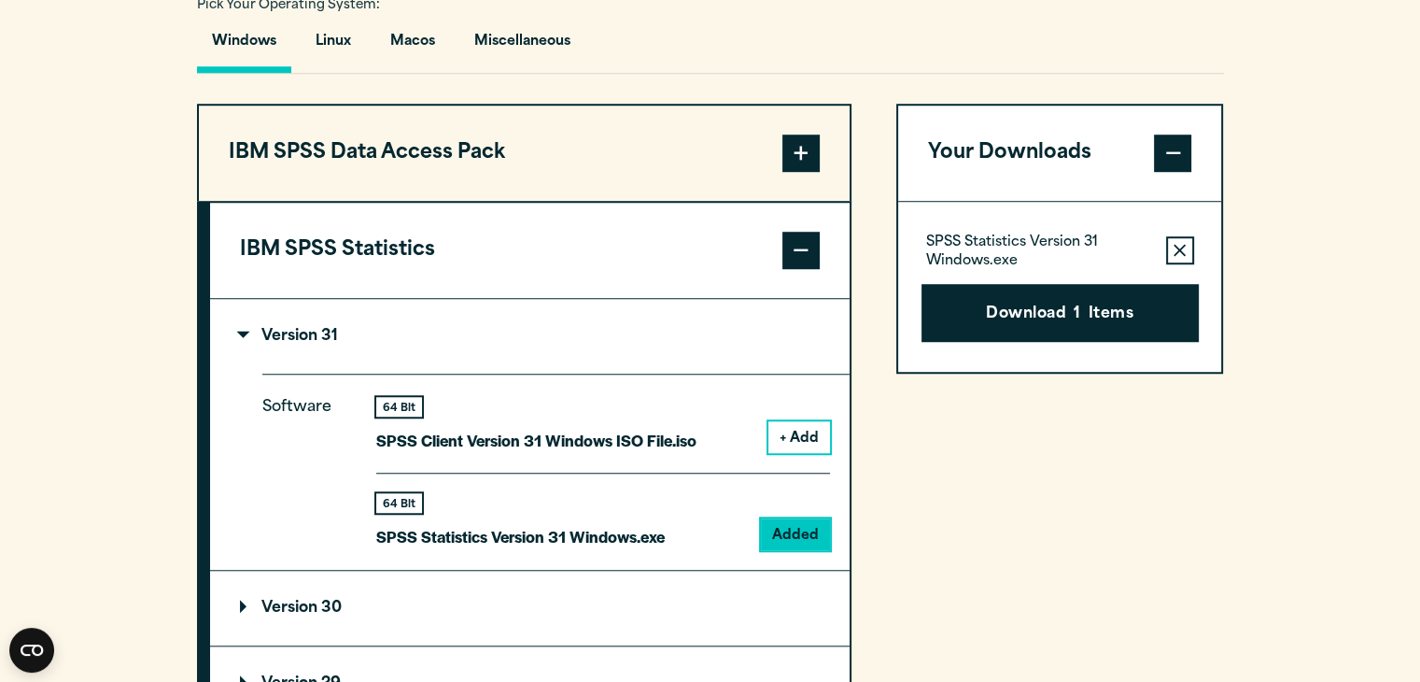
click at [812, 242] on span at bounding box center [801, 250] width 37 height 37
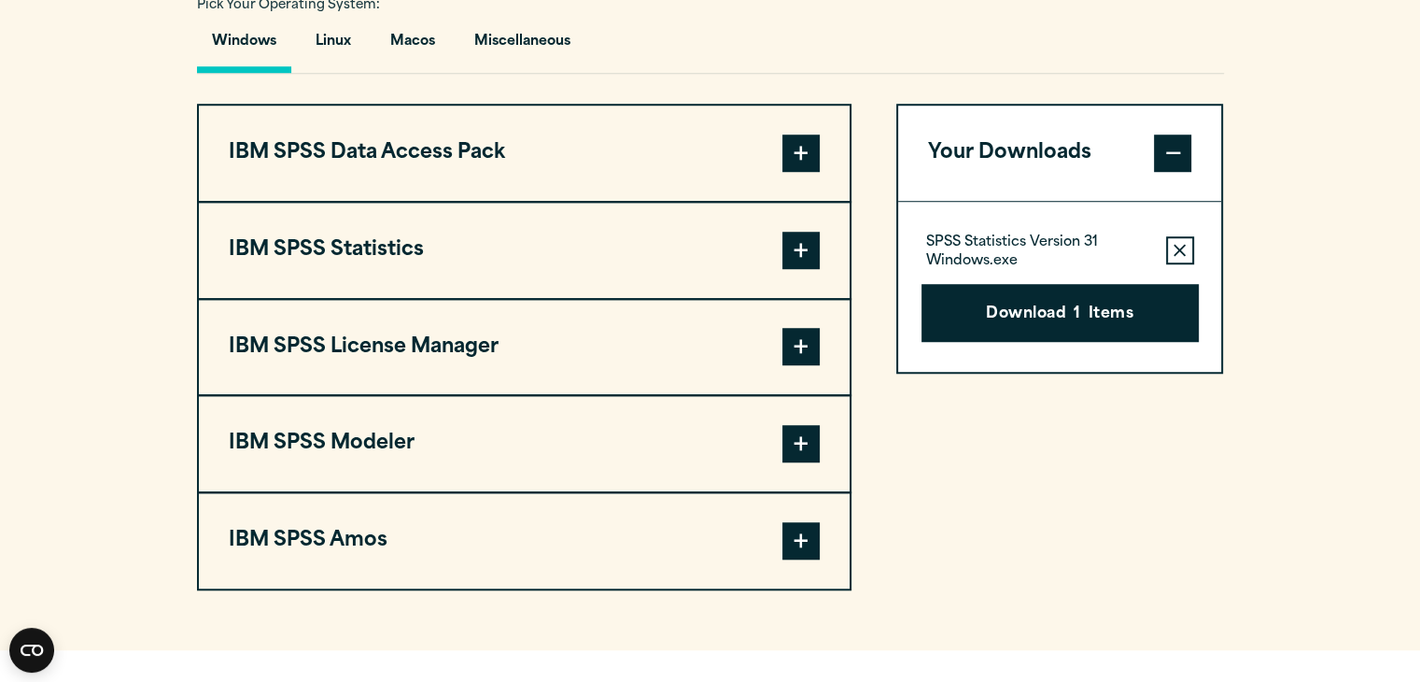
click at [812, 242] on span at bounding box center [801, 250] width 37 height 37
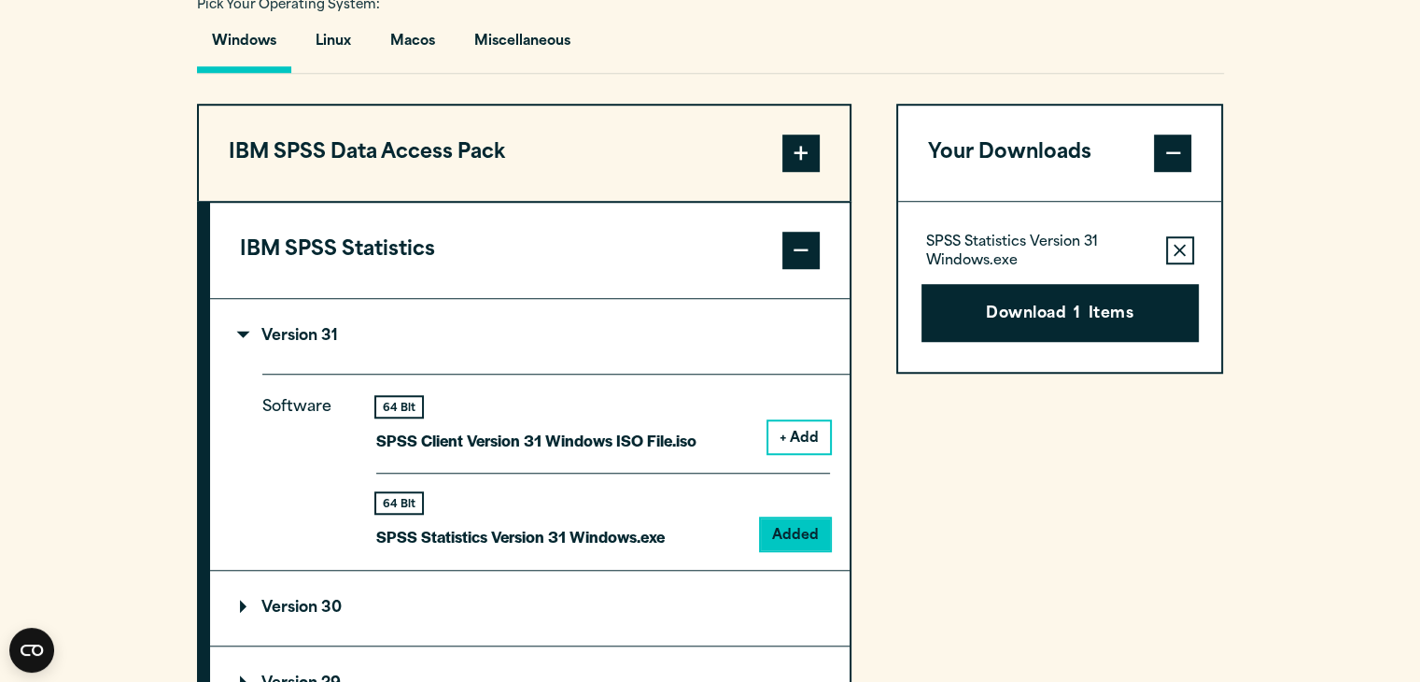
click at [984, 422] on div "Your Downloads SPSS Statistics Version 31 Windows.exe Remove this item from you…" at bounding box center [1061, 672] width 328 height 1137
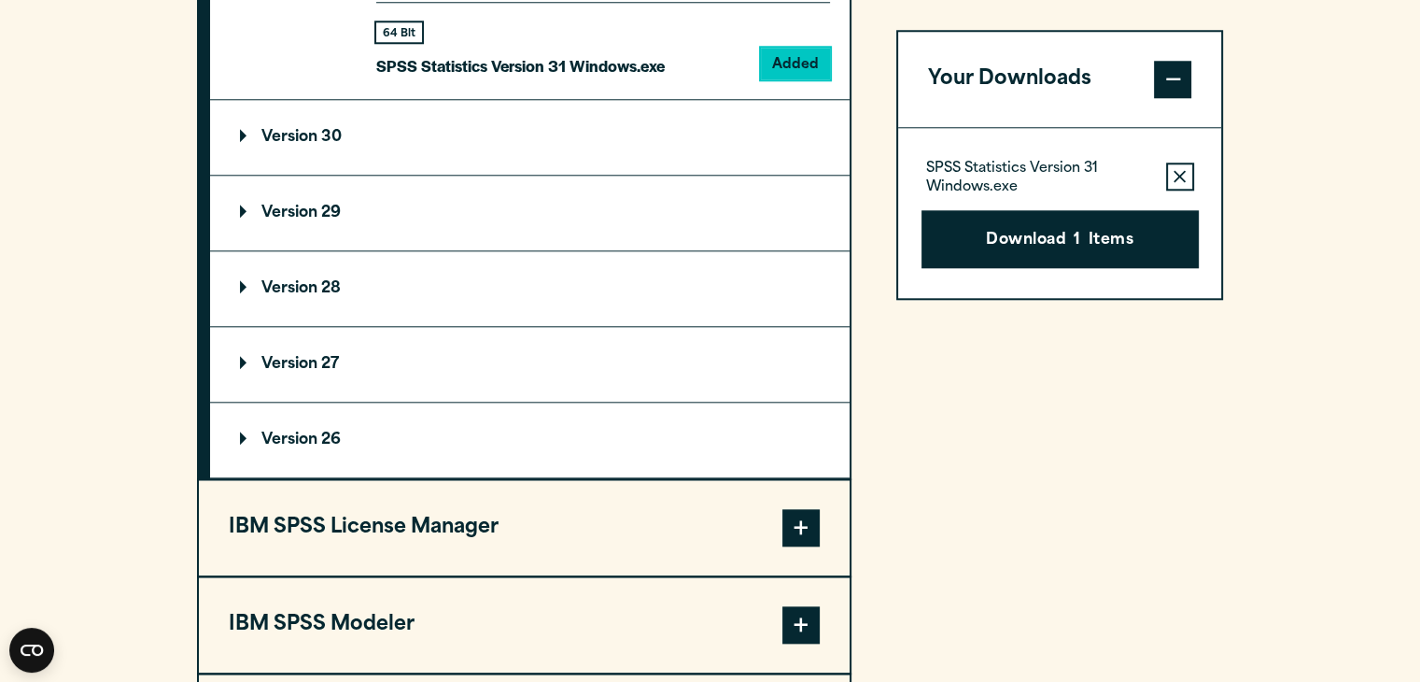
scroll to position [1932, 0]
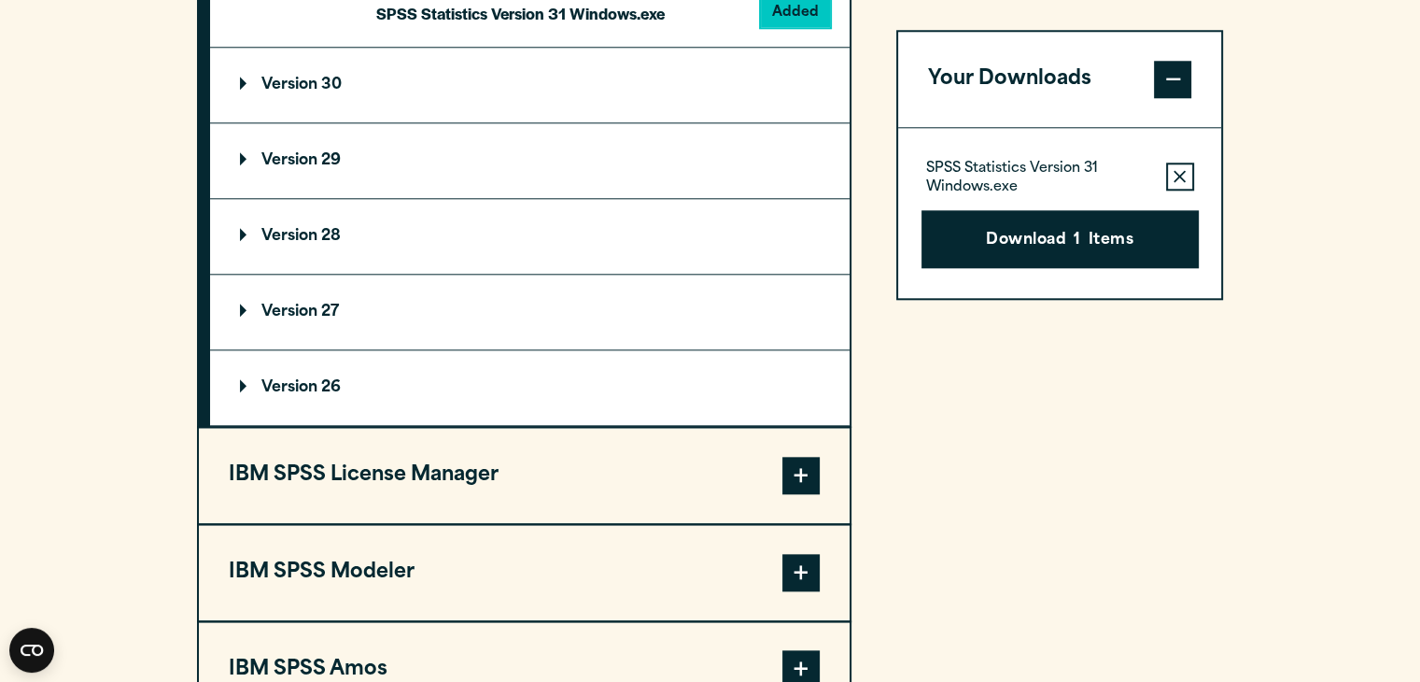
click at [393, 163] on summary "Version 29" at bounding box center [530, 160] width 640 height 75
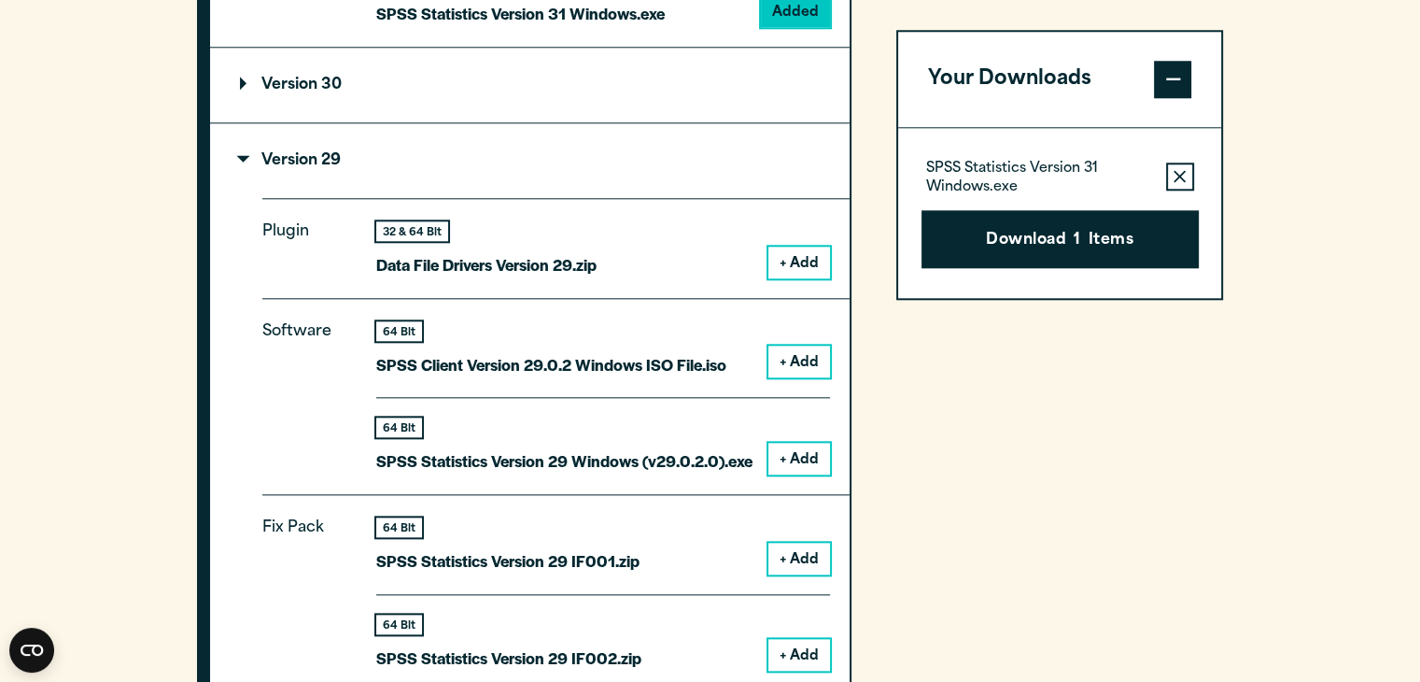
click at [801, 447] on button "+ Add" at bounding box center [800, 459] width 62 height 32
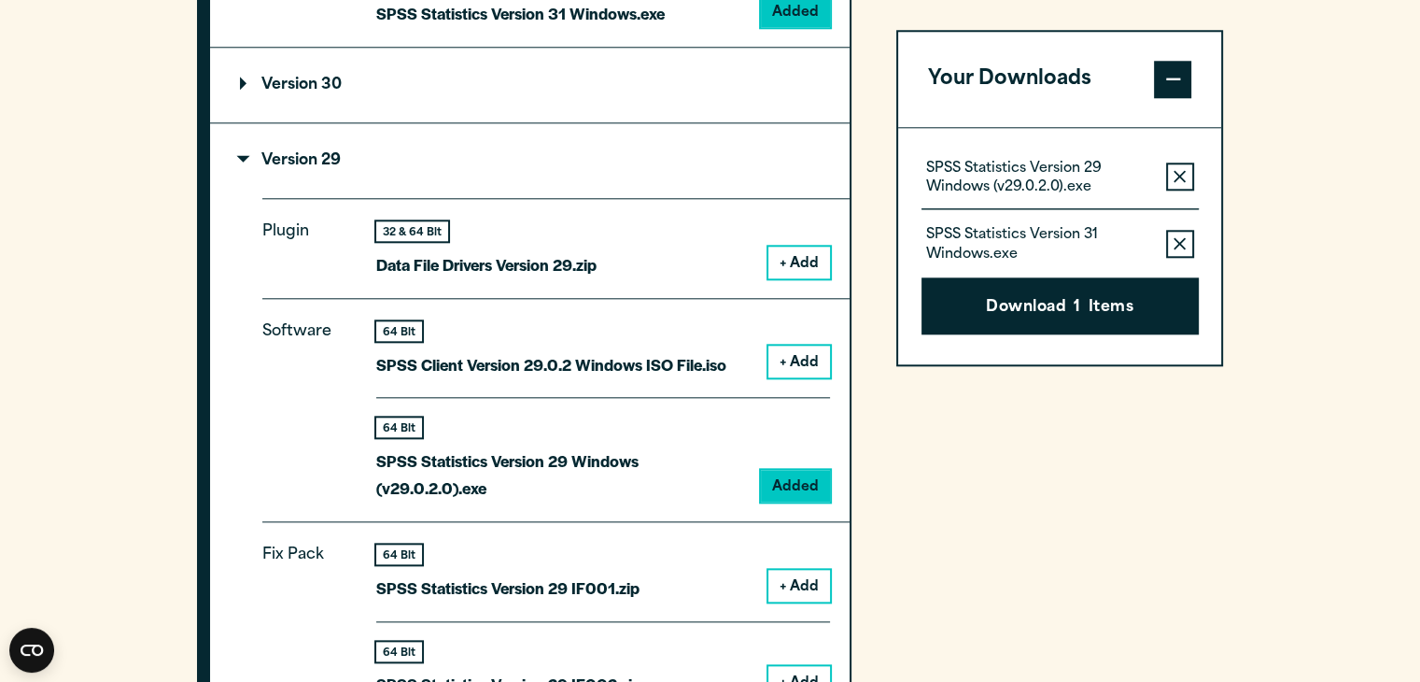
click at [807, 250] on button "+ Add" at bounding box center [800, 263] width 62 height 32
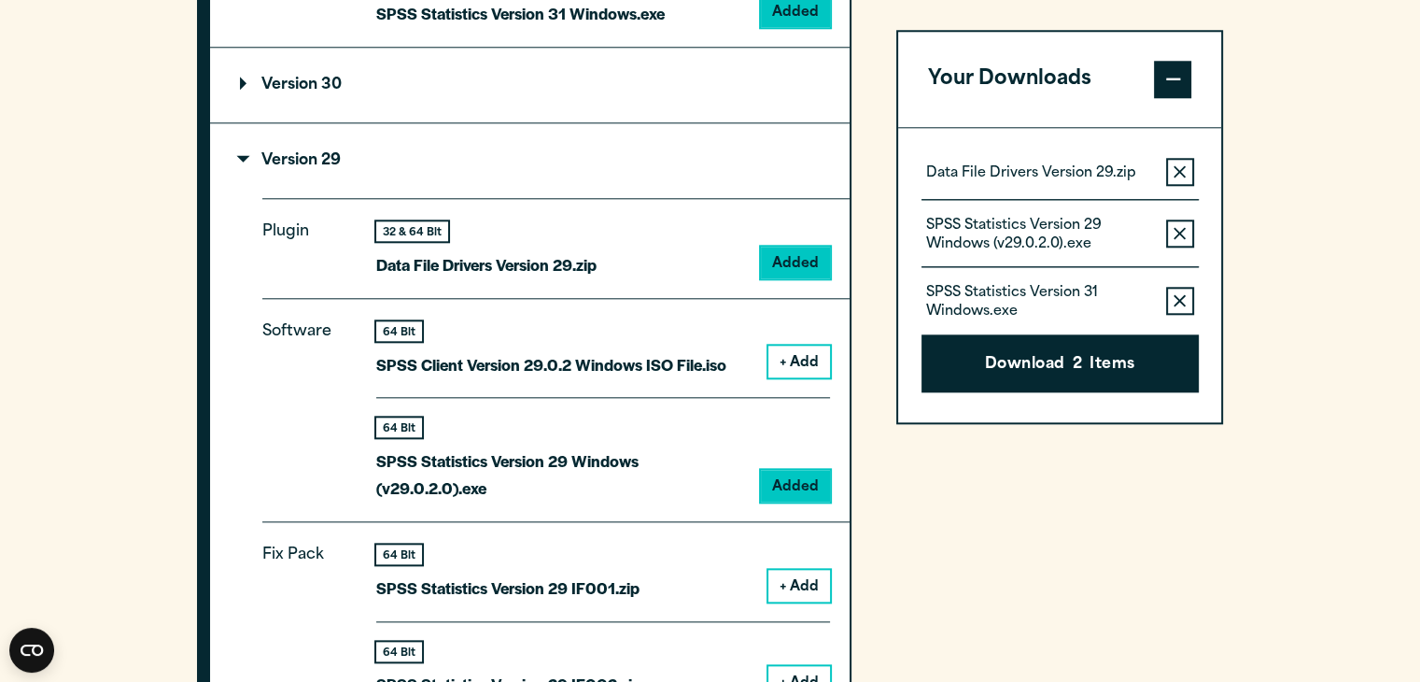
click at [1180, 170] on icon "button" at bounding box center [1180, 171] width 12 height 12
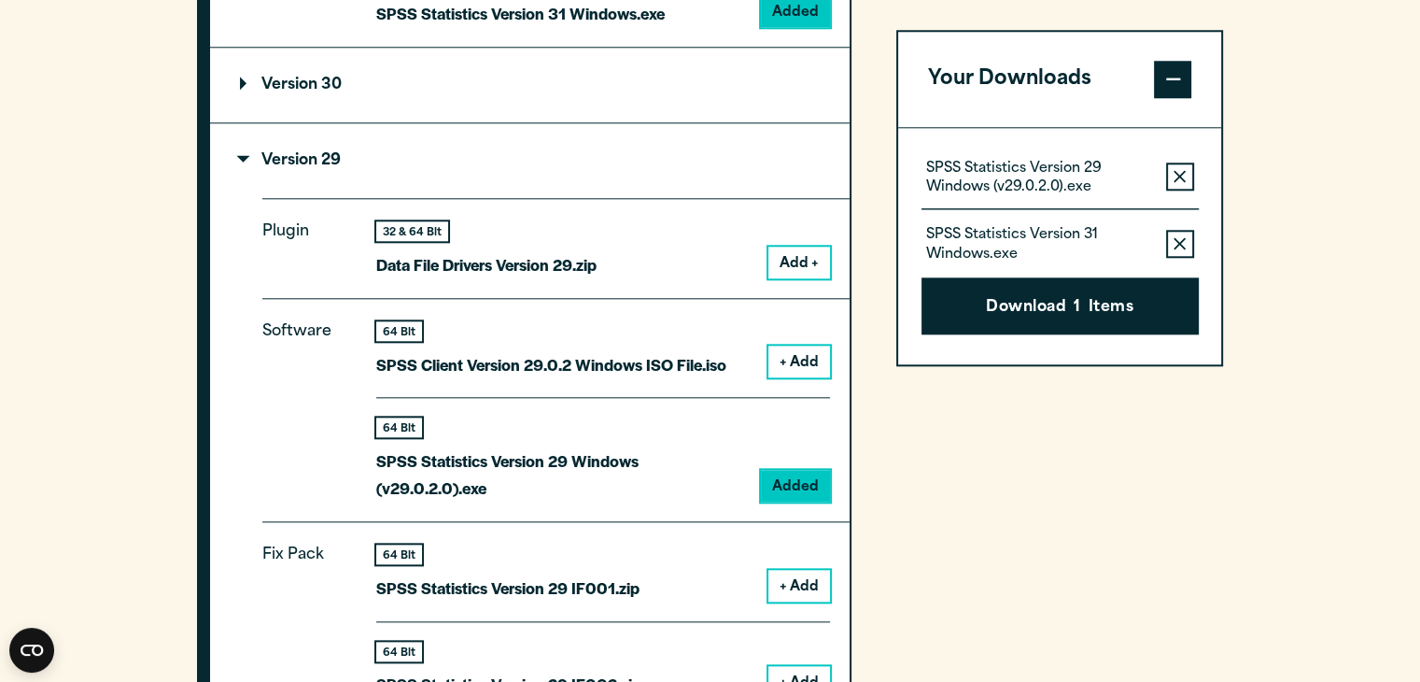
click at [1180, 170] on icon "button" at bounding box center [1180, 176] width 12 height 13
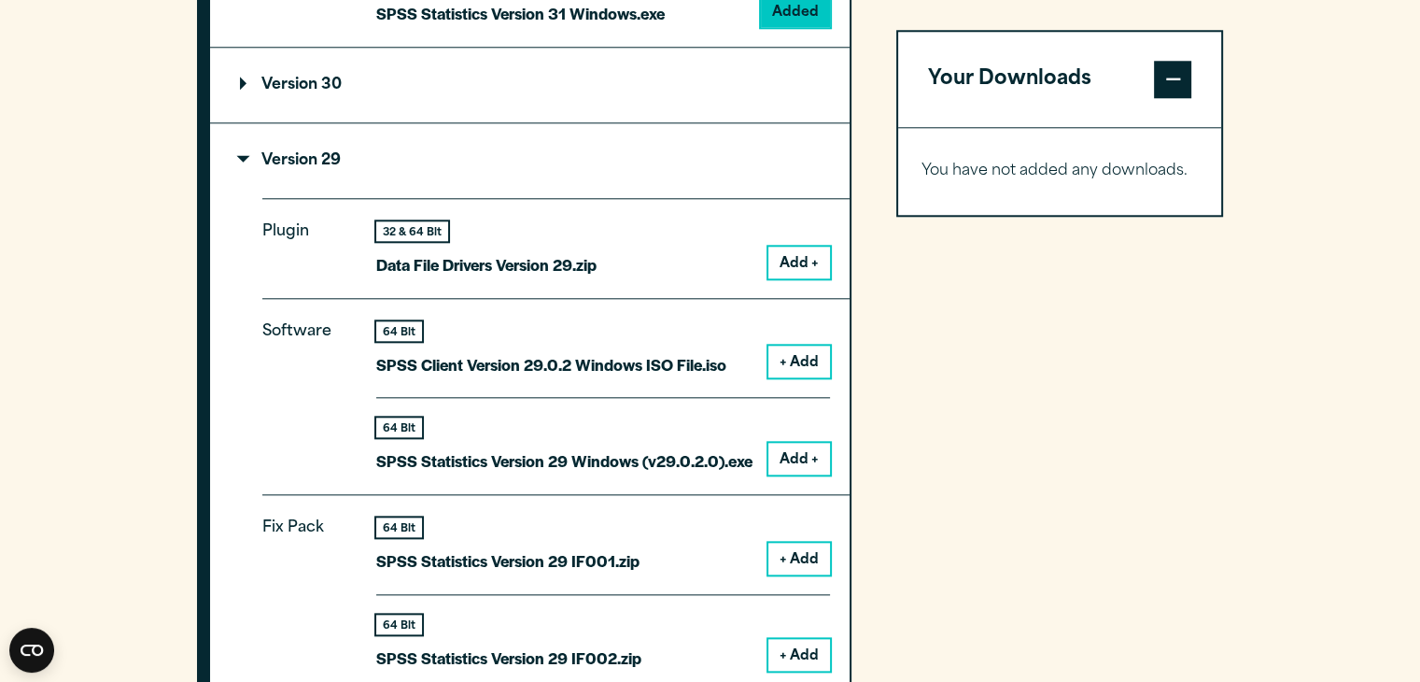
click at [814, 261] on button "Add +" at bounding box center [800, 263] width 62 height 32
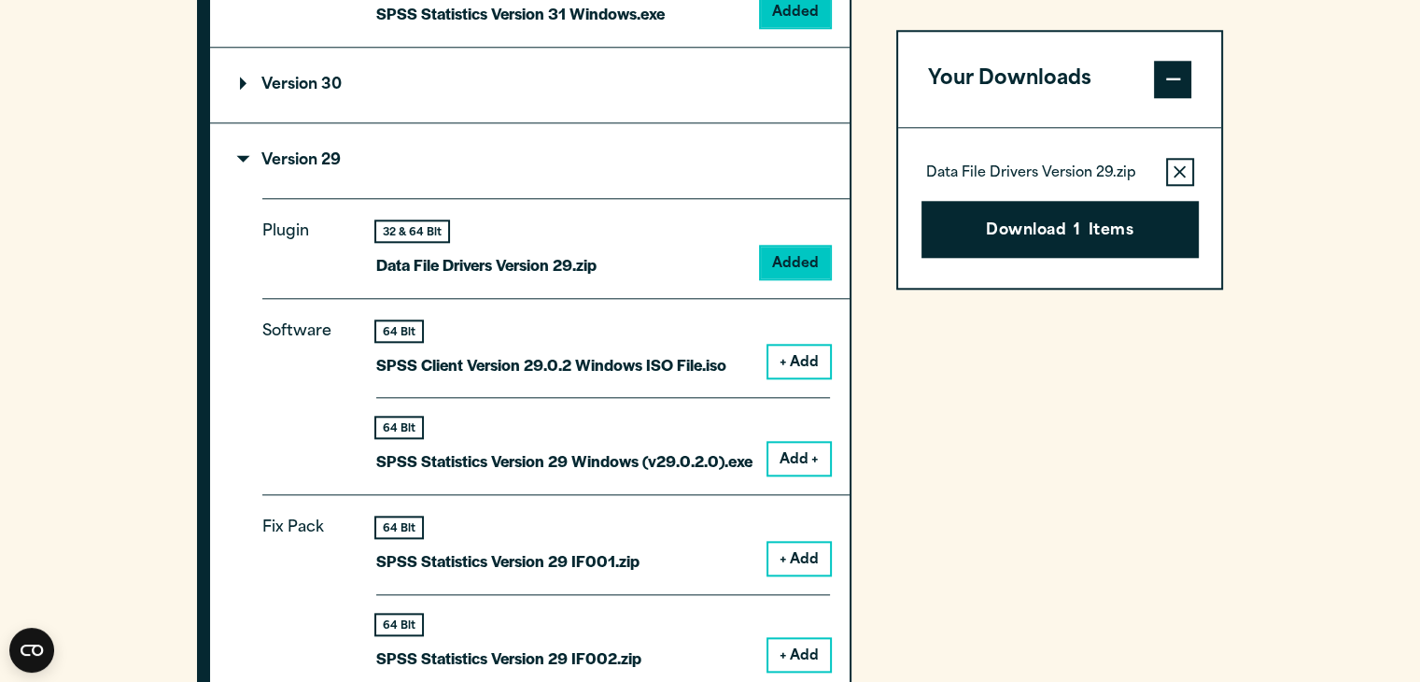
click at [788, 458] on button "Add +" at bounding box center [800, 459] width 62 height 32
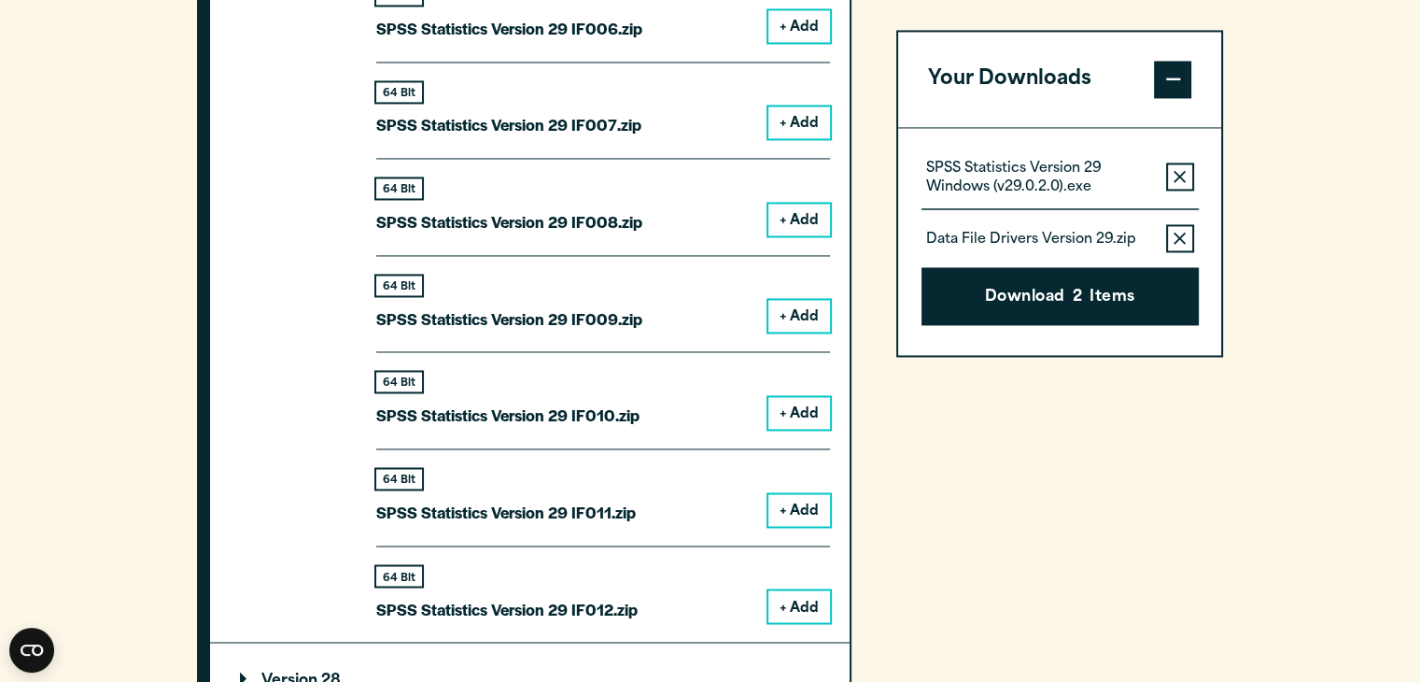
scroll to position [3015, 0]
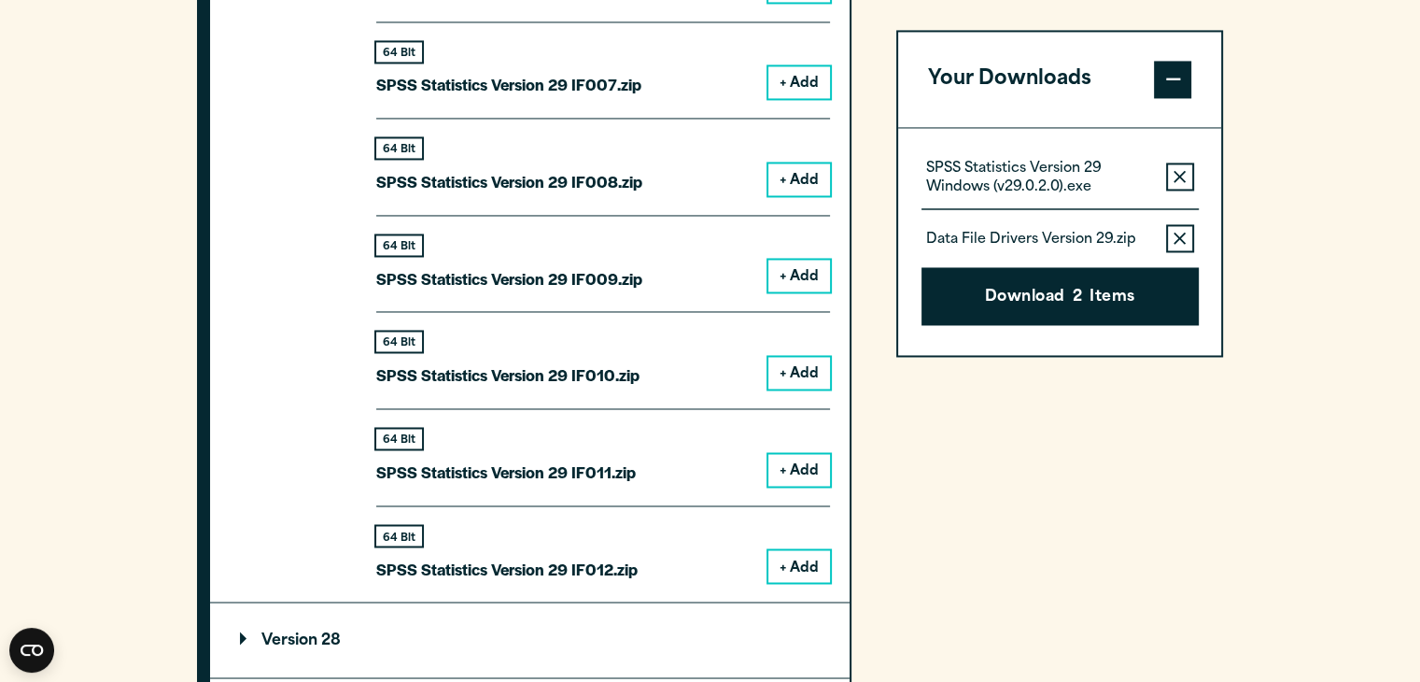
click at [786, 561] on button "+ Add" at bounding box center [800, 566] width 62 height 32
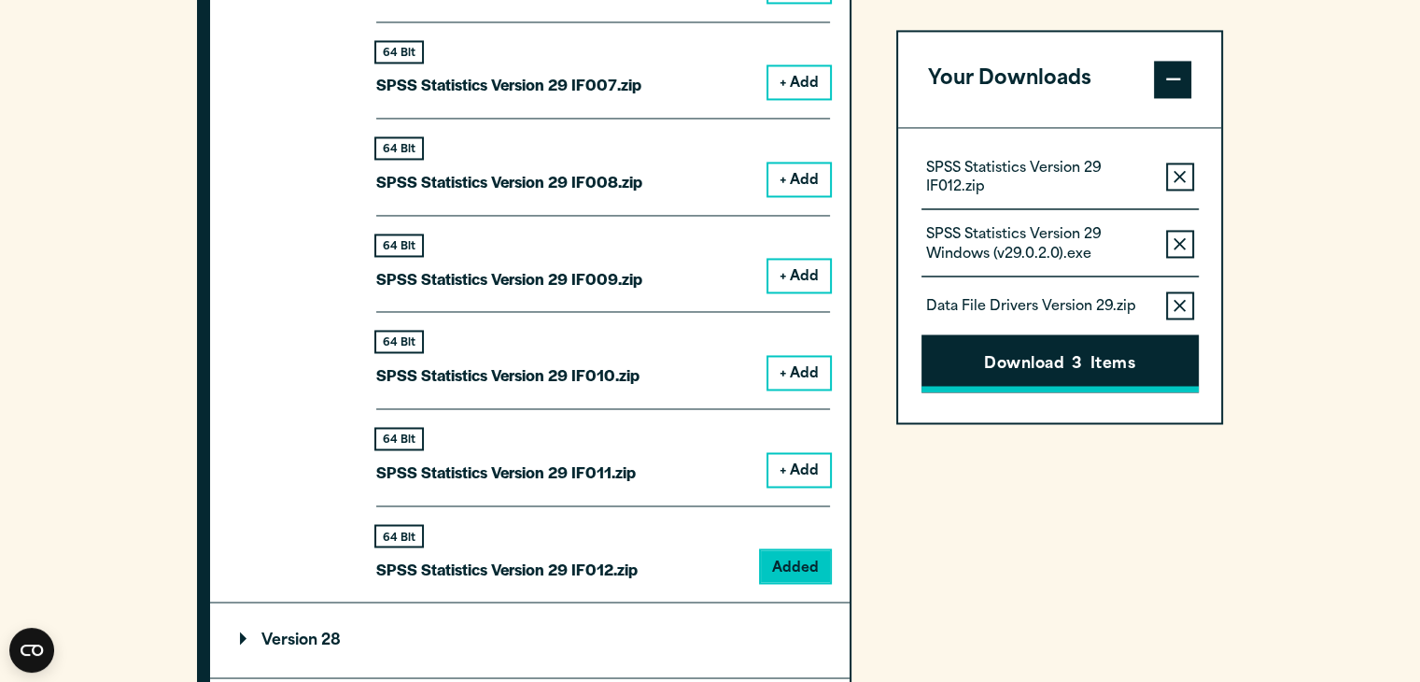
click at [1080, 360] on span "3" at bounding box center [1077, 365] width 10 height 24
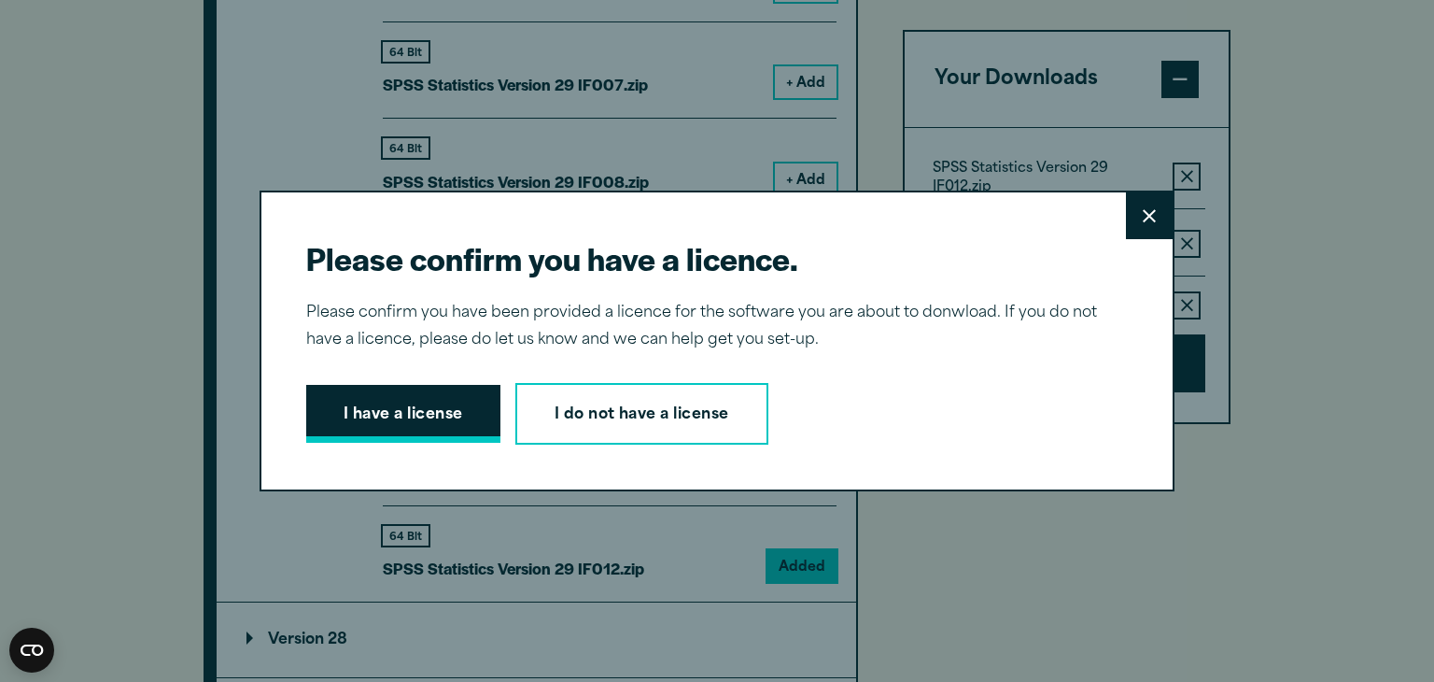
click at [434, 417] on button "I have a license" at bounding box center [403, 414] width 194 height 58
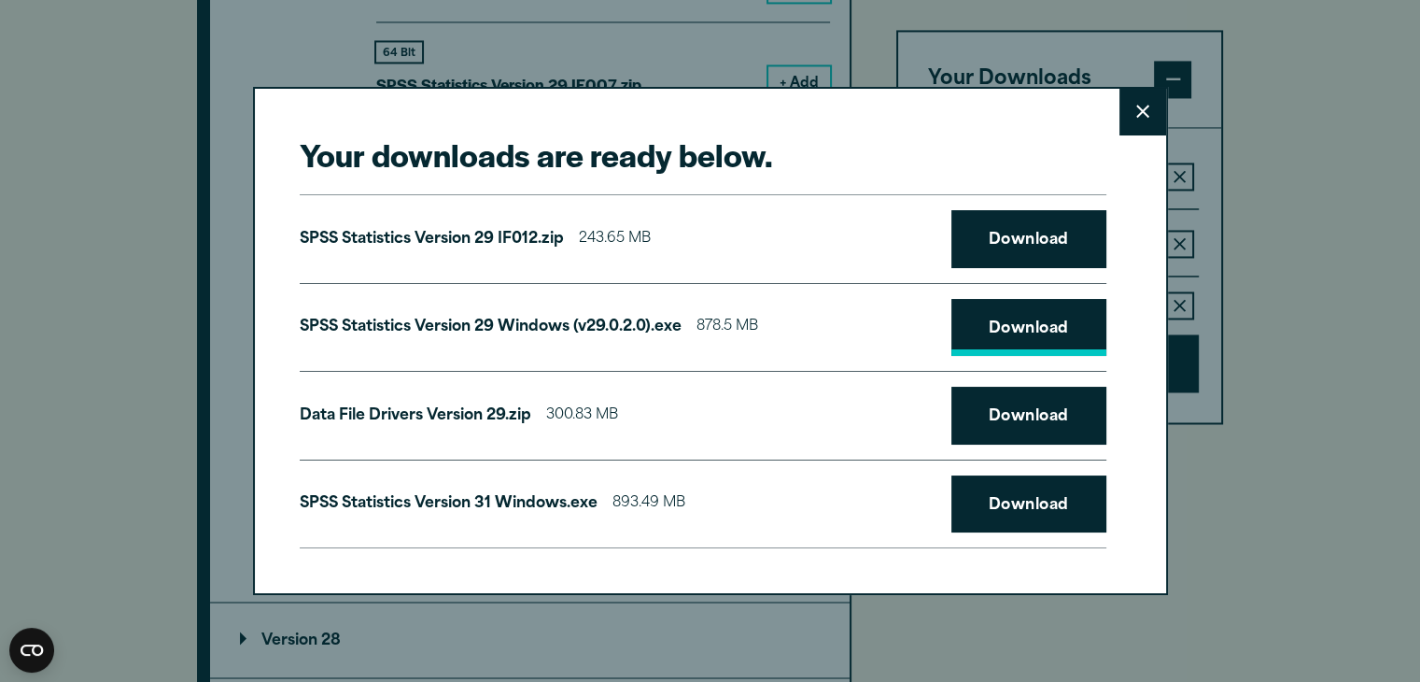
click at [1025, 332] on link "Download" at bounding box center [1029, 328] width 155 height 58
click at [1008, 402] on link "Download" at bounding box center [1029, 416] width 155 height 58
click at [1015, 240] on link "Download" at bounding box center [1029, 239] width 155 height 58
click at [1024, 509] on link "Download" at bounding box center [1029, 504] width 155 height 58
click at [1136, 127] on button "Close" at bounding box center [1143, 112] width 47 height 47
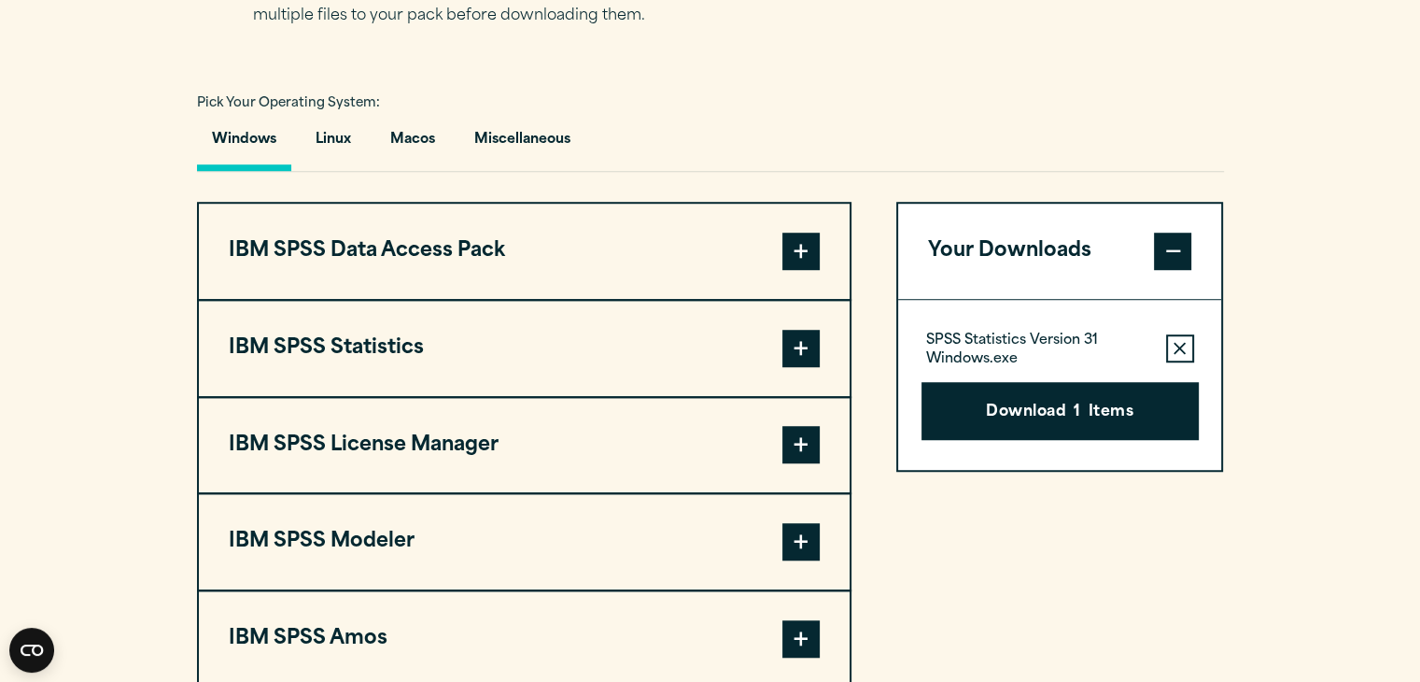
scroll to position [1450, 0]
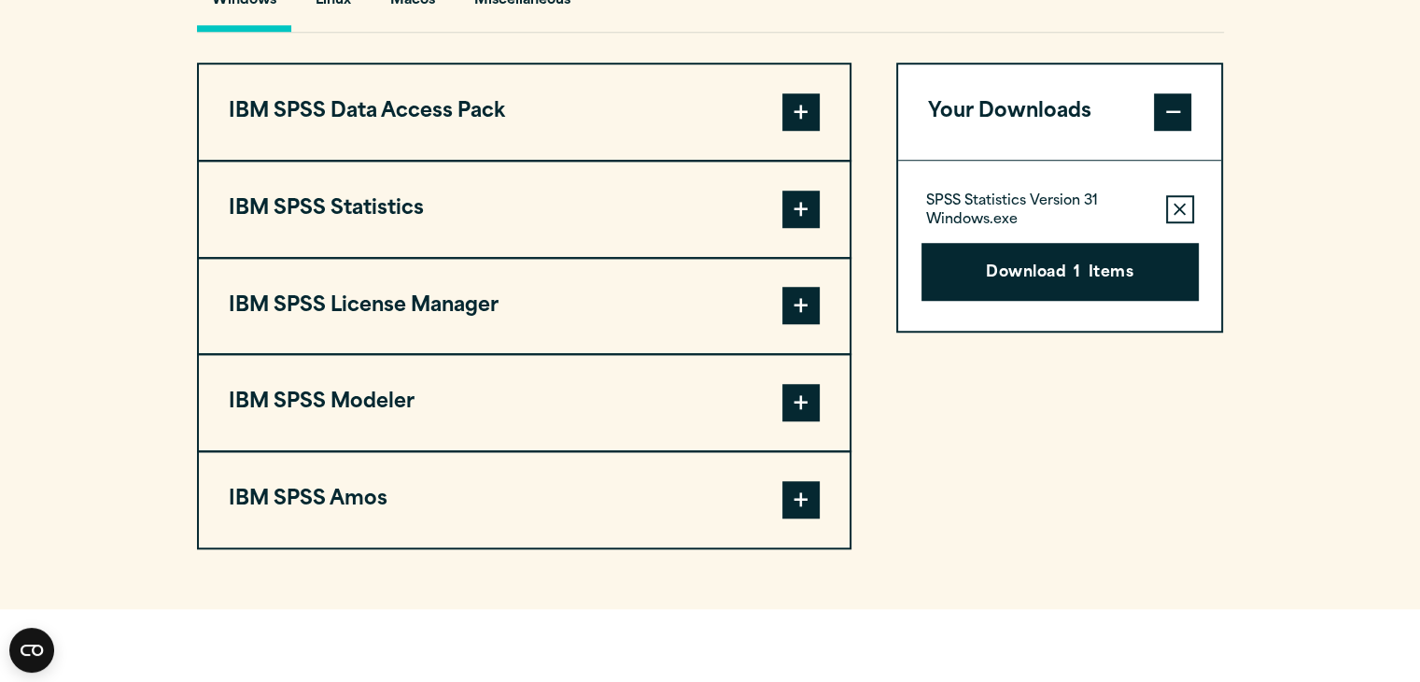
click at [812, 195] on span at bounding box center [801, 209] width 37 height 37
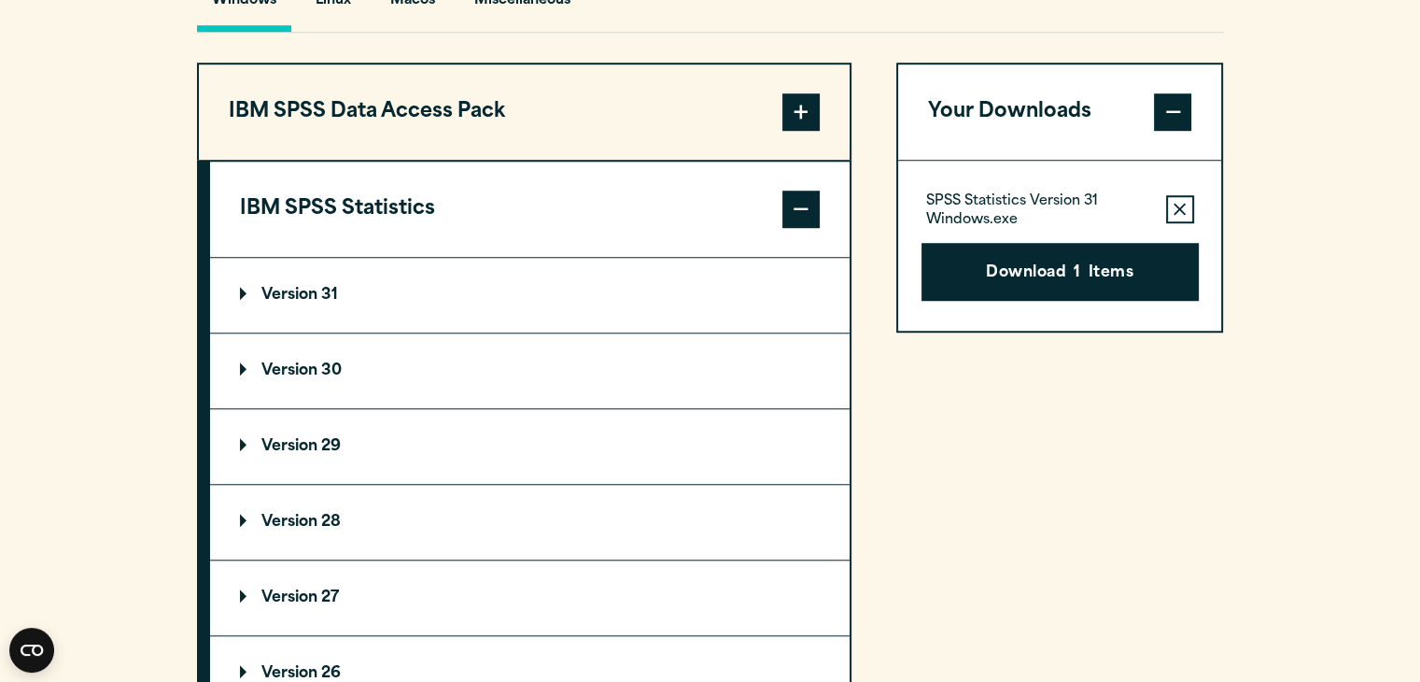
click at [442, 426] on summary "Version 29" at bounding box center [530, 446] width 640 height 75
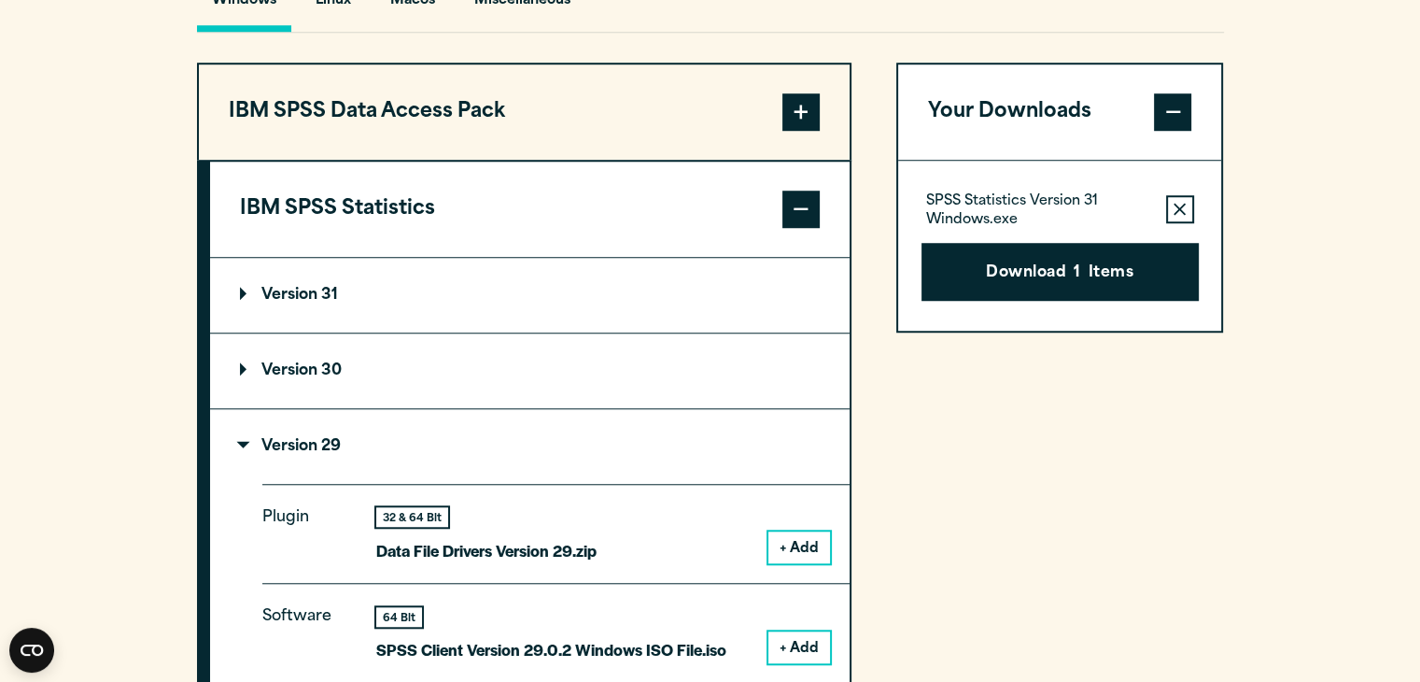
click at [818, 543] on button "+ Add" at bounding box center [800, 547] width 62 height 32
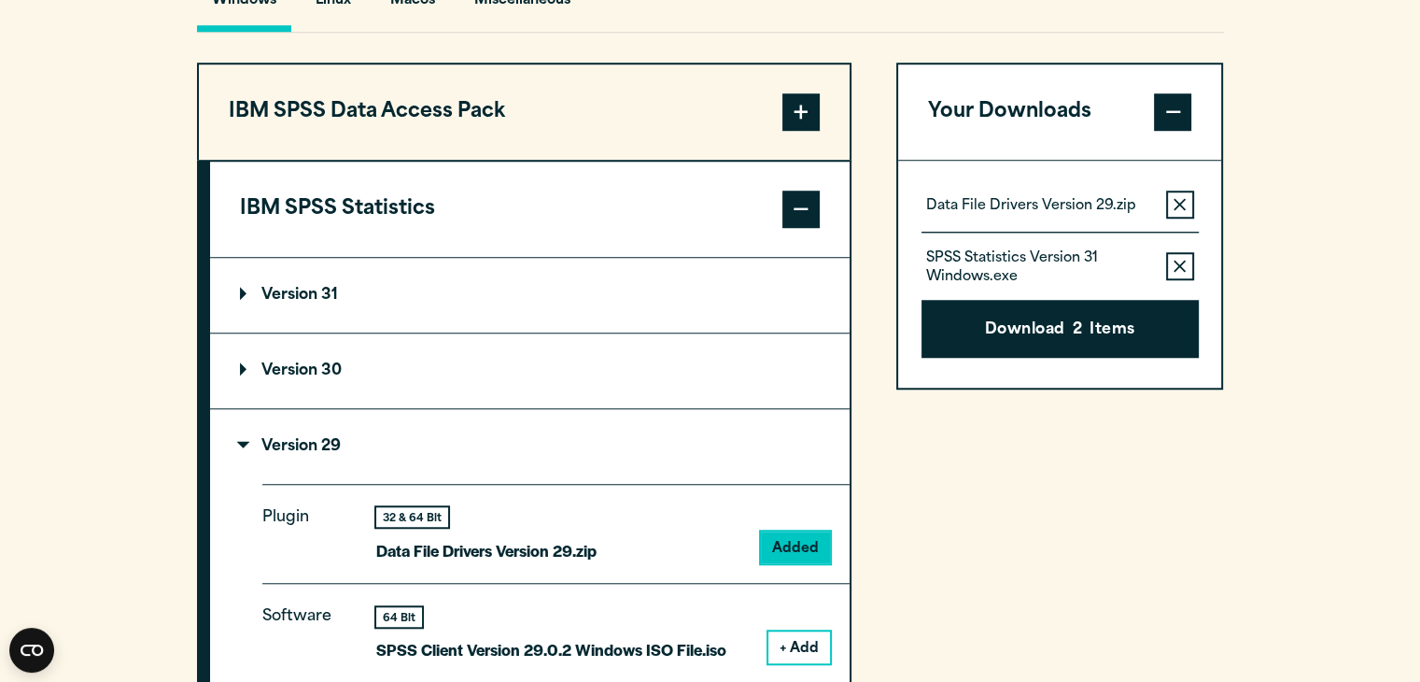
click at [1180, 198] on icon "button" at bounding box center [1180, 204] width 12 height 13
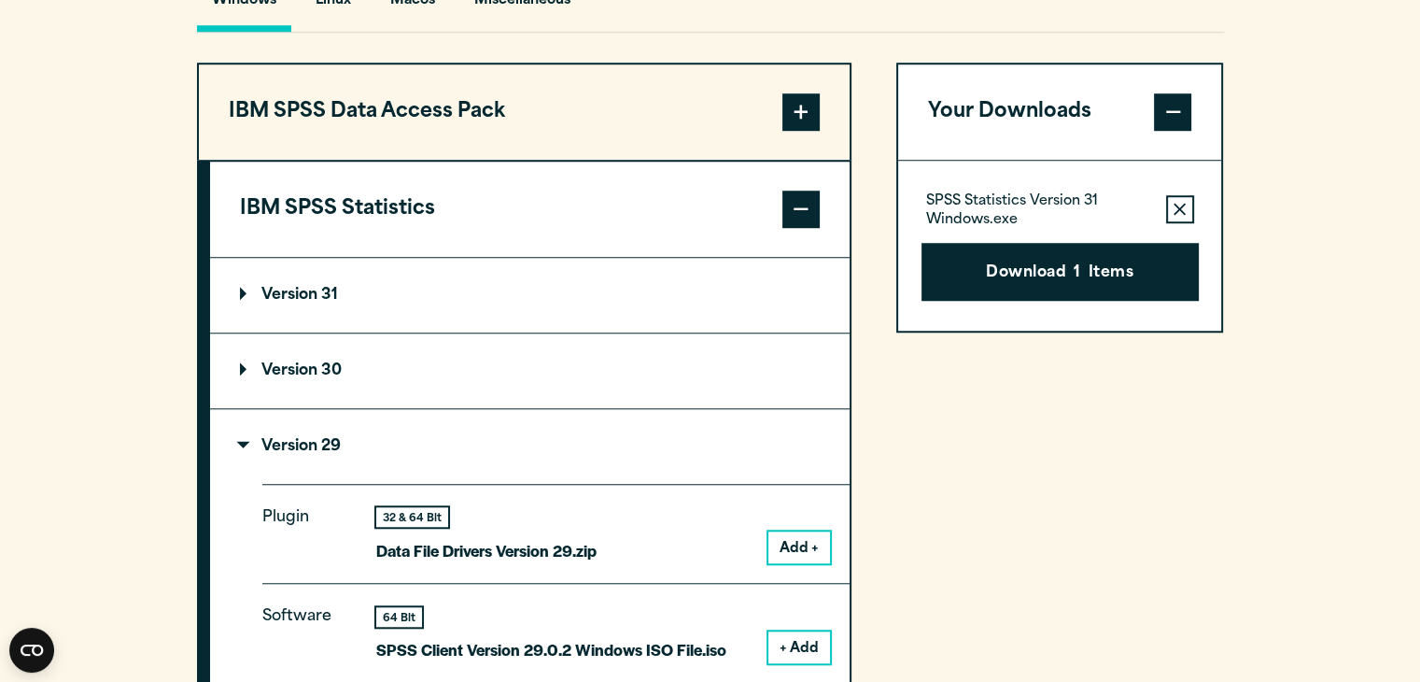
click at [1180, 197] on button "Remove this item from your software download list" at bounding box center [1180, 209] width 28 height 28
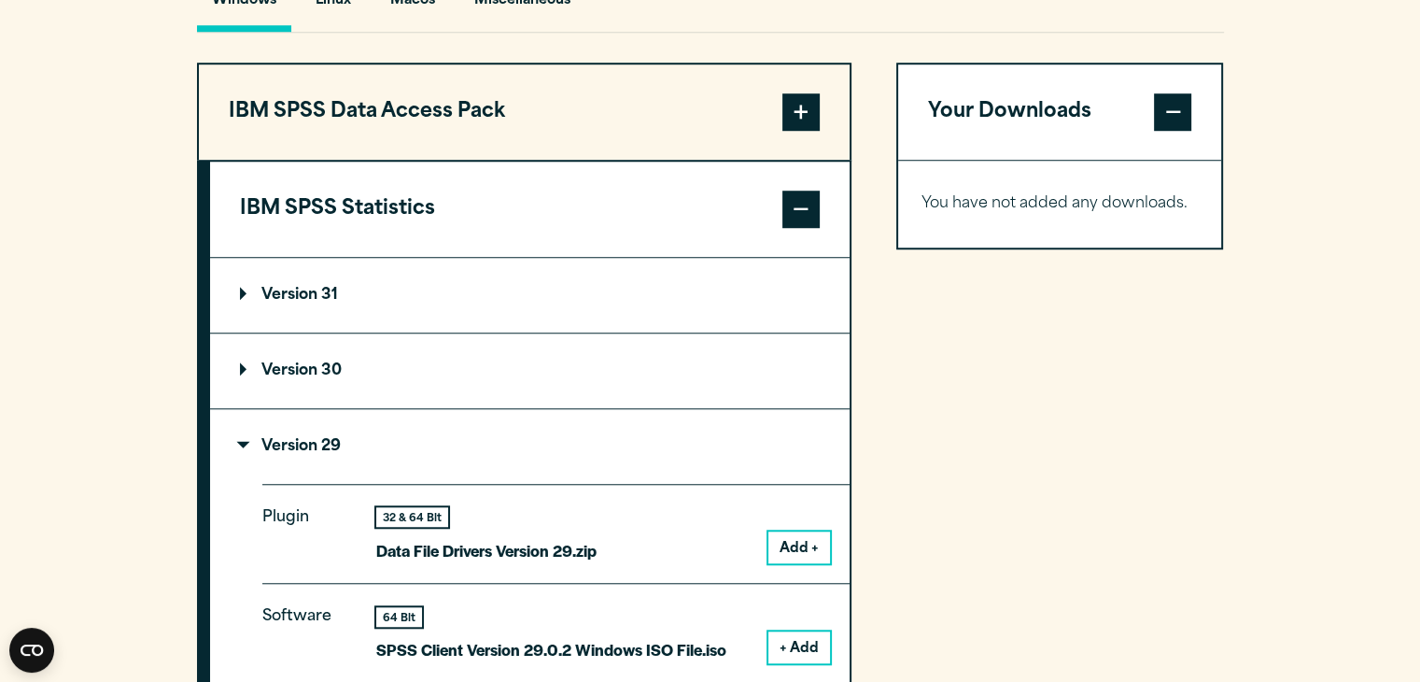
click at [586, 302] on summary "Version 31" at bounding box center [530, 295] width 640 height 75
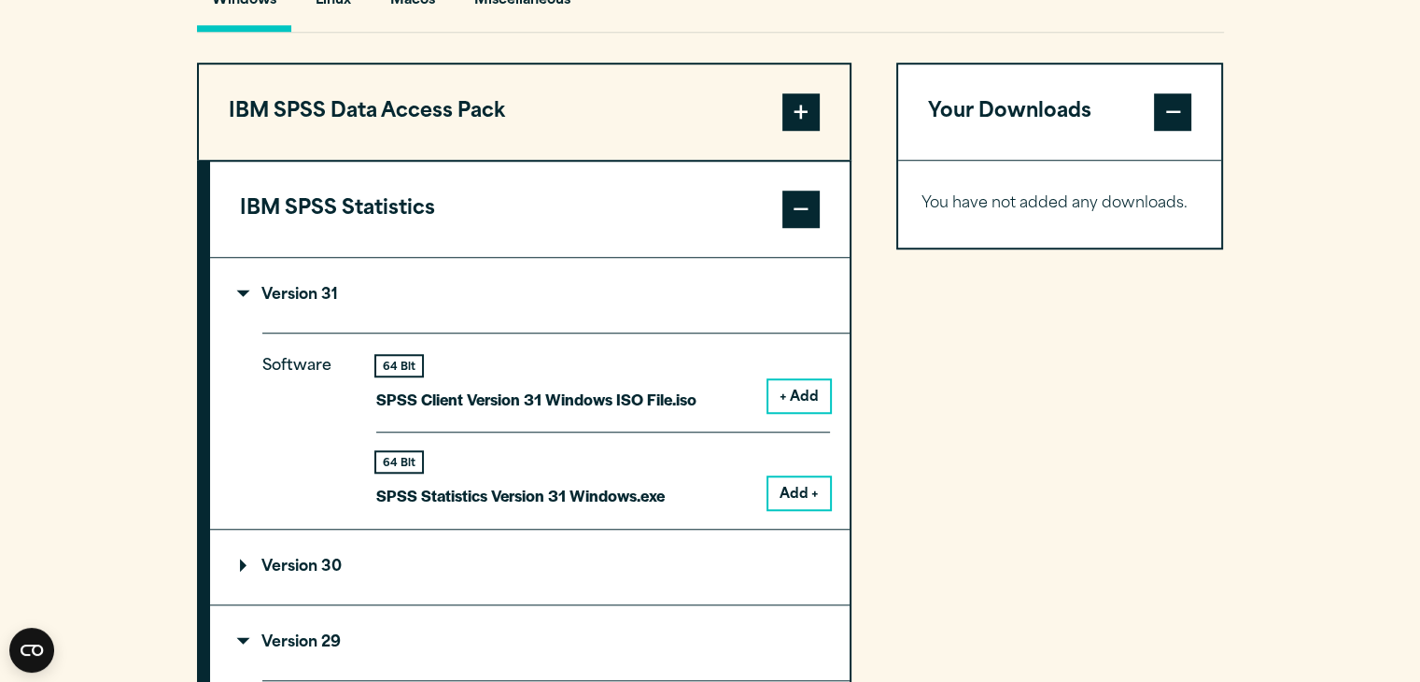
drag, startPoint x: 1427, startPoint y: 233, endPoint x: 1001, endPoint y: 436, distance: 471.6
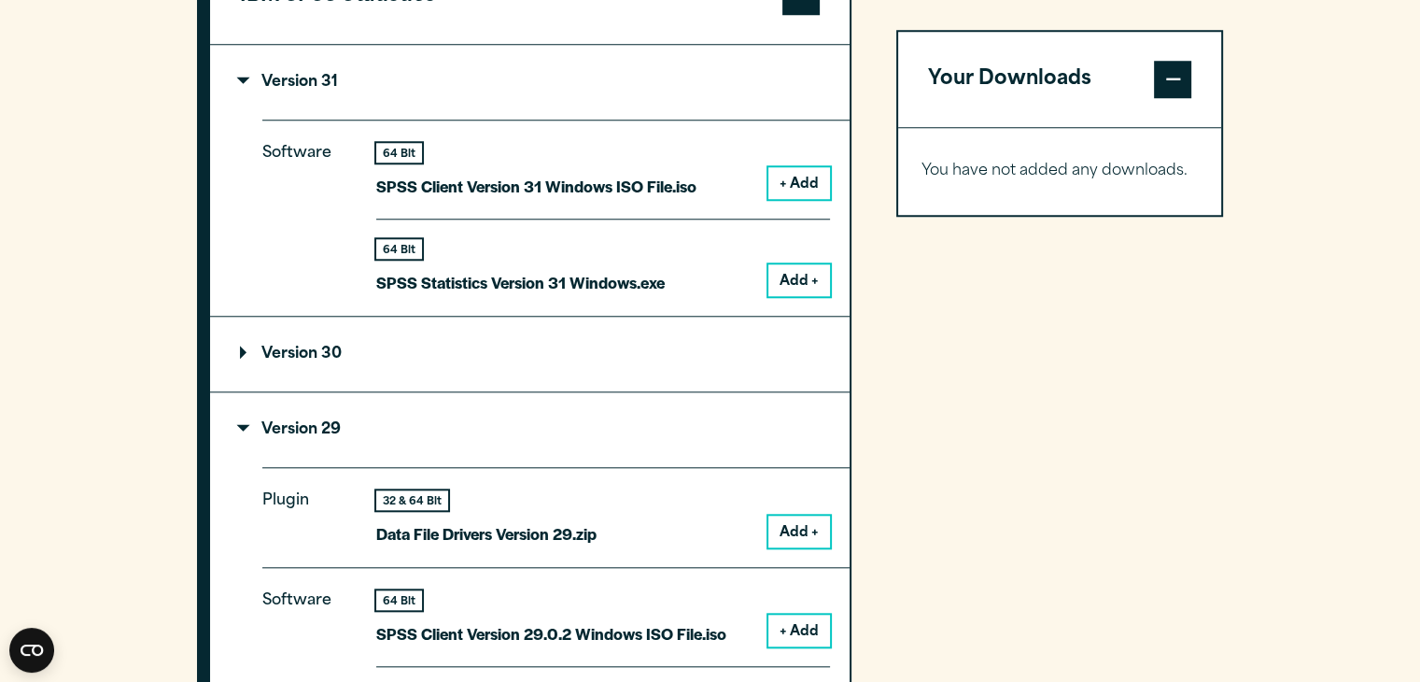
scroll to position [1645, 0]
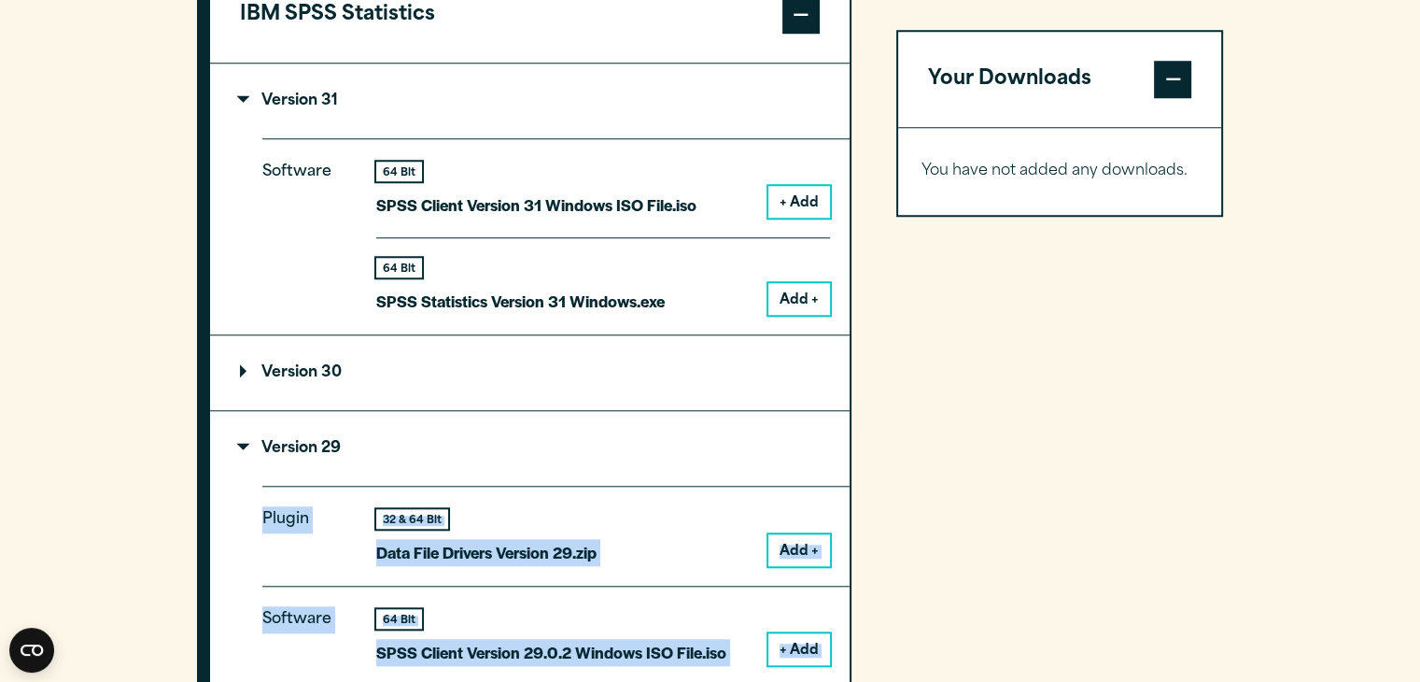
drag, startPoint x: 714, startPoint y: 472, endPoint x: 267, endPoint y: 461, distance: 447.4
copy div "Plugin 32 & 64 Bit Data File Drivers Version 29.zip Add + Software 64 Bit SPSS …"
